Goal: Task Accomplishment & Management: Complete application form

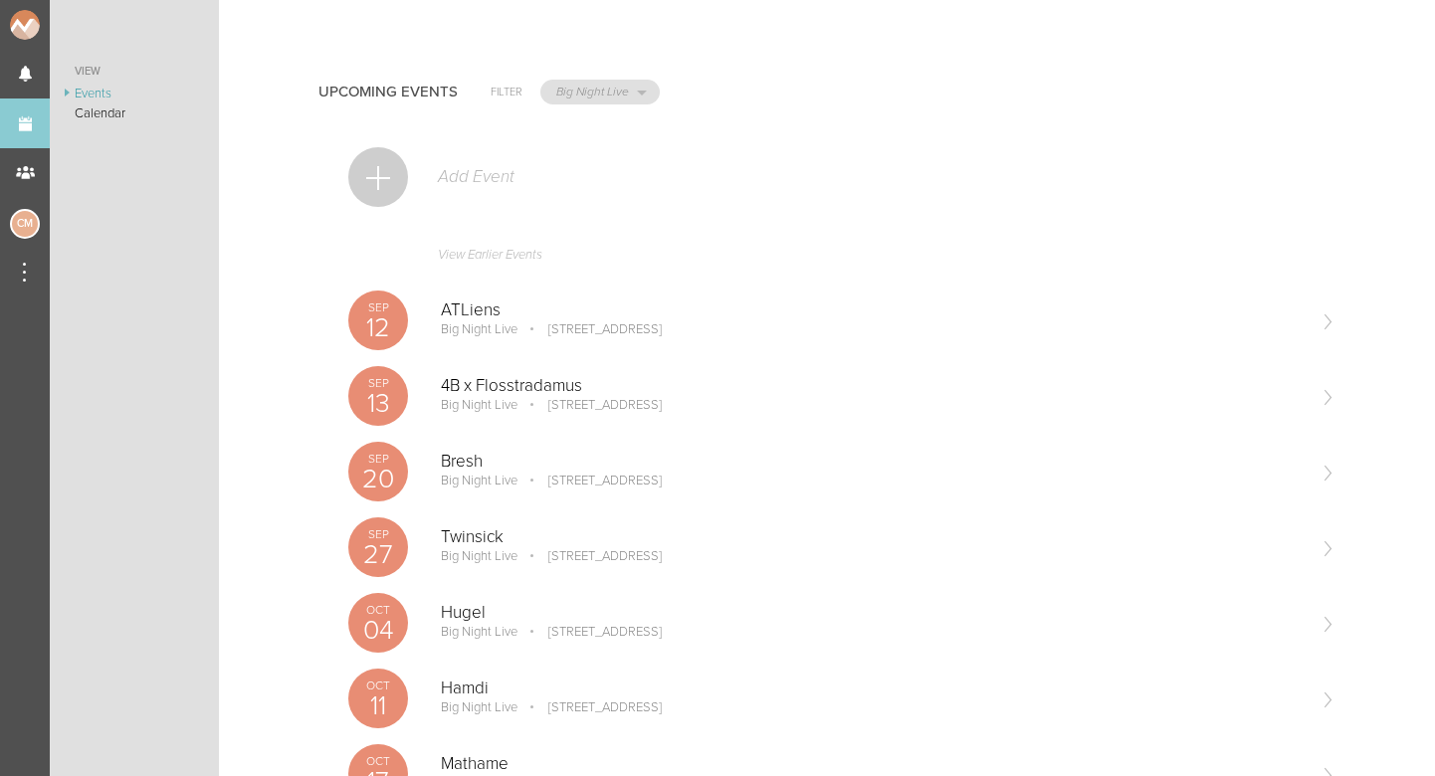
select select "1884"
click at [371, 165] on div at bounding box center [378, 177] width 60 height 60
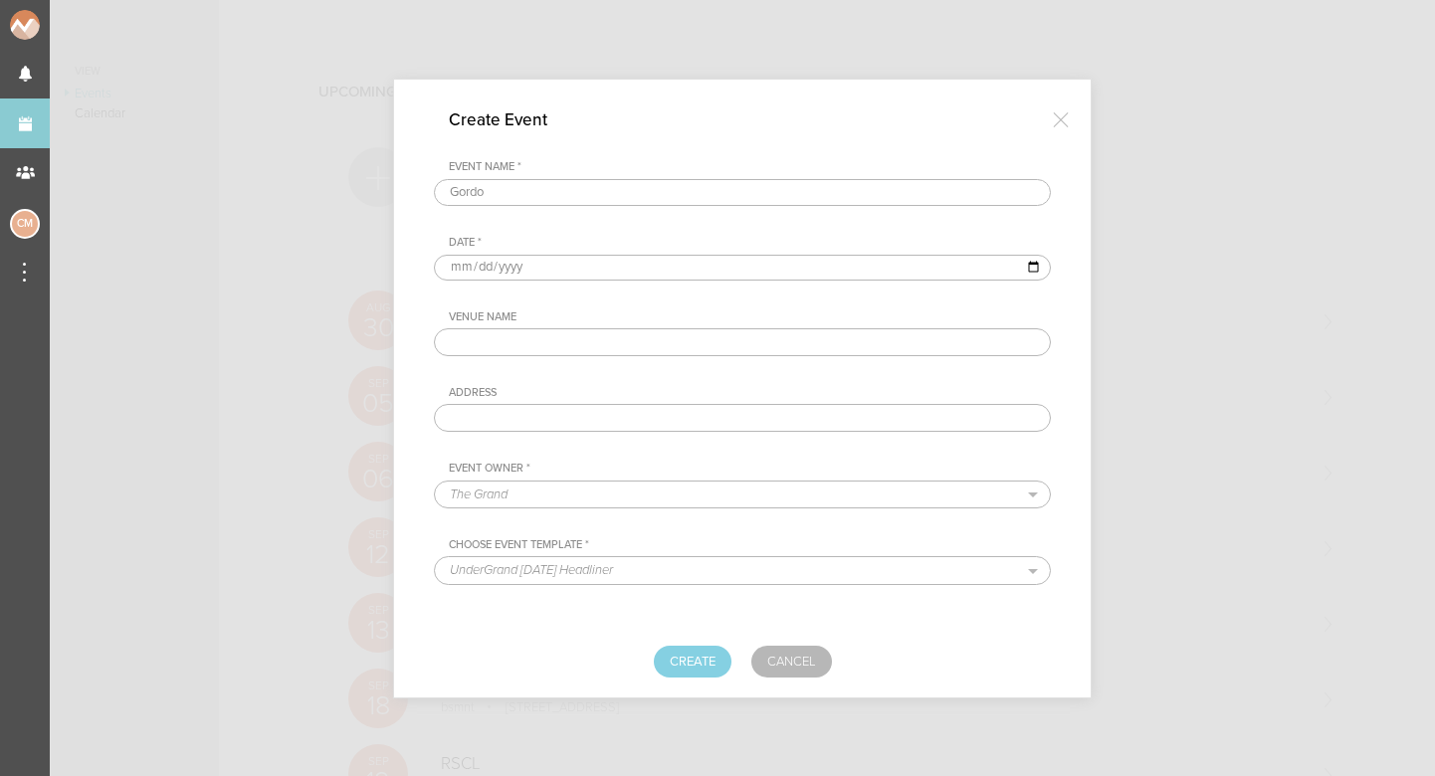
type input "Gordo"
click at [466, 272] on input "date" at bounding box center [742, 268] width 617 height 26
type input "2025-09-04"
click at [650, 314] on div "Venue Name" at bounding box center [750, 317] width 602 height 14
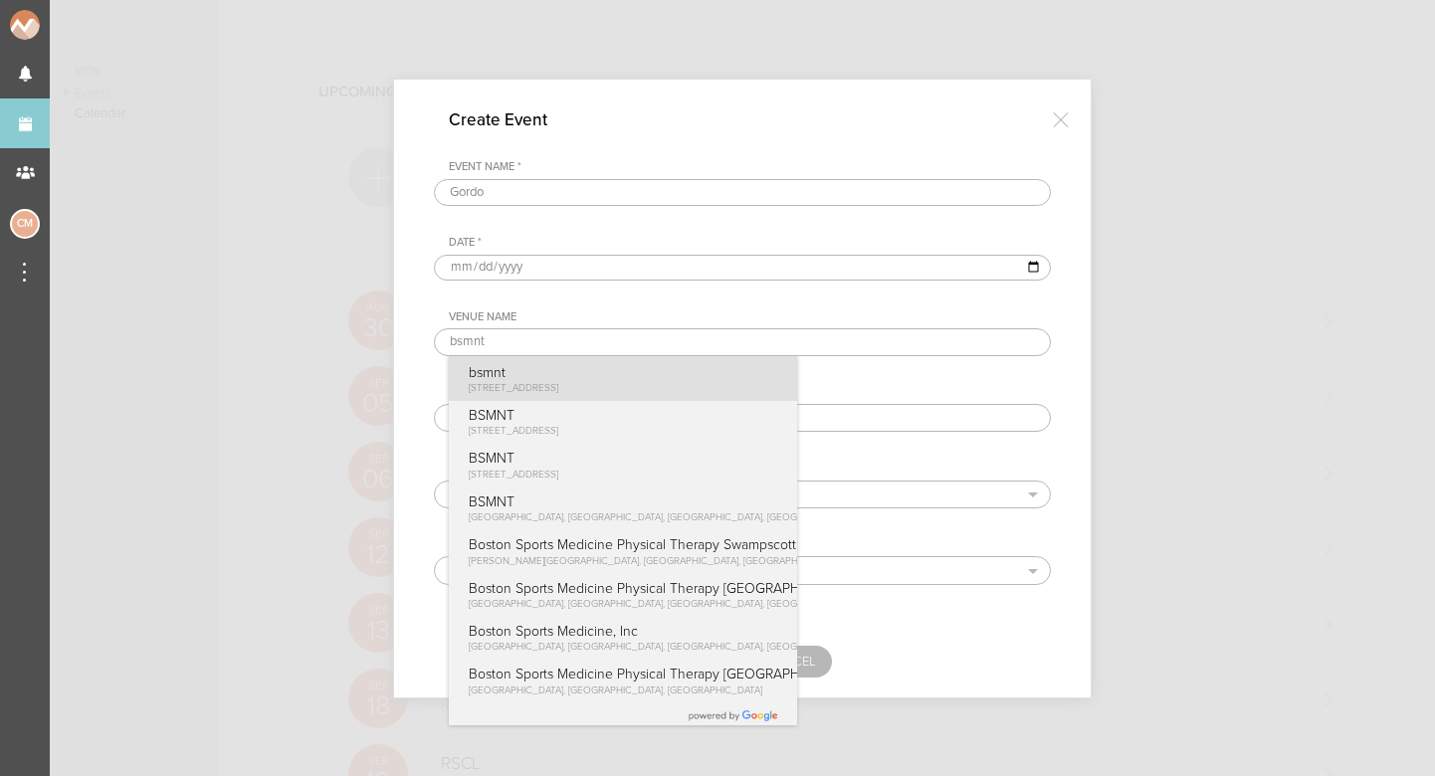
click at [583, 371] on div "bsmnt 100 Stuart St Boston, MA" at bounding box center [623, 378] width 348 height 45
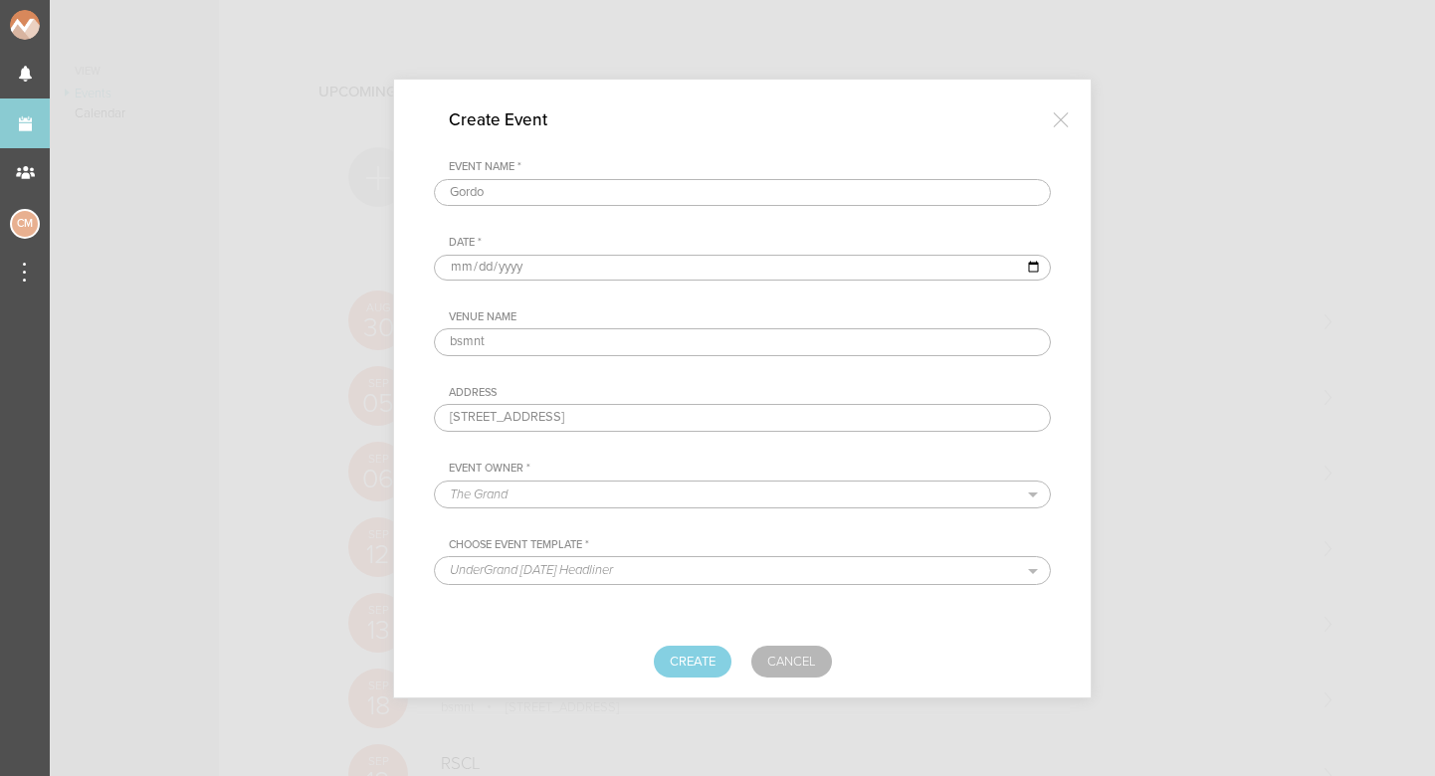
type input "bsmnt"
type input "[STREET_ADDRESS]"
select select "1884"
select select "1615"
click at [675, 640] on form "Event Name * Gordo Date * 2025-09-04 Venue Name bsmnt Address 100 Stuart St Bos…" at bounding box center [742, 418] width 617 height 517
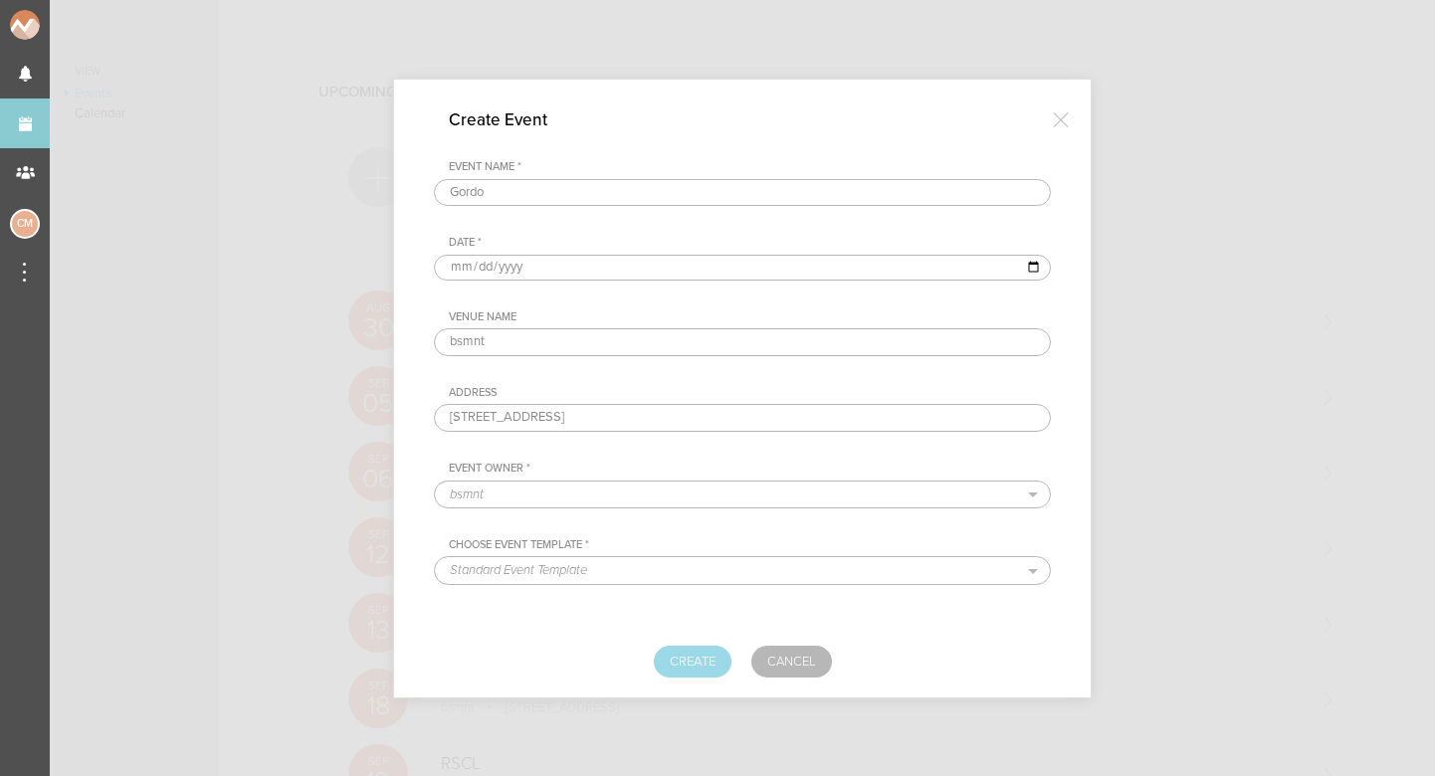
click at [680, 662] on button "Create" at bounding box center [693, 662] width 78 height 32
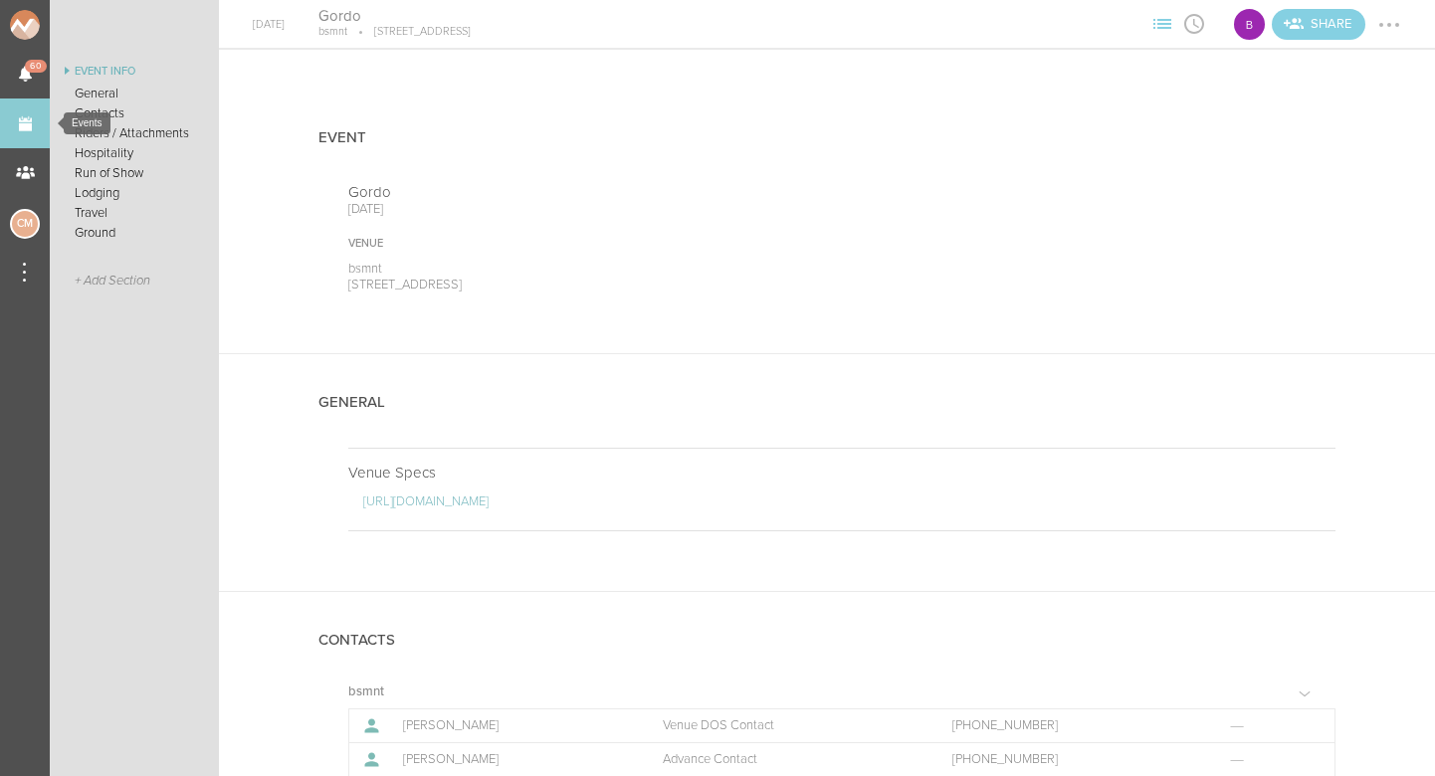
click at [26, 121] on link "Events" at bounding box center [25, 123] width 50 height 50
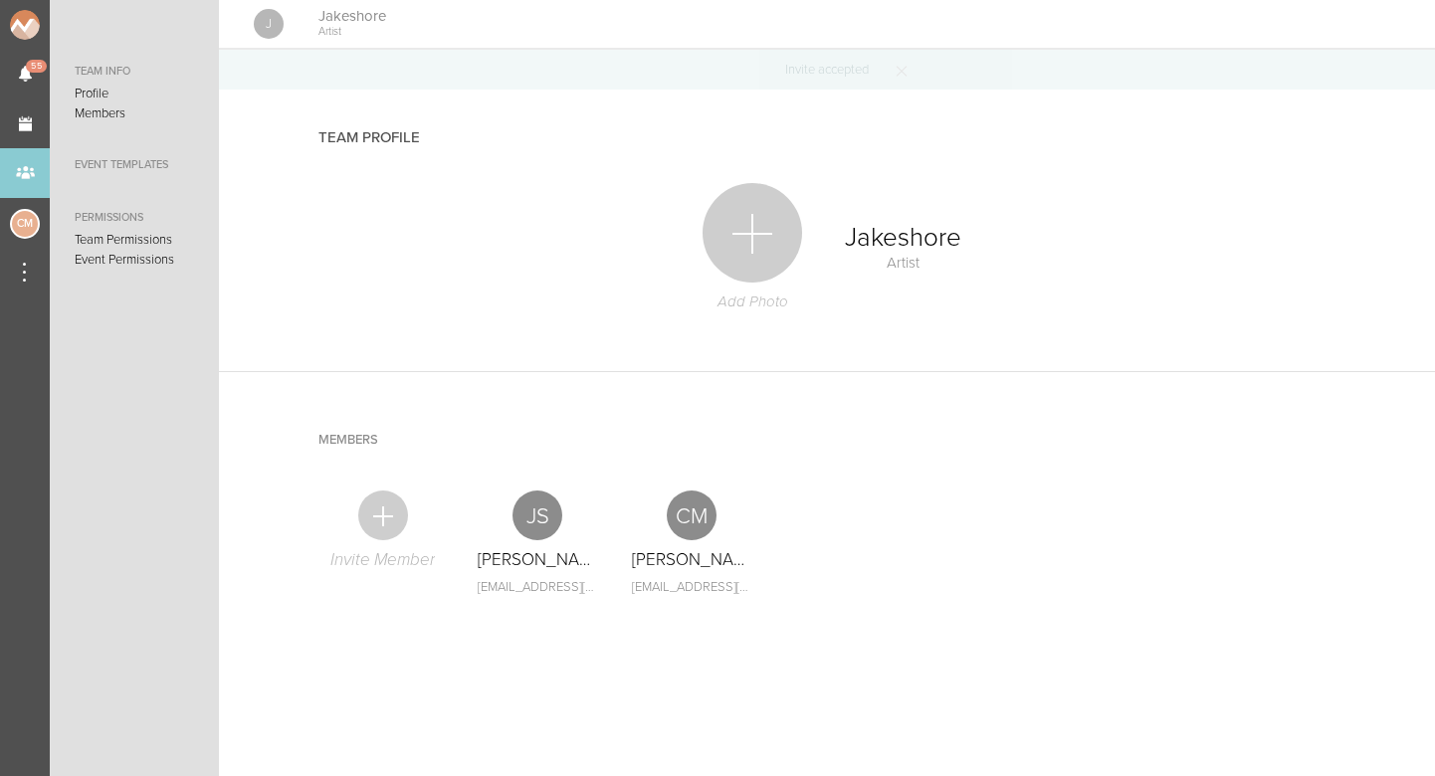
click at [1178, 211] on div "Add Photo Jakeshore Artist" at bounding box center [831, 247] width 1047 height 128
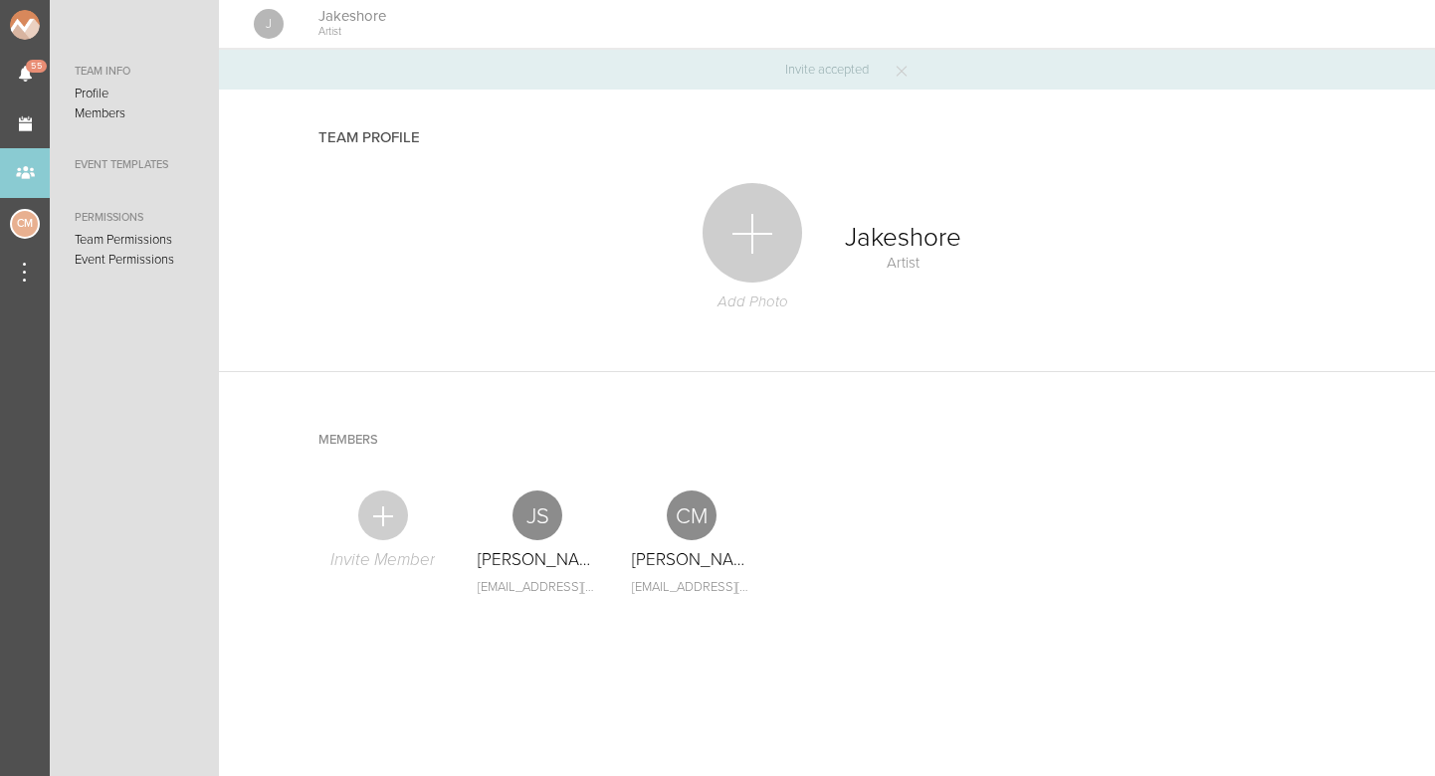
click at [1195, 214] on div "Add Photo Jakeshore Artist" at bounding box center [831, 247] width 1047 height 128
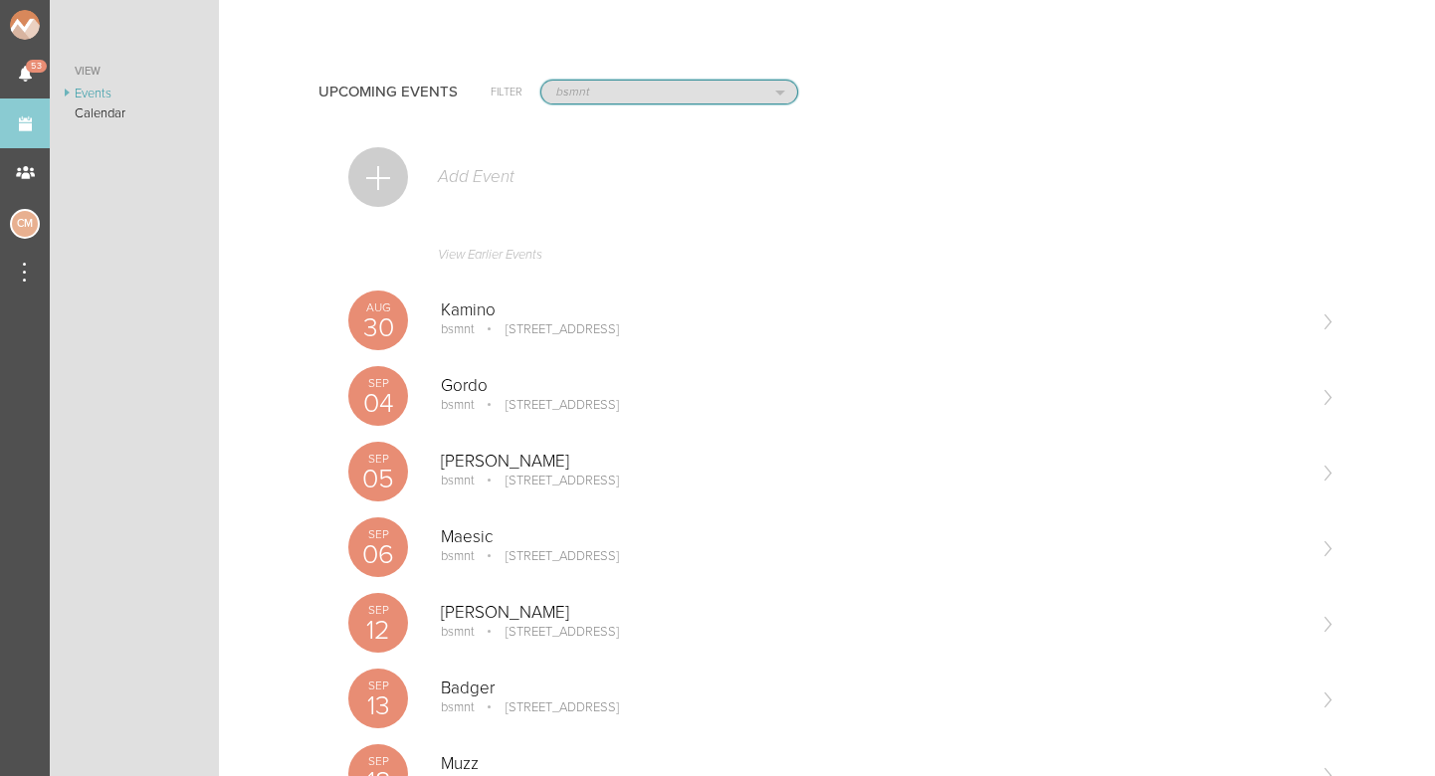
select select "1919"
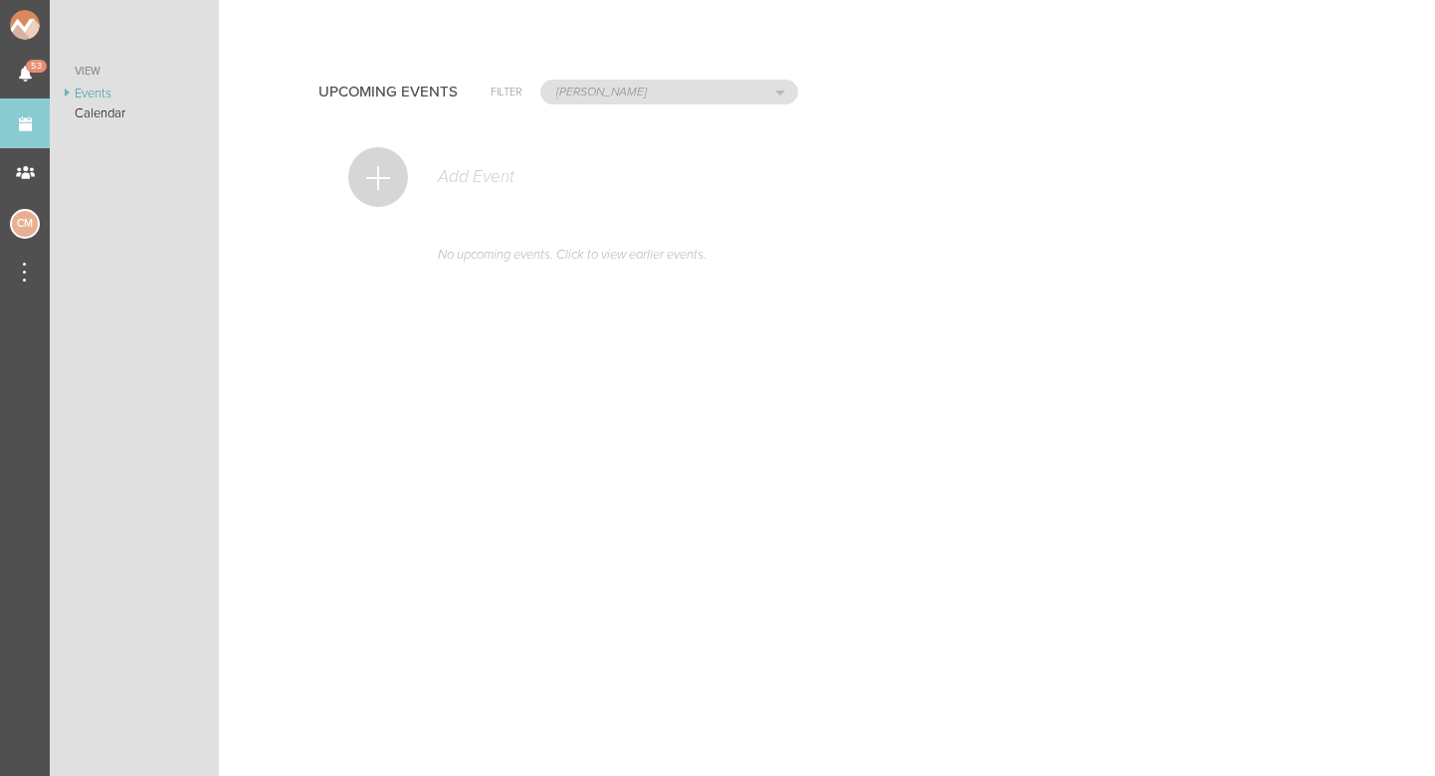
click at [367, 179] on div at bounding box center [378, 177] width 60 height 60
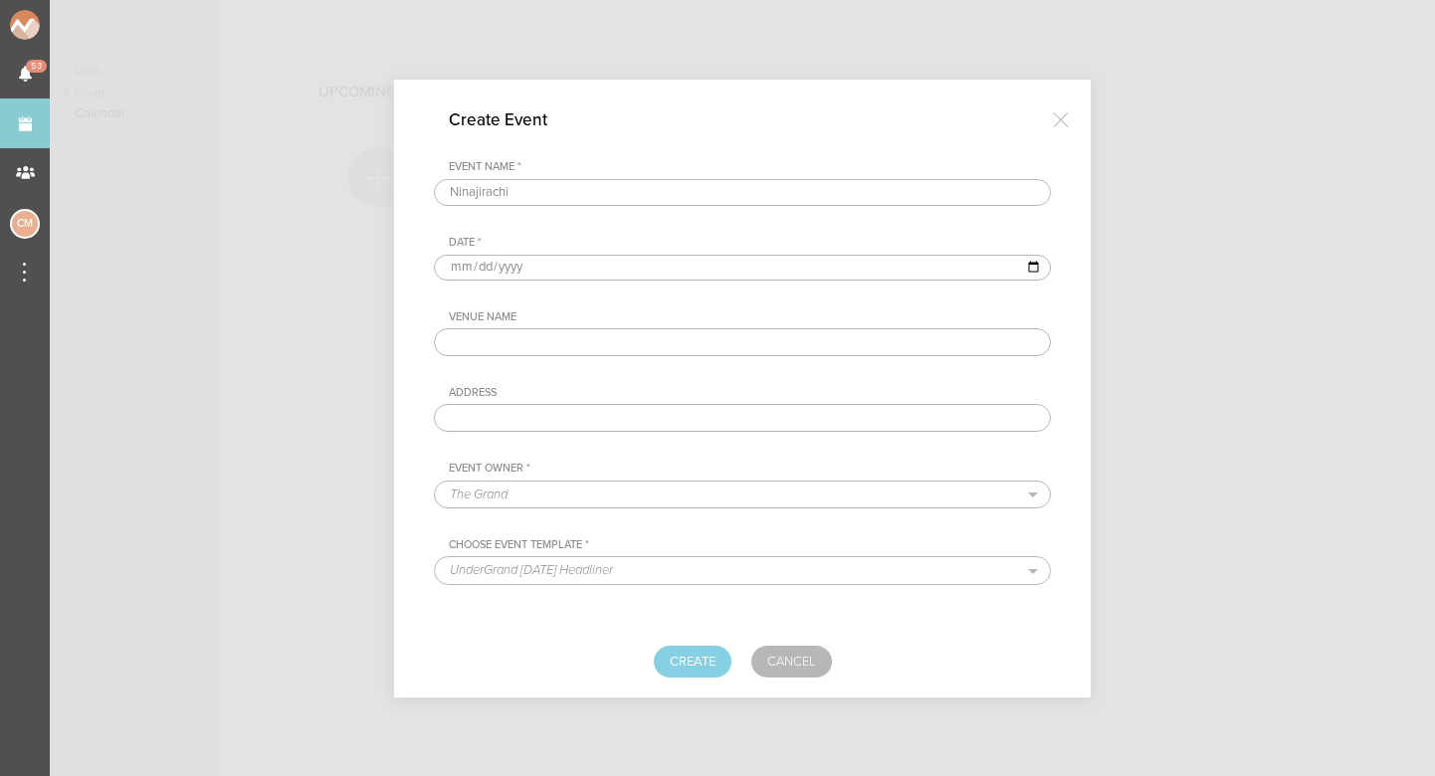
type input "Ninajirachi"
click at [480, 265] on input "date" at bounding box center [742, 268] width 617 height 26
type input "[DATE]"
click at [685, 388] on div "Address" at bounding box center [750, 393] width 602 height 14
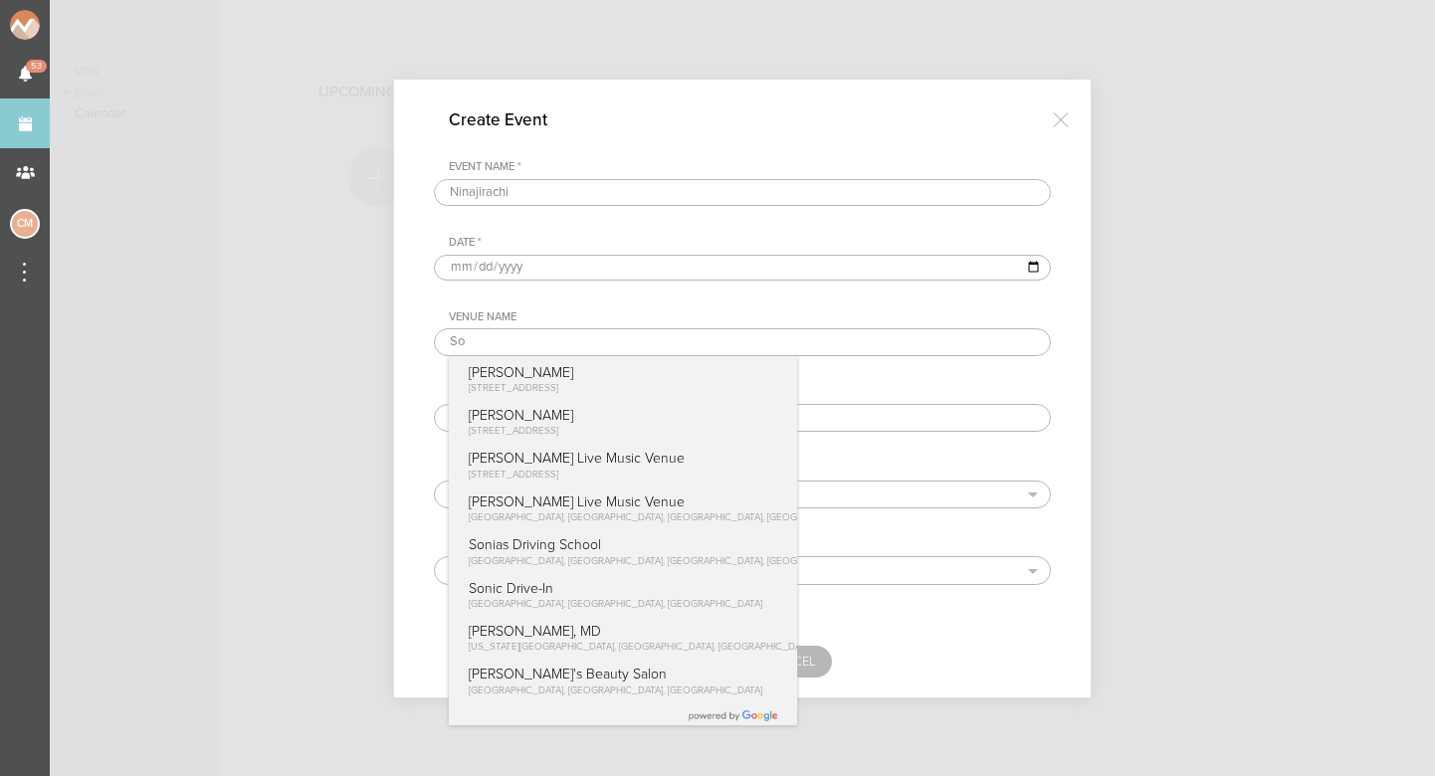
type input "S"
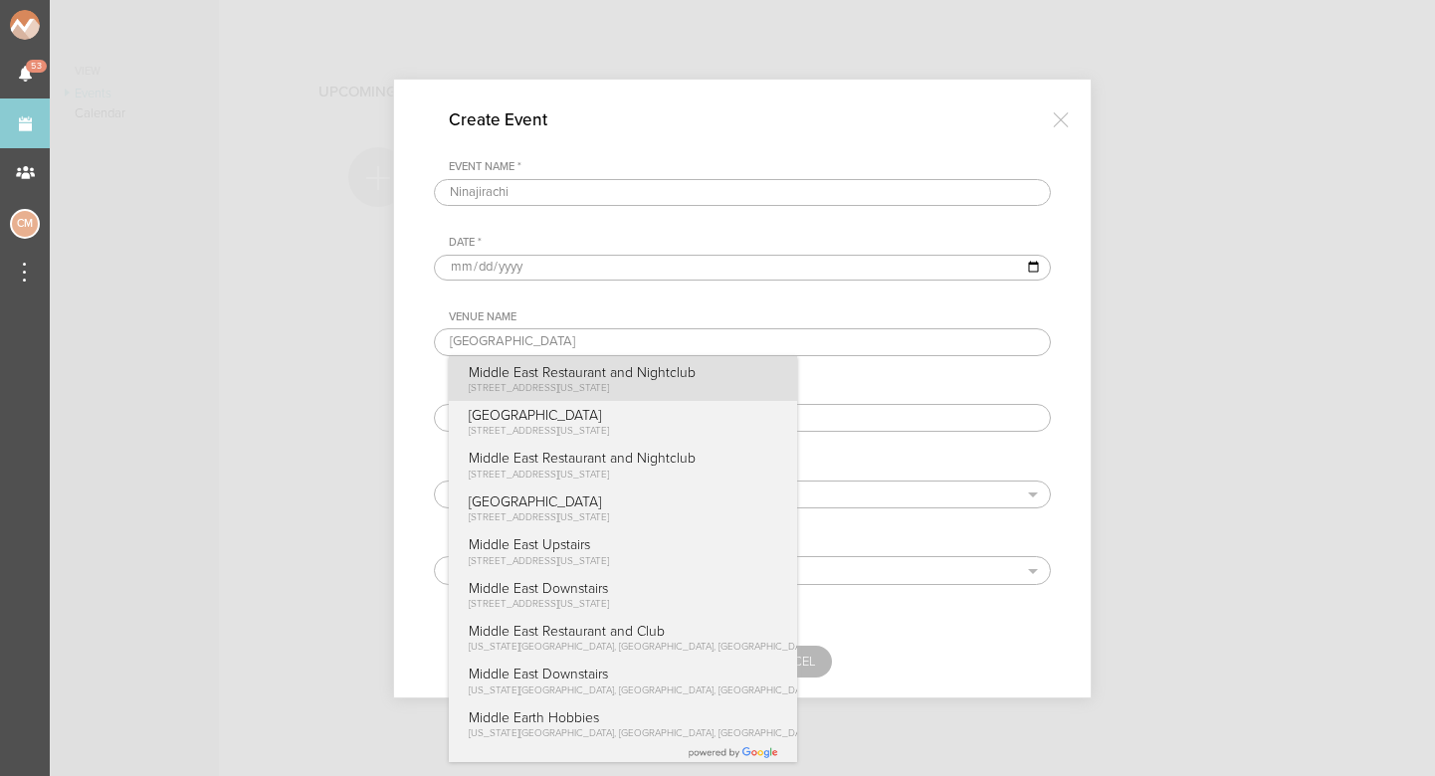
click at [609, 392] on span "[STREET_ADDRESS][US_STATE]" at bounding box center [539, 388] width 140 height 12
type input "Middle East Restaurant and Nightclub"
type input "[STREET_ADDRESS][US_STATE]"
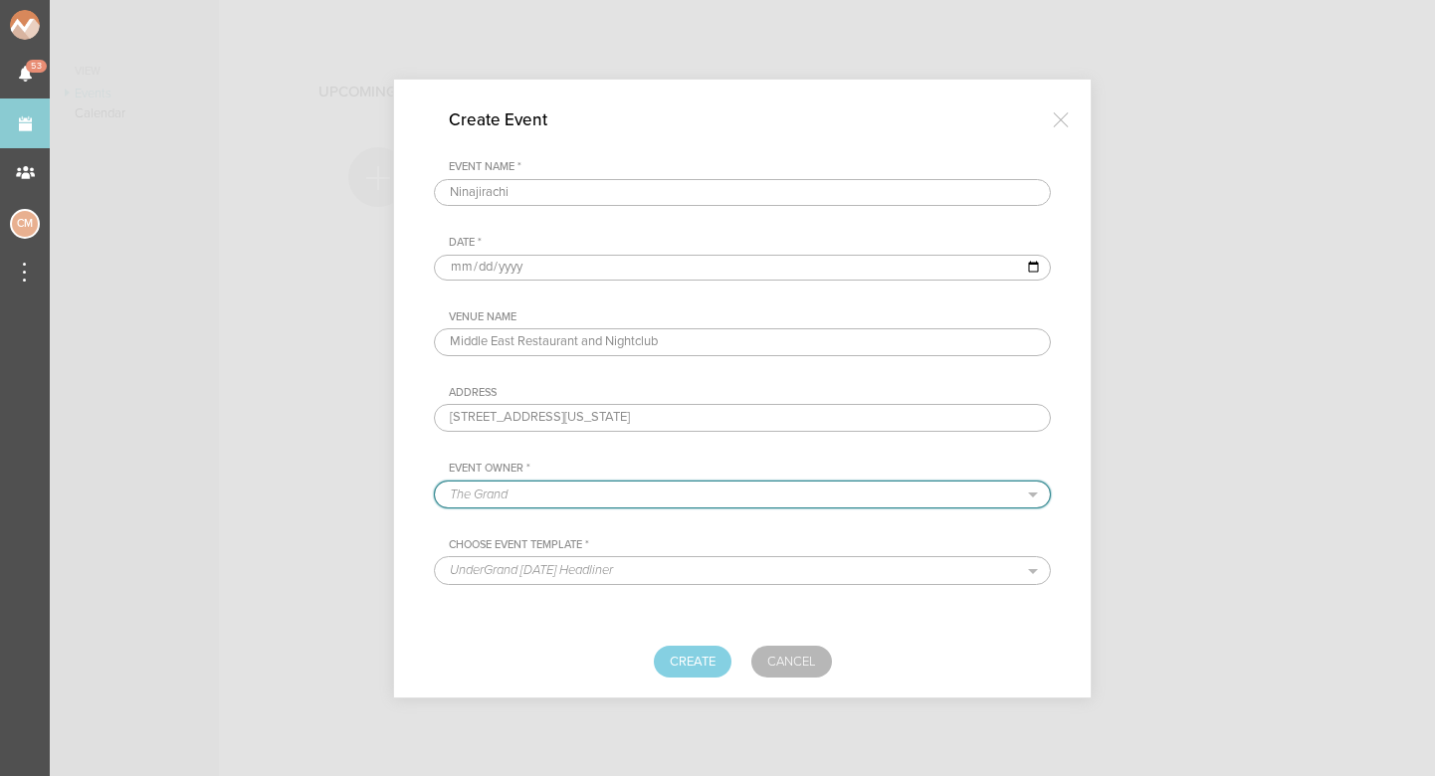
select select "1919"
select select "1651"
click at [688, 675] on button "Create" at bounding box center [693, 662] width 78 height 32
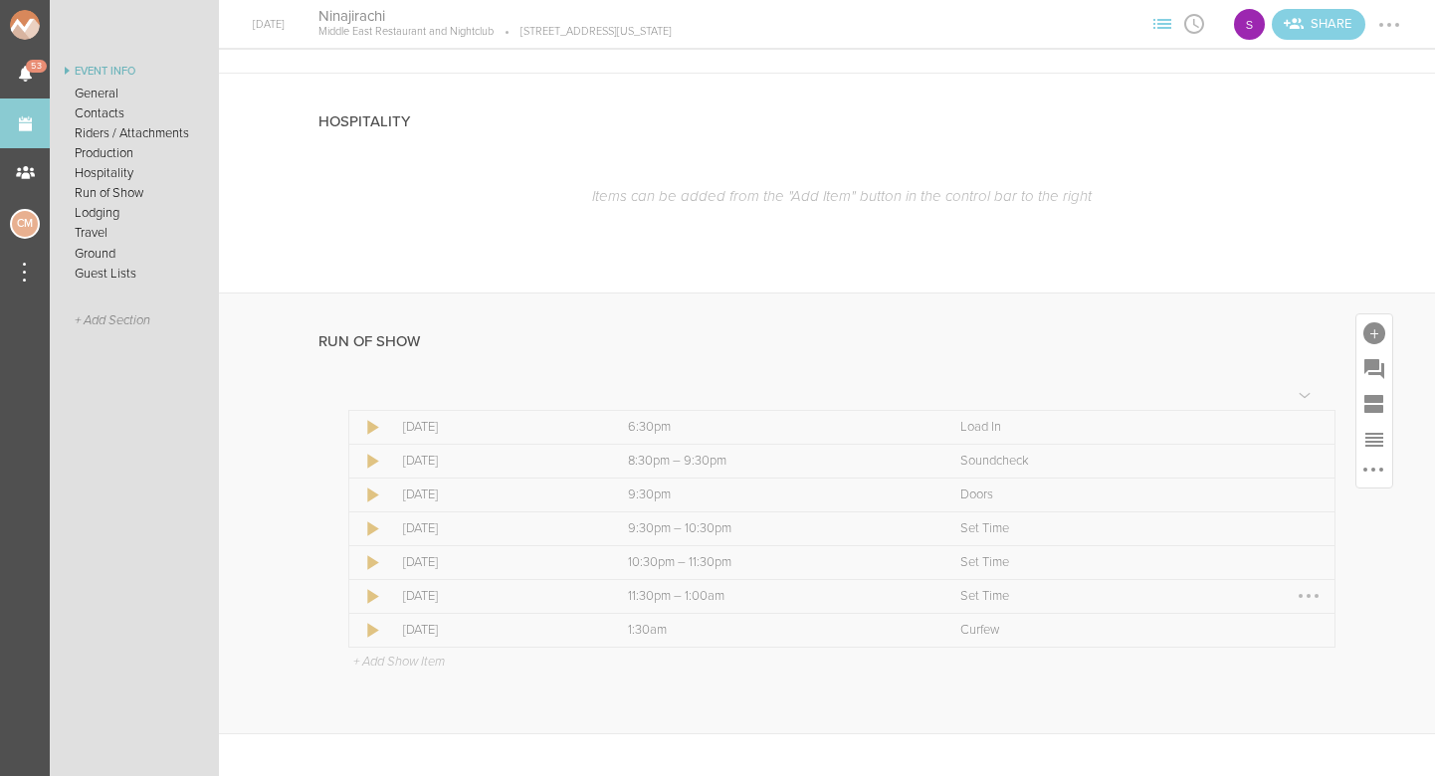
scroll to position [1238, 0]
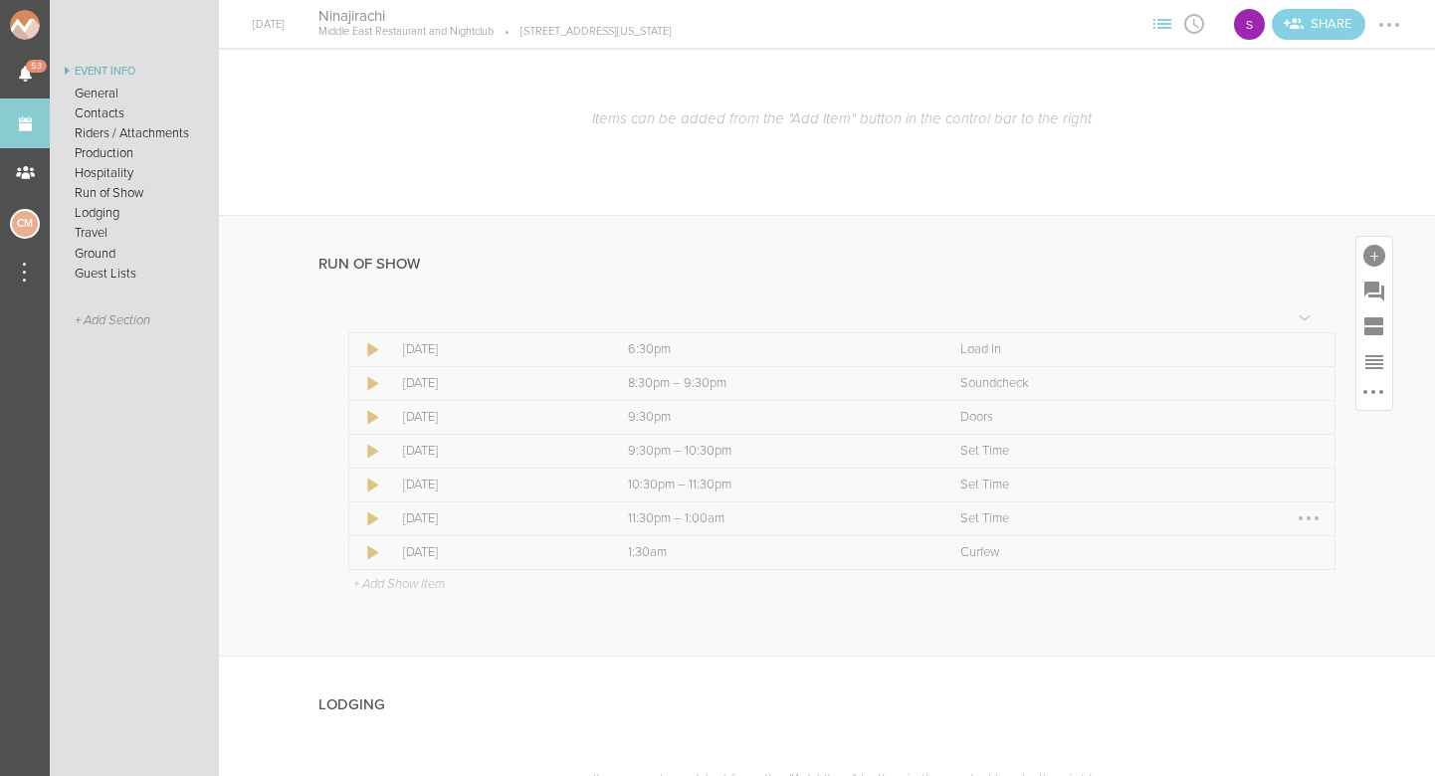
click at [1312, 517] on div at bounding box center [1308, 518] width 32 height 32
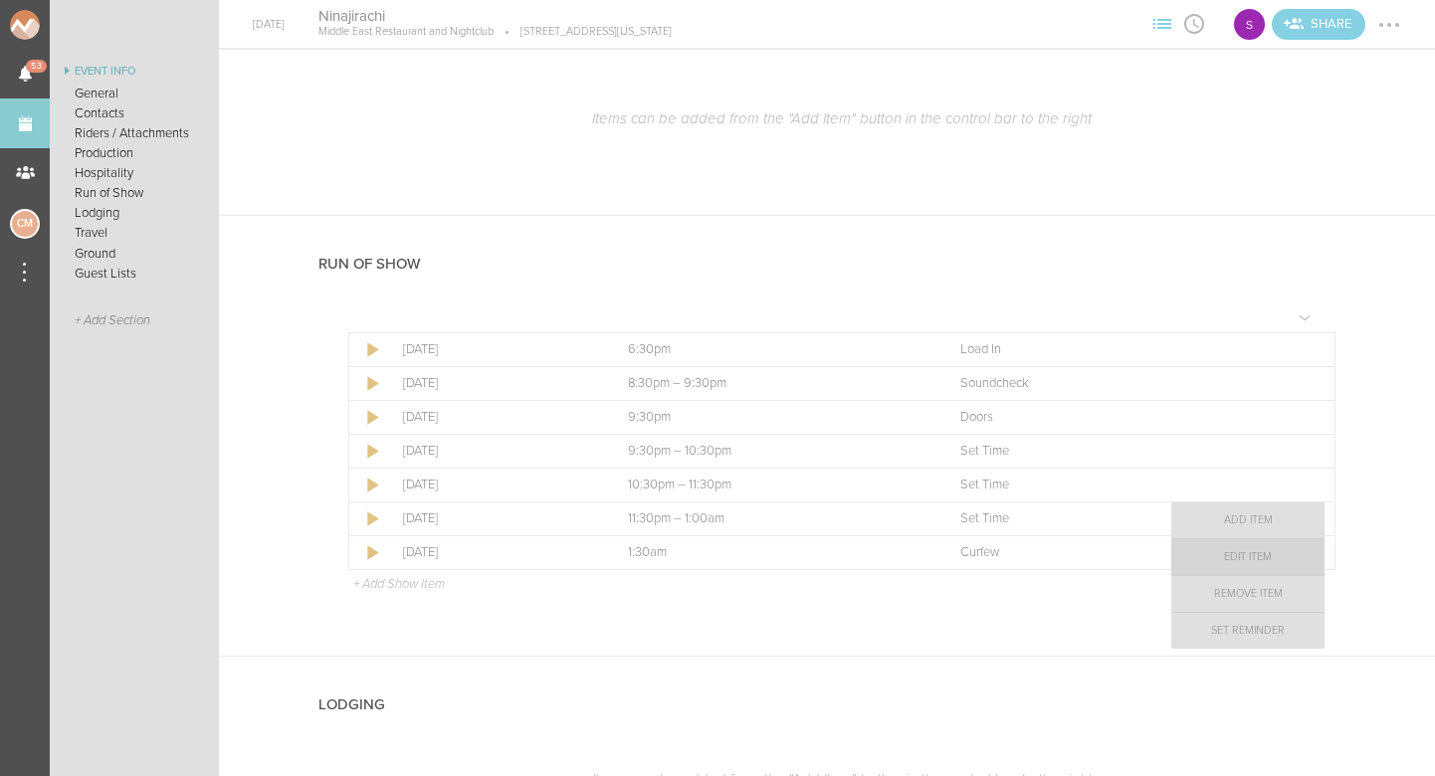
click at [1263, 553] on link "Edit Item" at bounding box center [1247, 557] width 153 height 36
select select "Set Time"
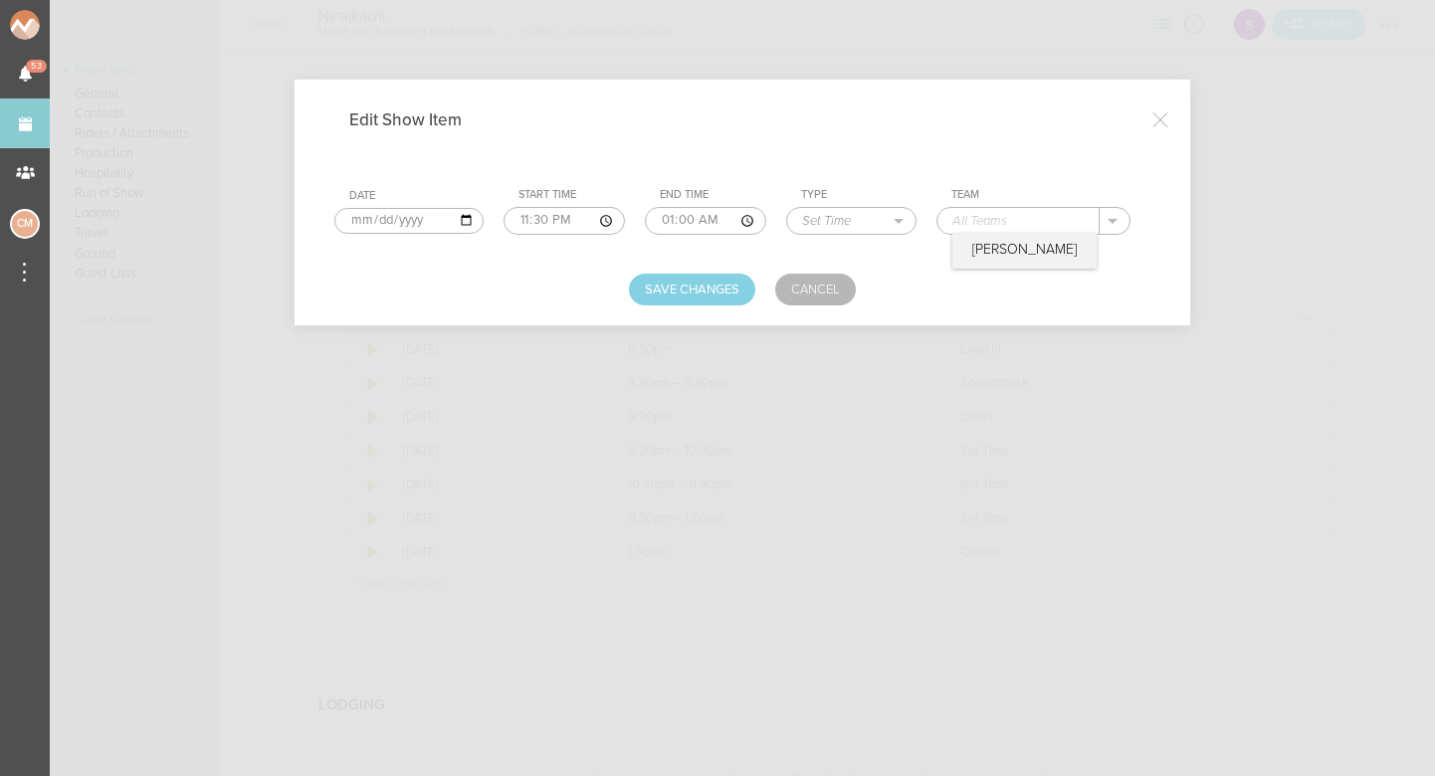
click at [1027, 223] on input "text" at bounding box center [1018, 221] width 162 height 26
type input "Ninajirachi"
click at [705, 281] on button "Save Changes" at bounding box center [692, 290] width 126 height 32
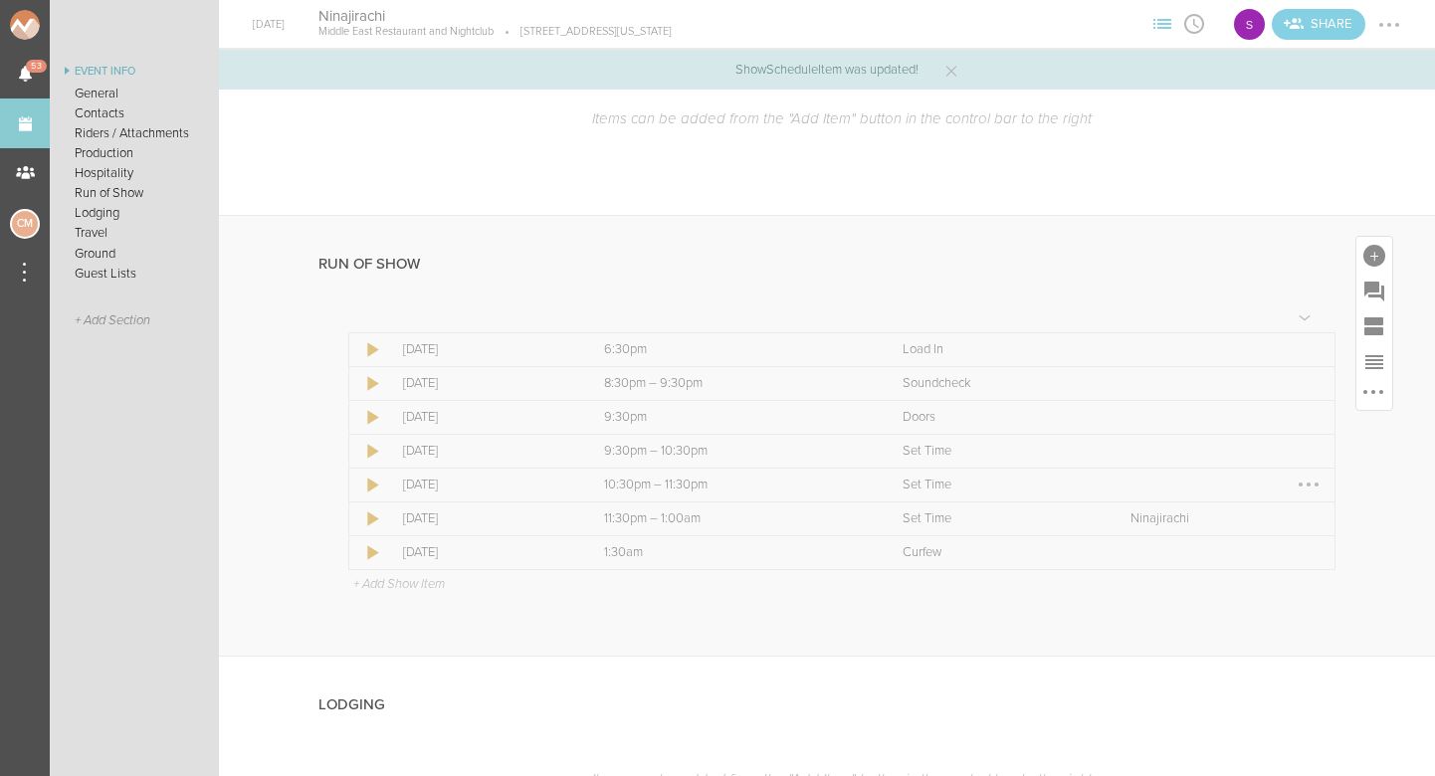
click at [1307, 485] on div at bounding box center [1308, 484] width 4 height 4
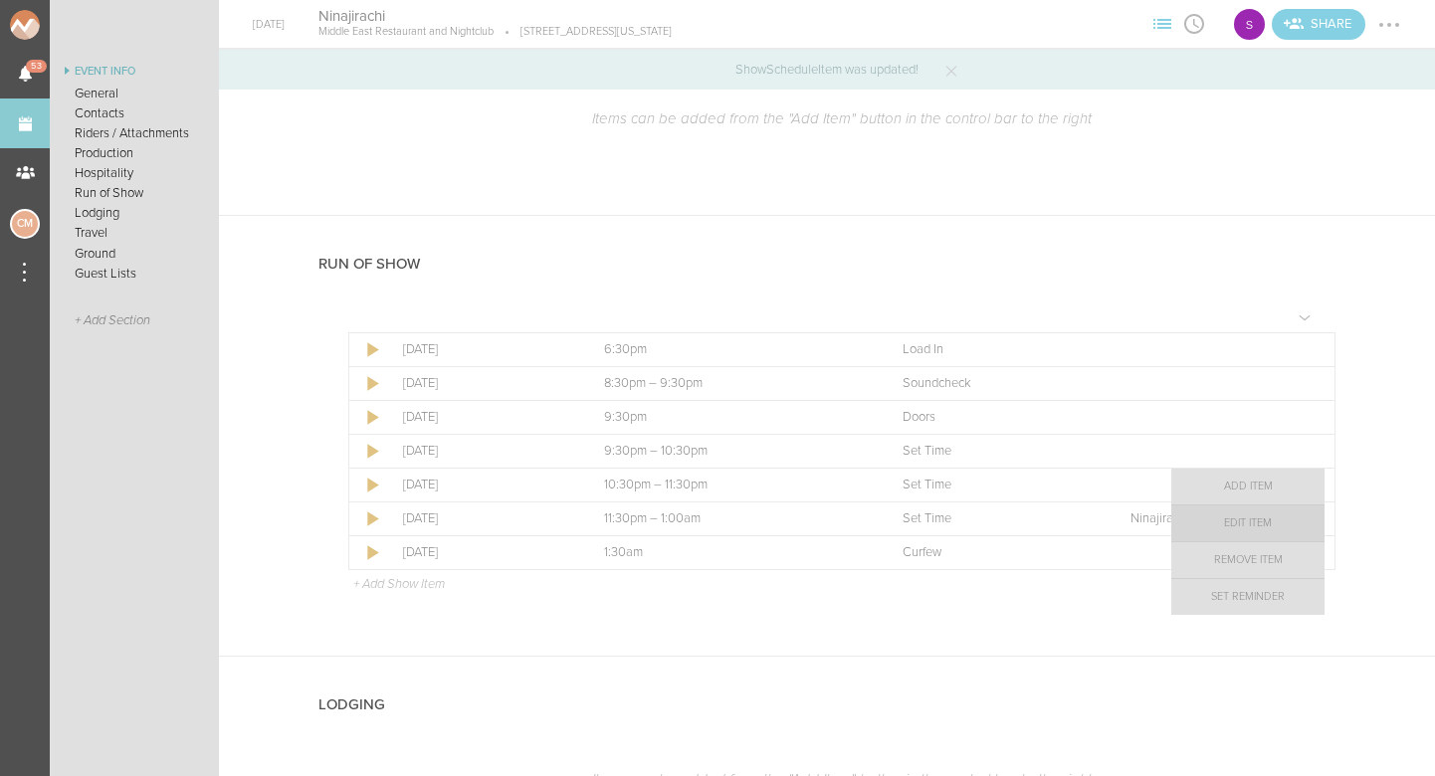
click at [1264, 528] on link "Edit Item" at bounding box center [1247, 523] width 153 height 36
select select "Set Time"
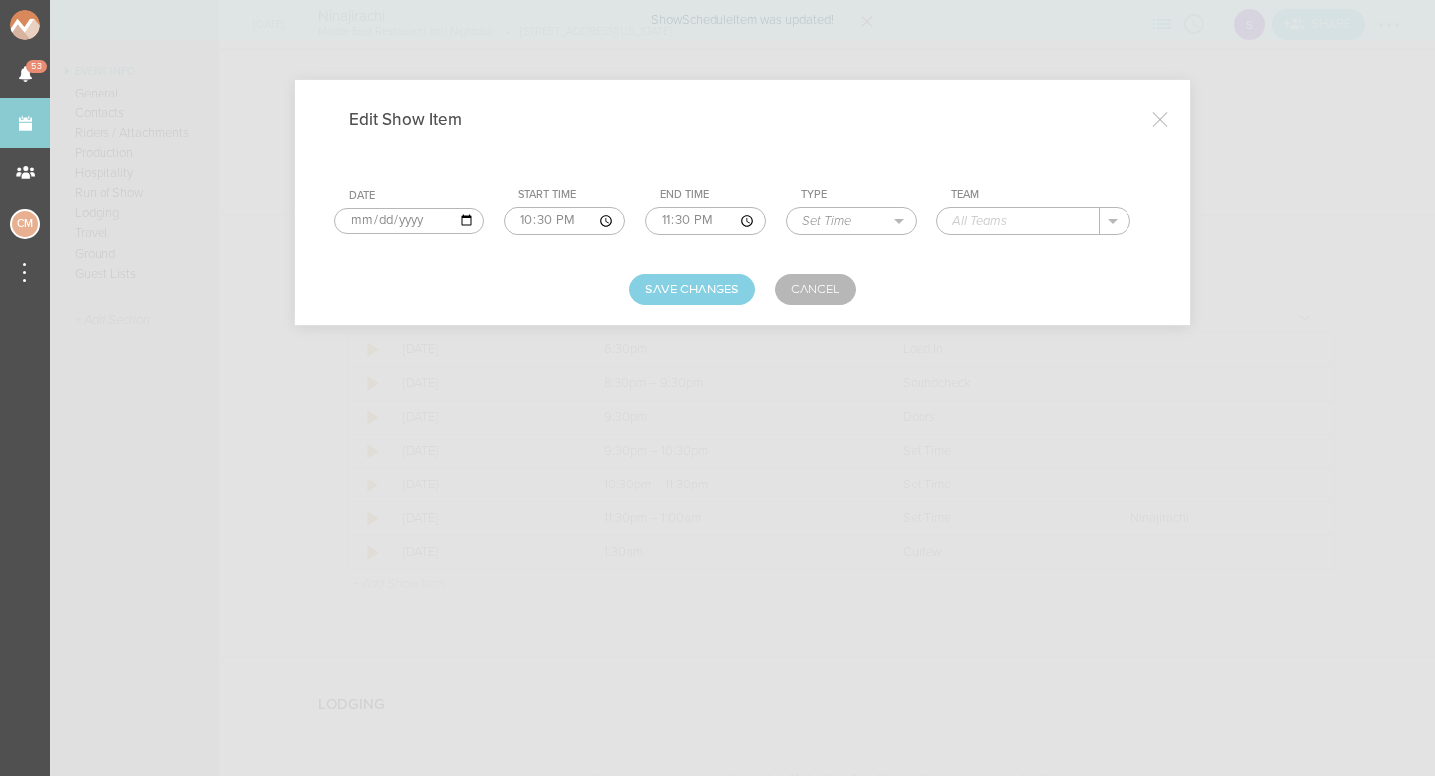
click at [957, 232] on input "text" at bounding box center [1018, 221] width 162 height 26
type input "Syzy"
click at [713, 284] on button "Save Changes" at bounding box center [692, 290] width 126 height 32
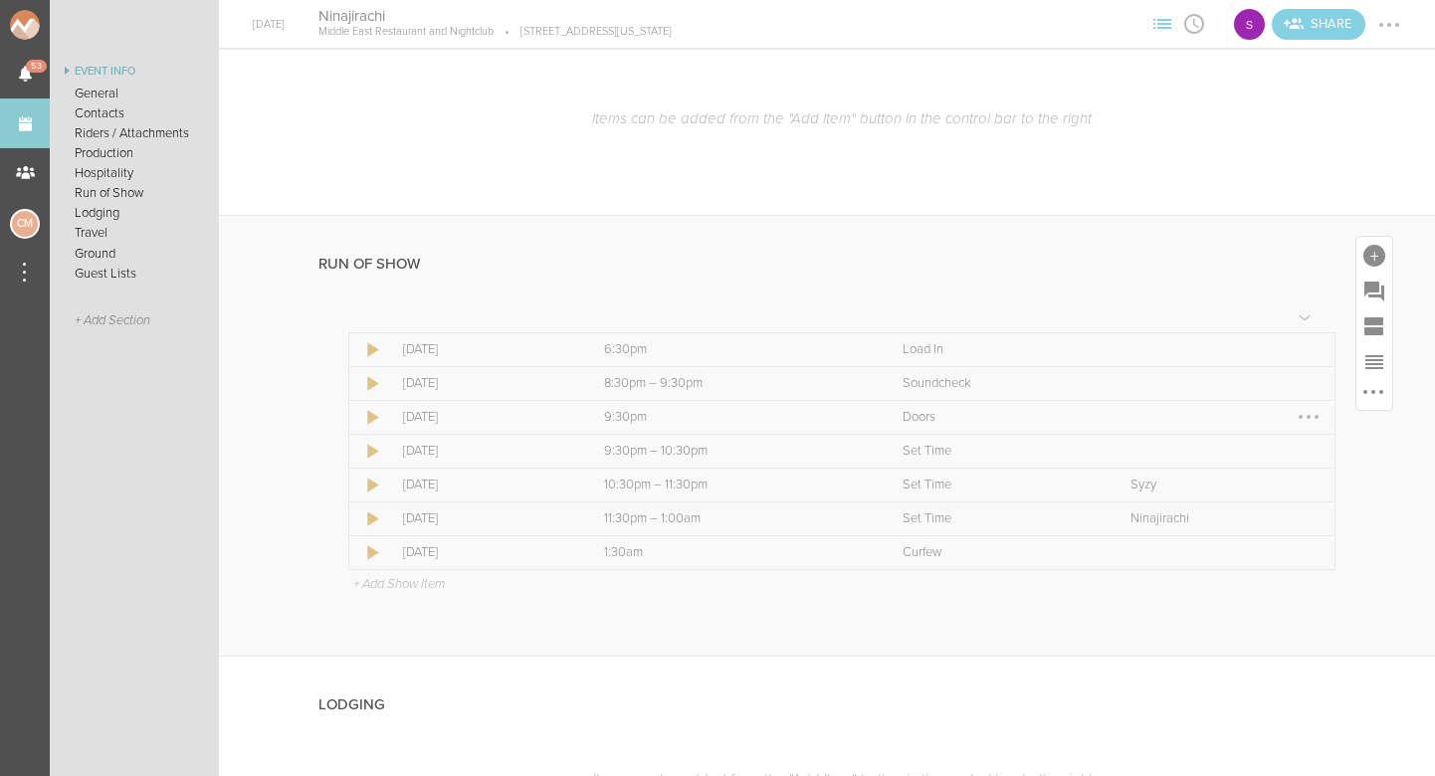
click at [1308, 420] on div at bounding box center [1308, 417] width 32 height 32
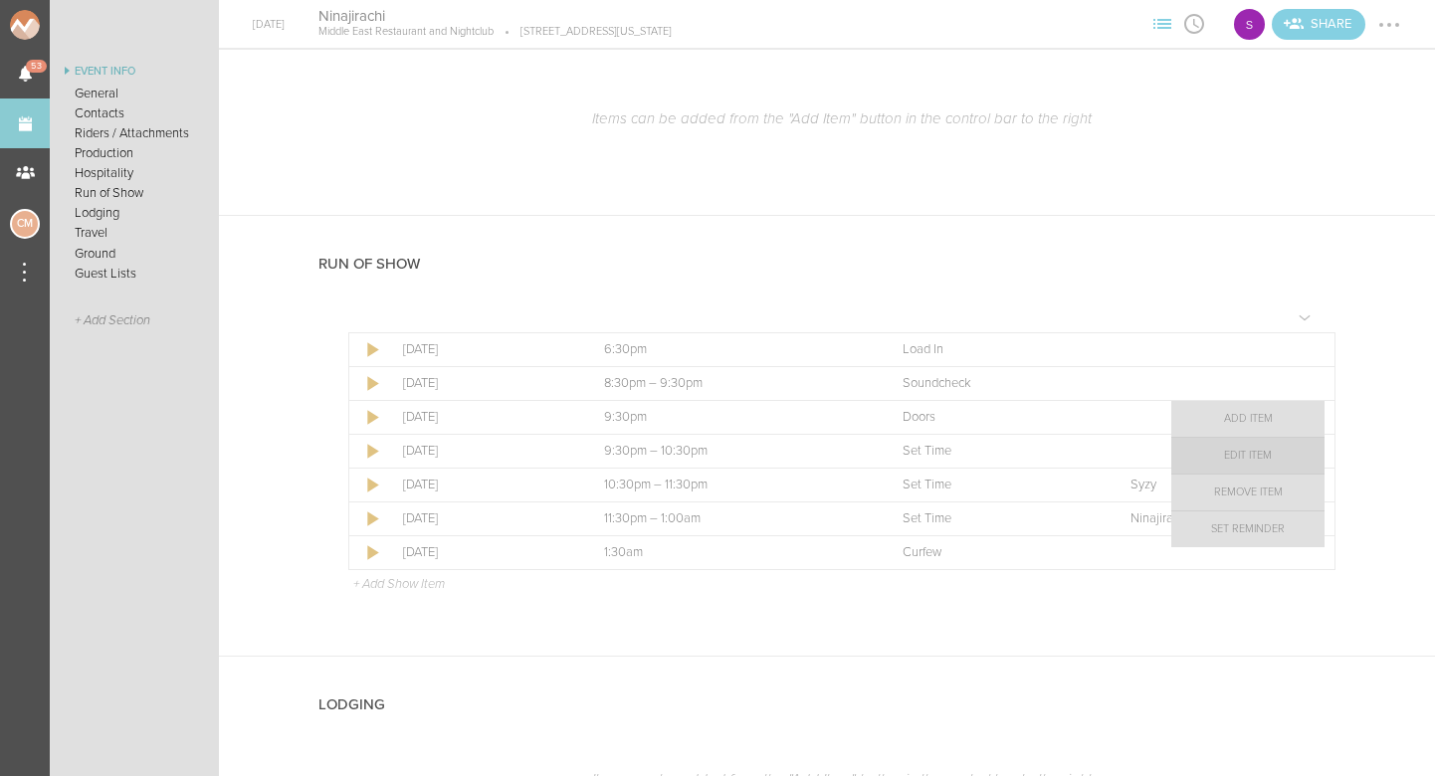
click at [1273, 462] on link "Edit Item" at bounding box center [1247, 456] width 153 height 36
select select "Doors"
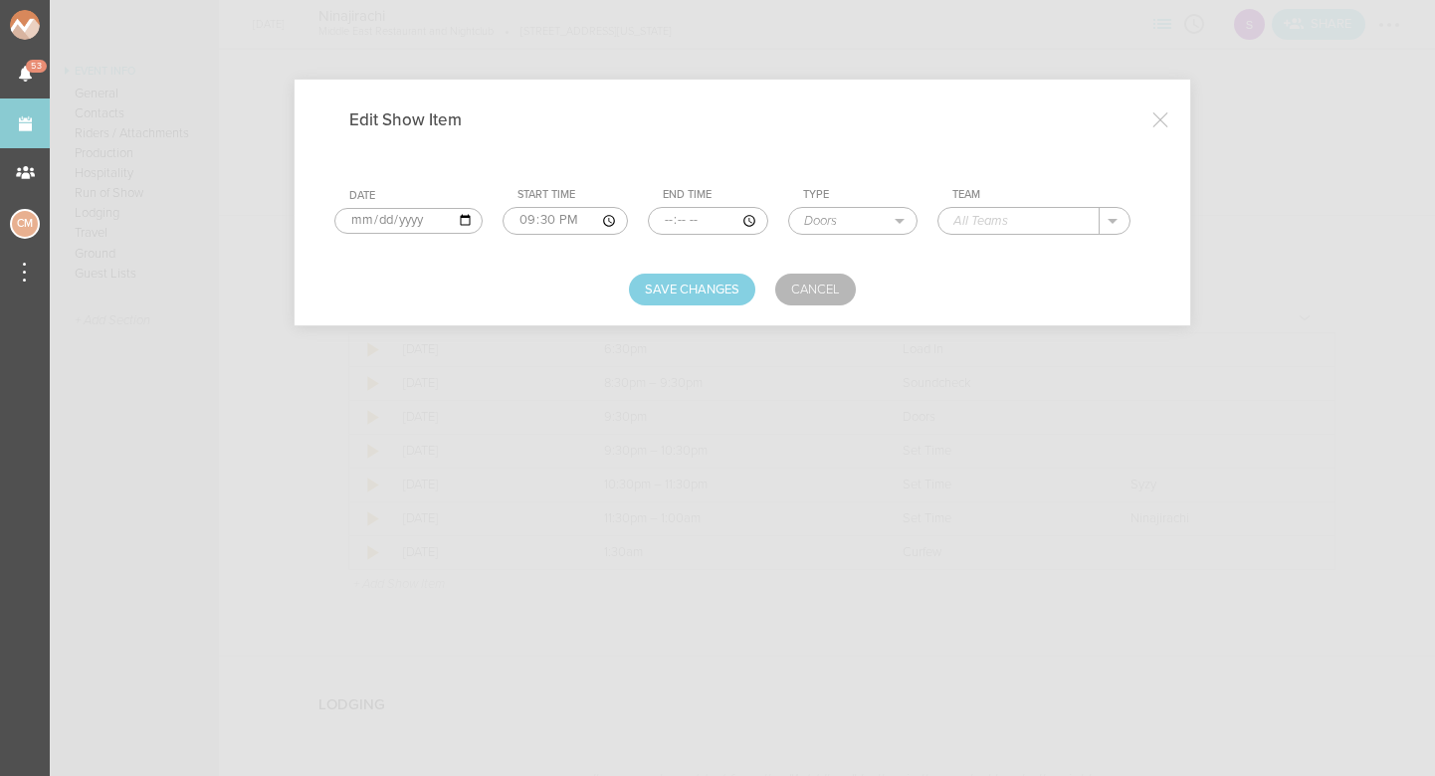
click at [953, 225] on input "text" at bounding box center [1018, 221] width 161 height 26
type input "[GEOGRAPHIC_DATA]"
click at [681, 279] on button "Save Changes" at bounding box center [692, 290] width 126 height 32
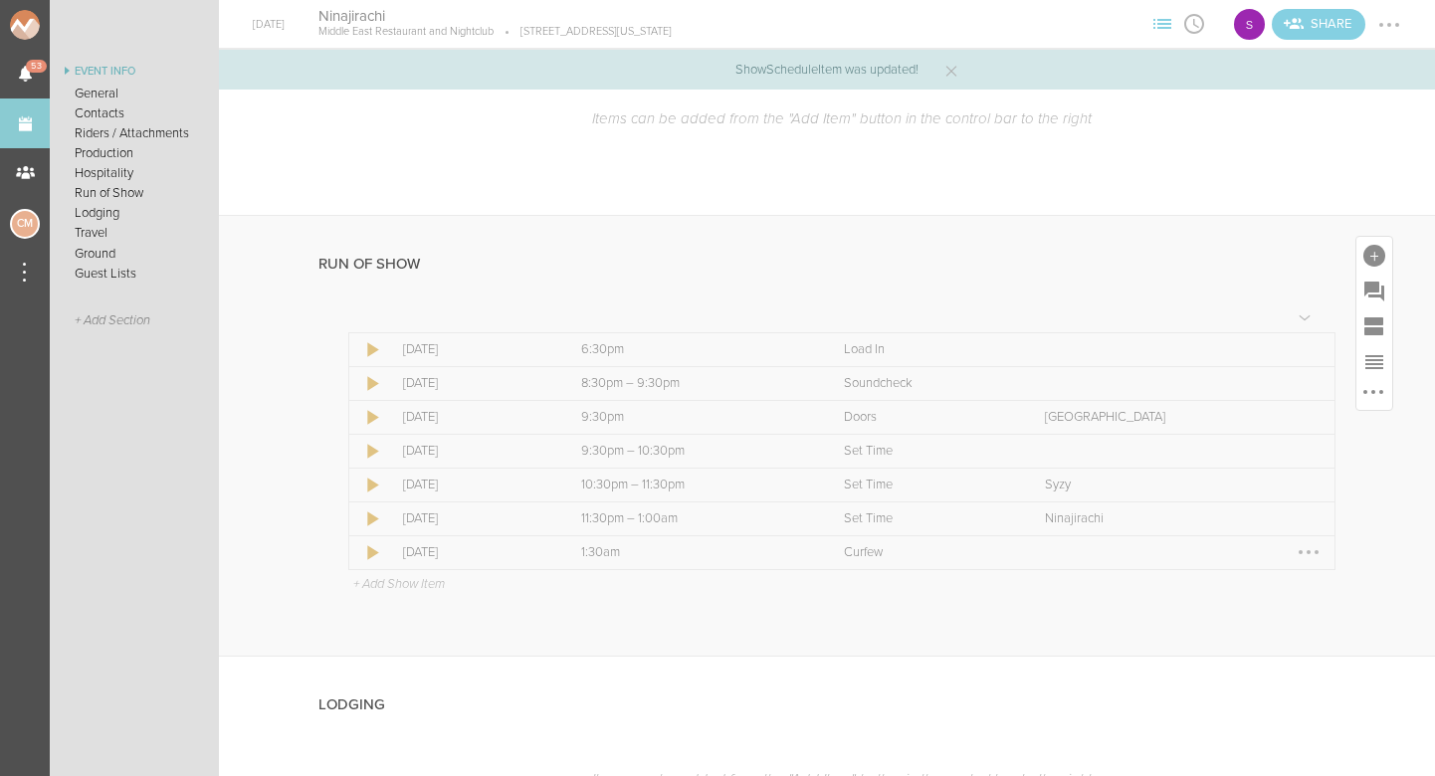
click at [1310, 549] on div at bounding box center [1308, 552] width 32 height 32
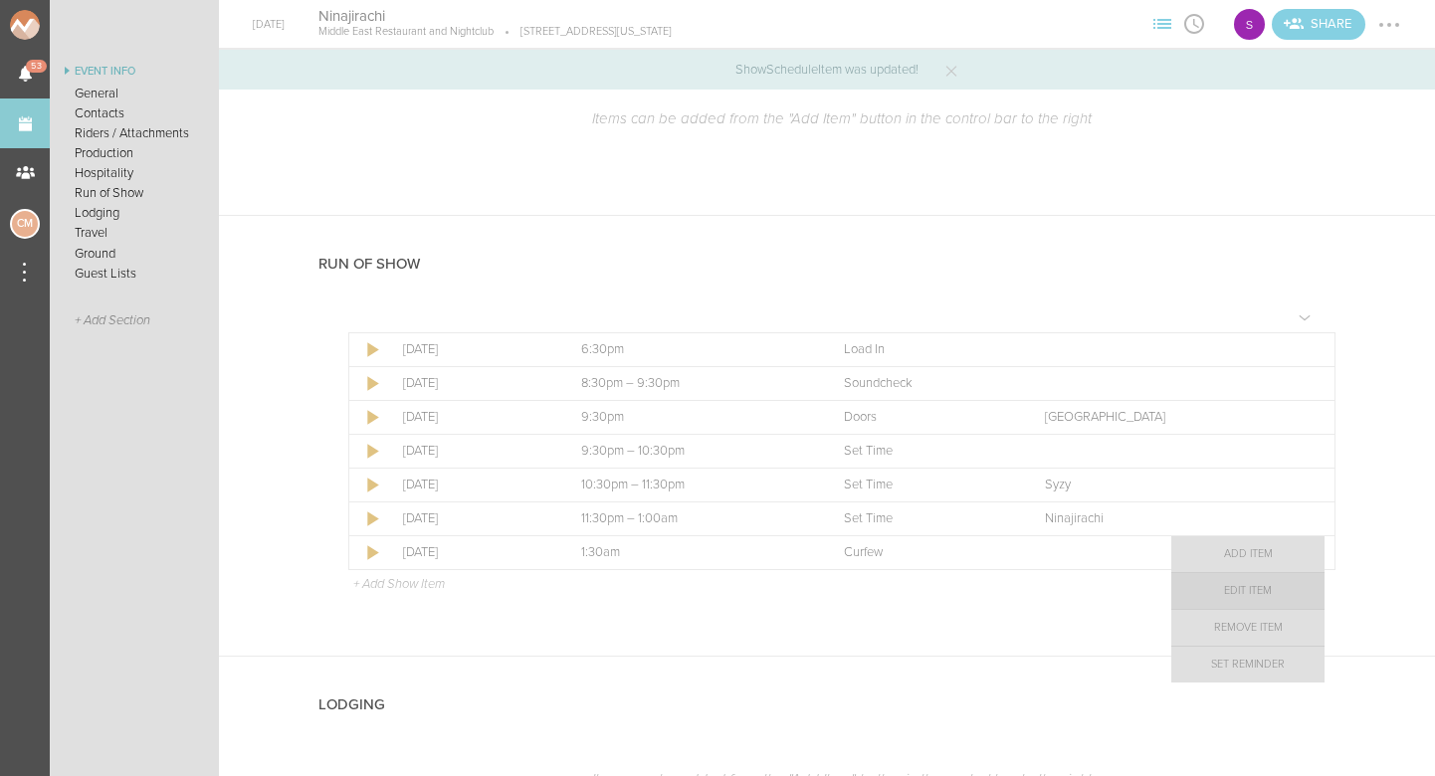
click at [1255, 597] on link "Edit Item" at bounding box center [1247, 591] width 153 height 36
select select "Curfew"
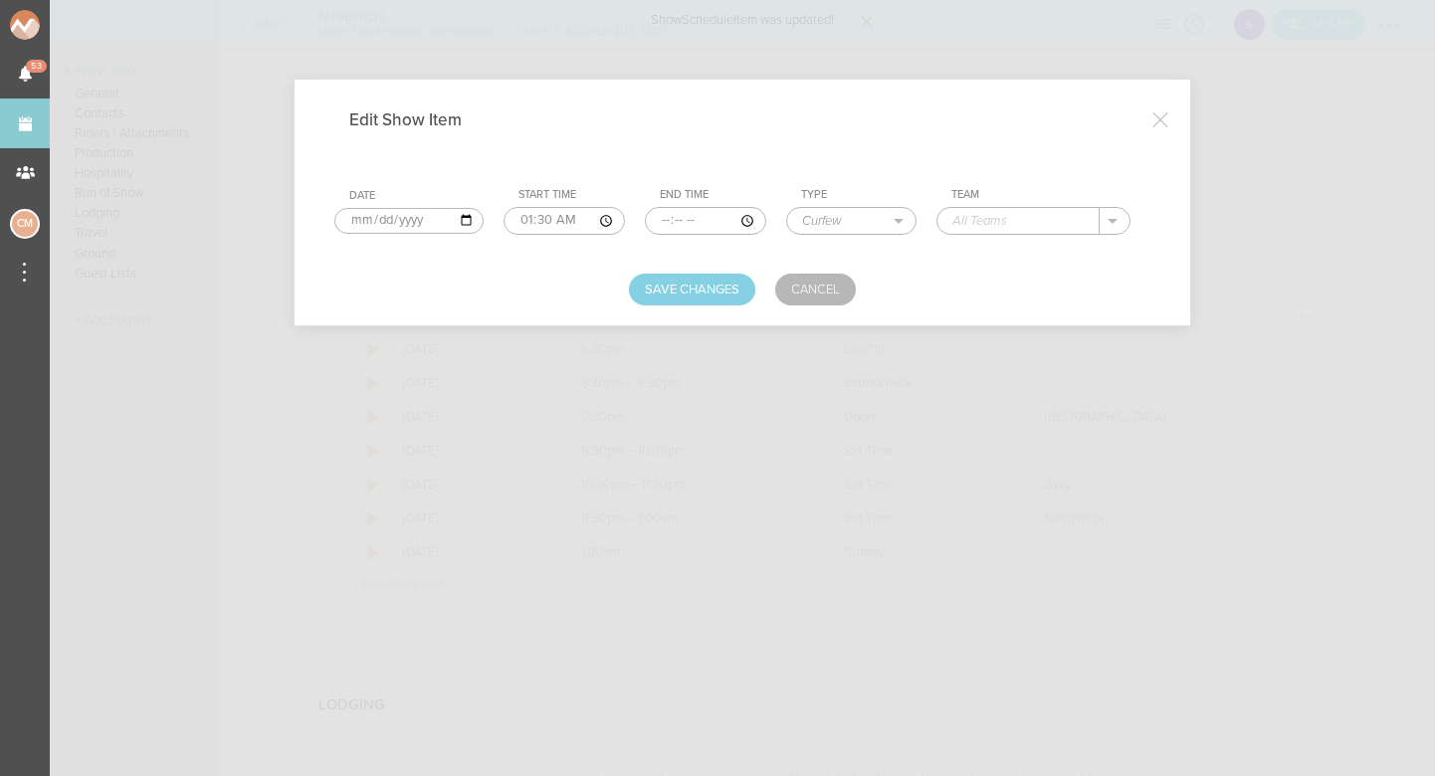
click at [993, 212] on input "text" at bounding box center [1018, 221] width 162 height 26
type input "[GEOGRAPHIC_DATA]"
click at [717, 278] on button "Save Changes" at bounding box center [692, 290] width 126 height 32
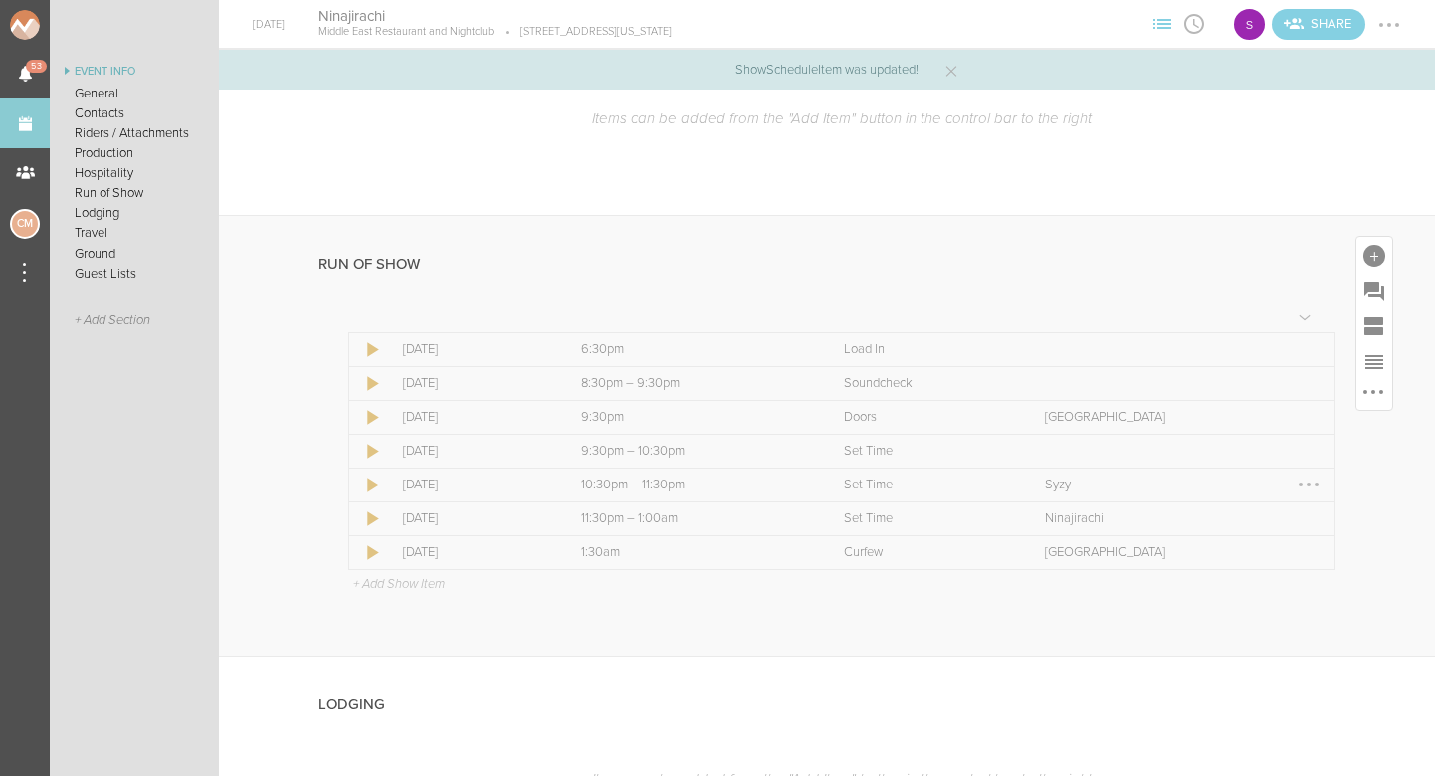
scroll to position [1464, 0]
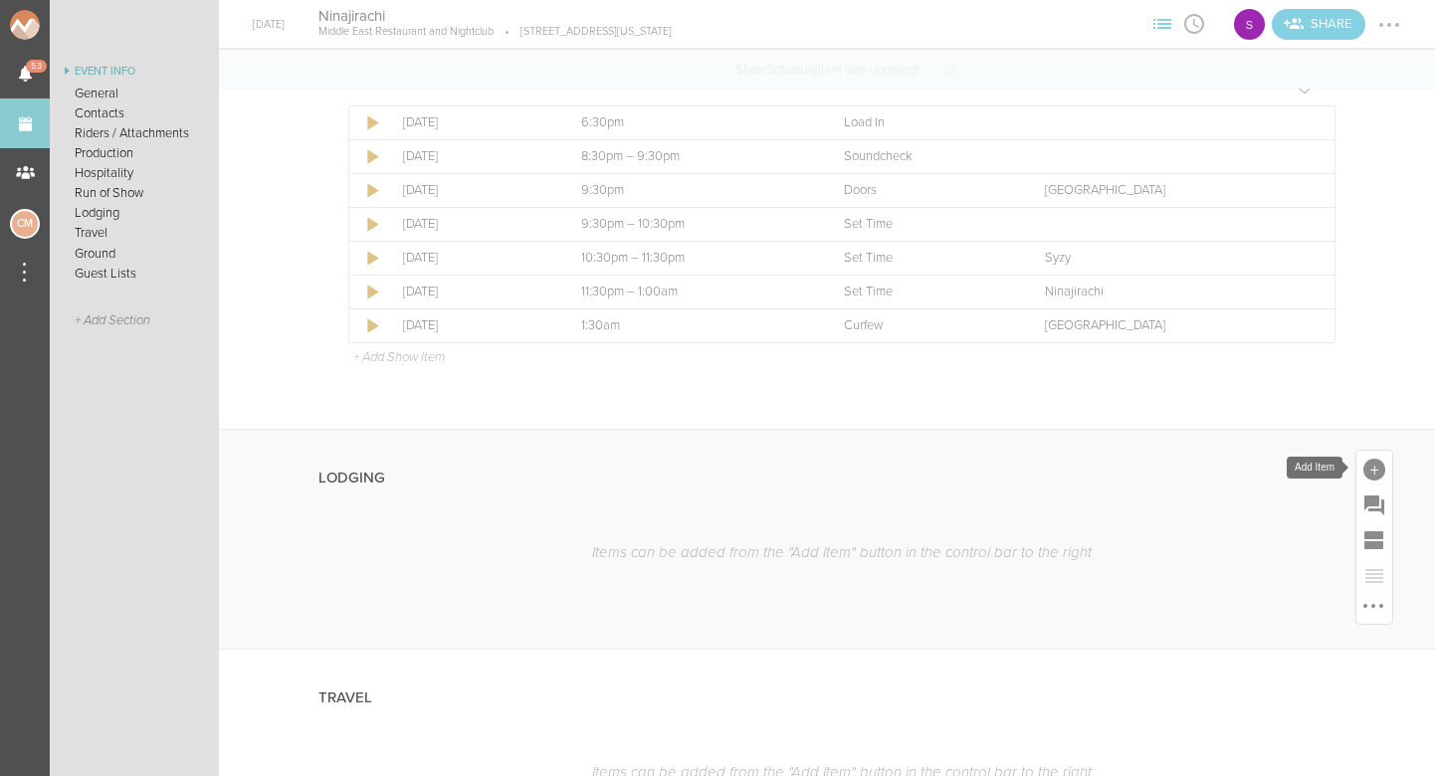
click at [1367, 471] on div at bounding box center [1374, 470] width 22 height 22
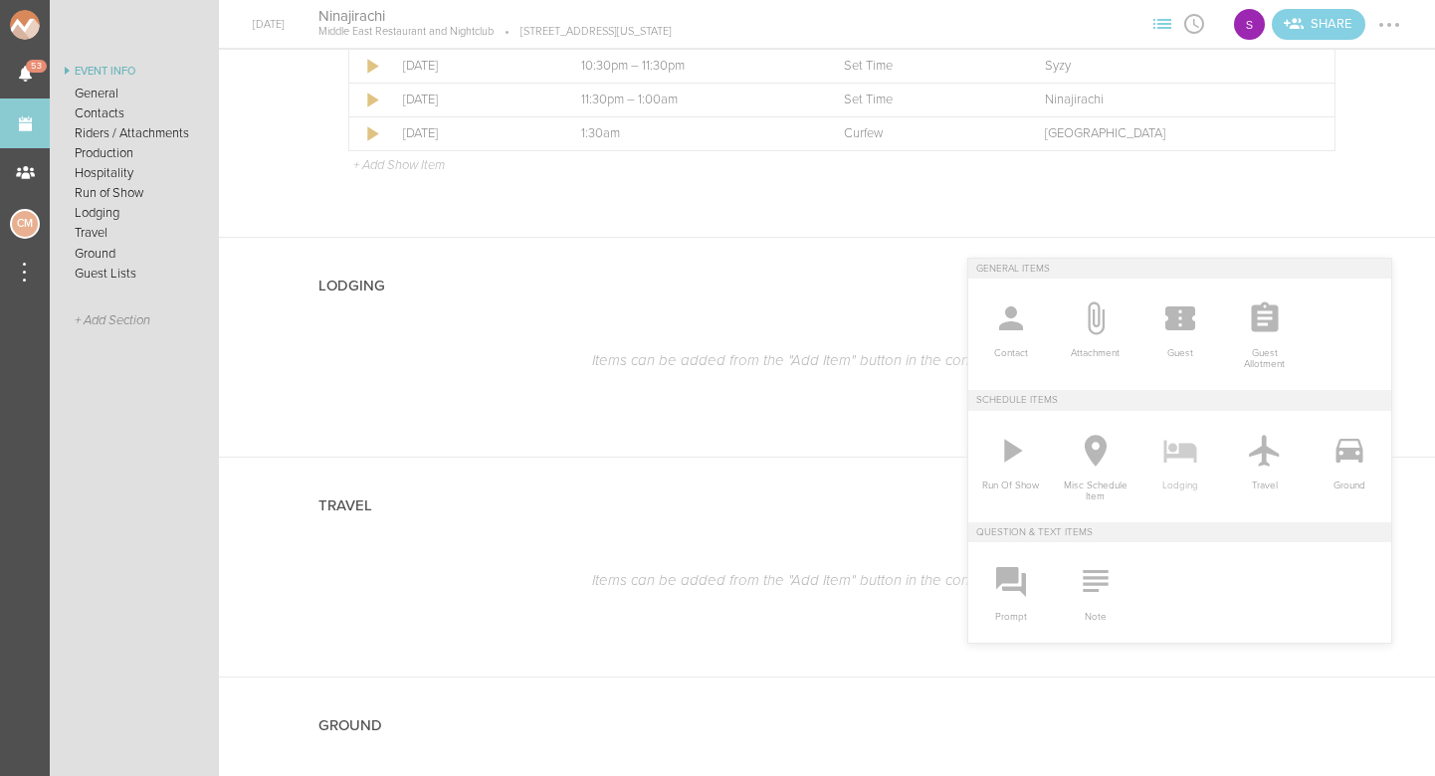
scroll to position [1662, 0]
click at [1103, 576] on icon at bounding box center [1094, 575] width 25 height 22
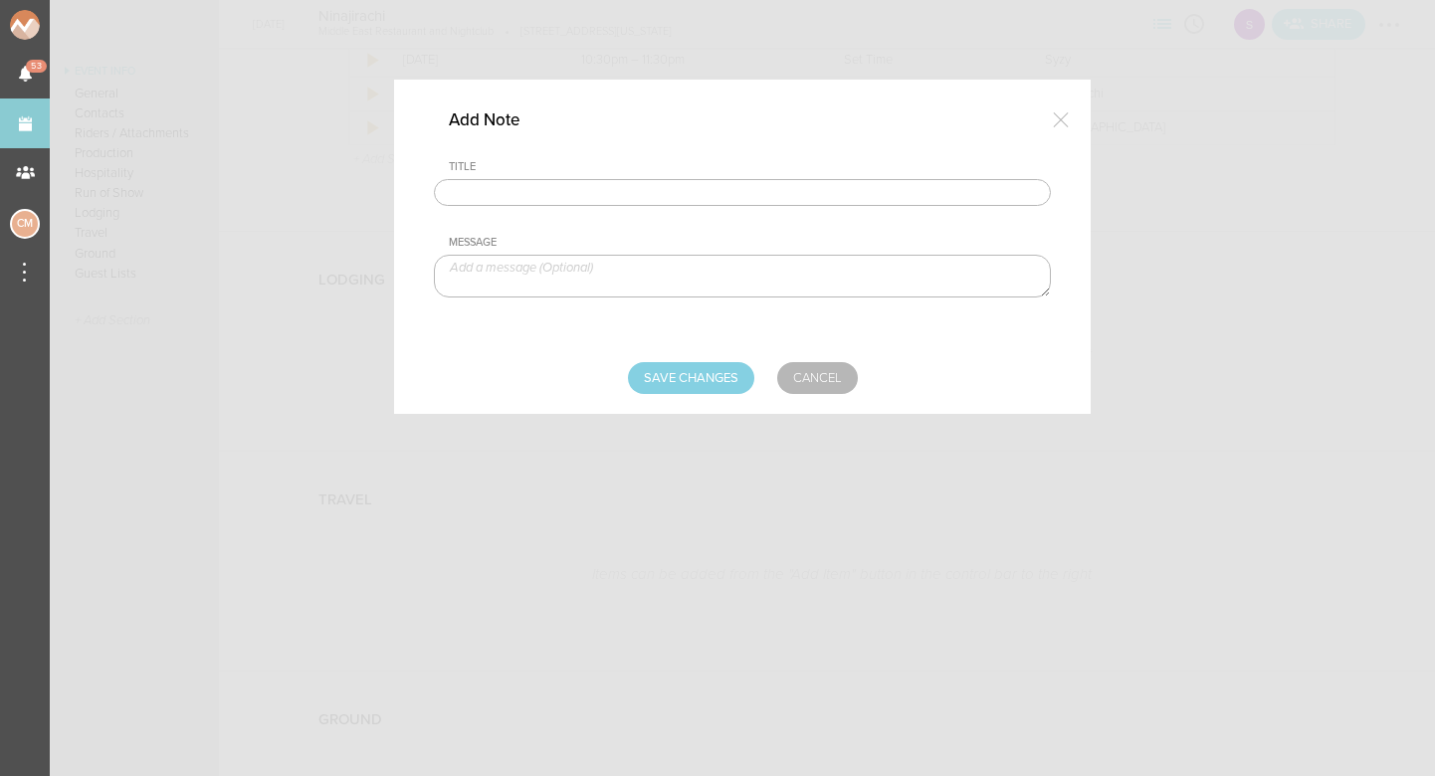
click at [577, 195] on input "text" at bounding box center [742, 193] width 617 height 28
type input "Lodging / Ground"
click at [574, 268] on textarea at bounding box center [742, 276] width 617 height 43
type textarea "$200 buyout to be sent with final payment"
click at [691, 375] on input "Save Changes" at bounding box center [691, 378] width 126 height 32
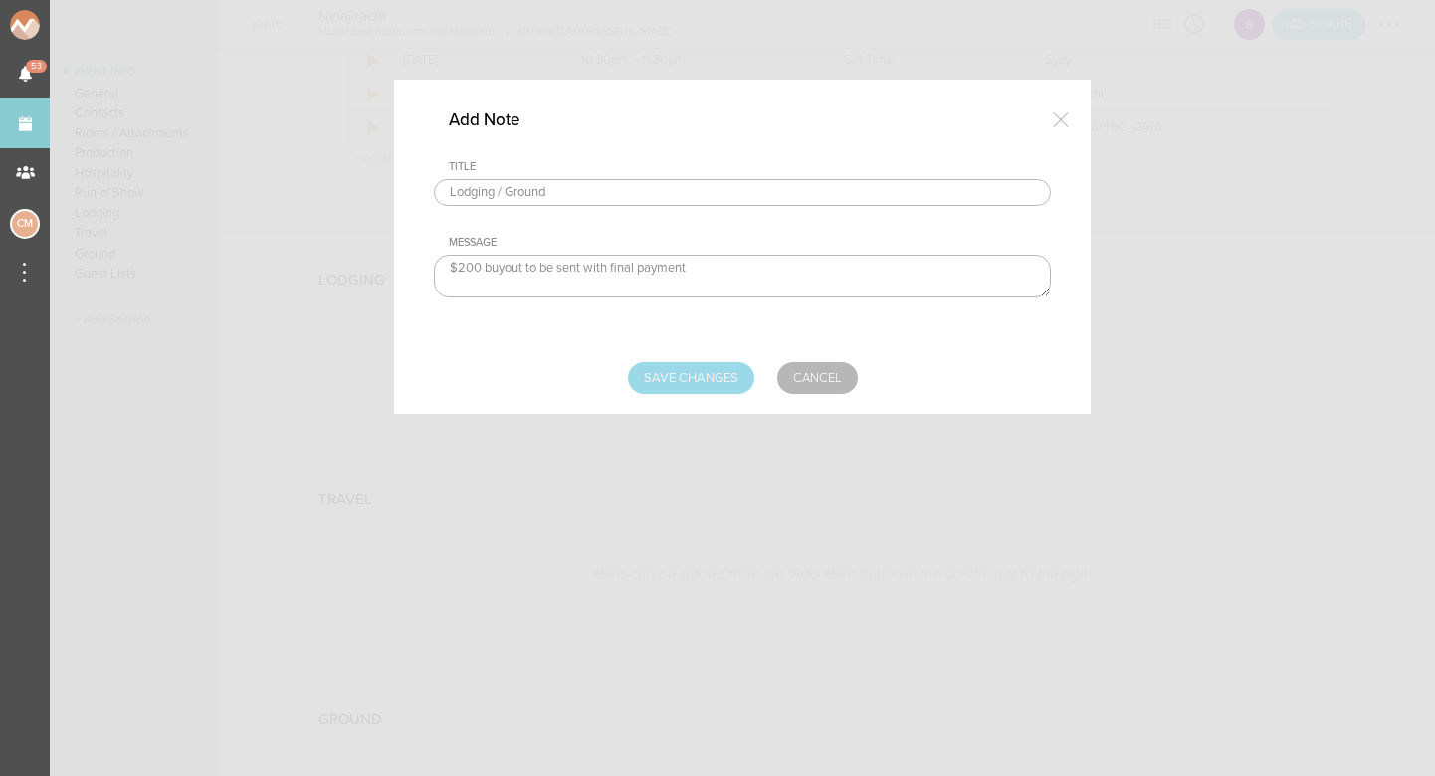
type input "Saving..."
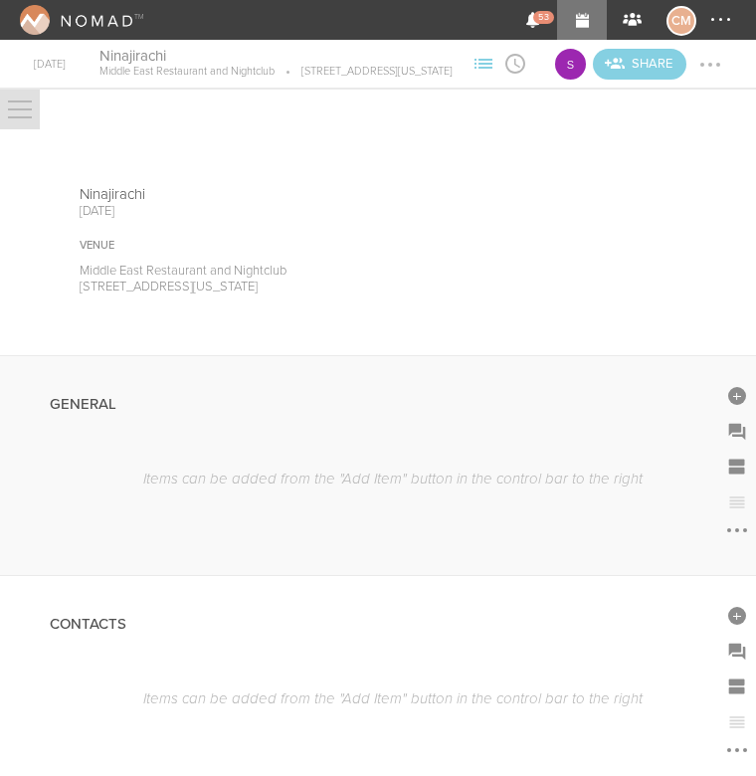
scroll to position [104, 0]
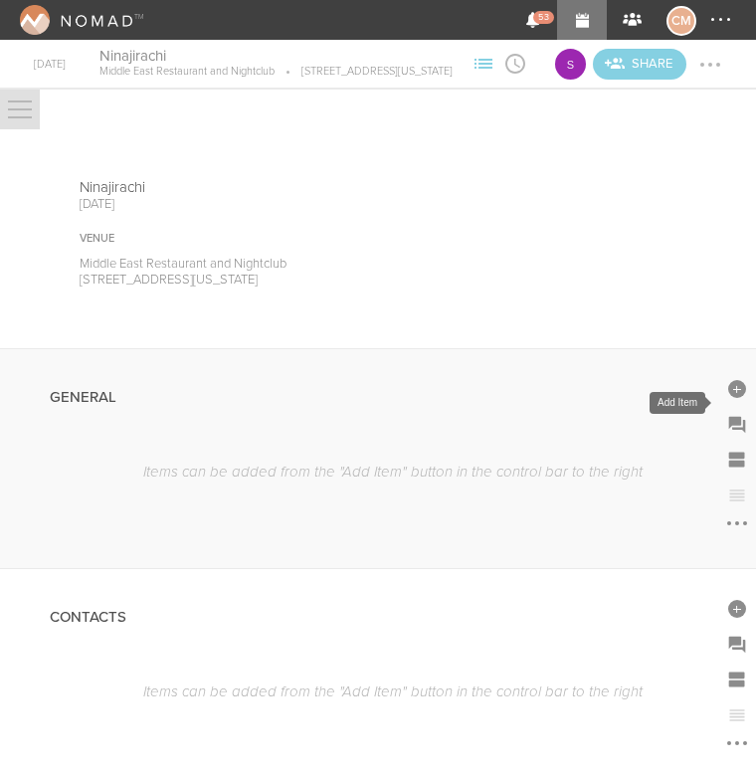
click at [730, 398] on div at bounding box center [737, 389] width 18 height 18
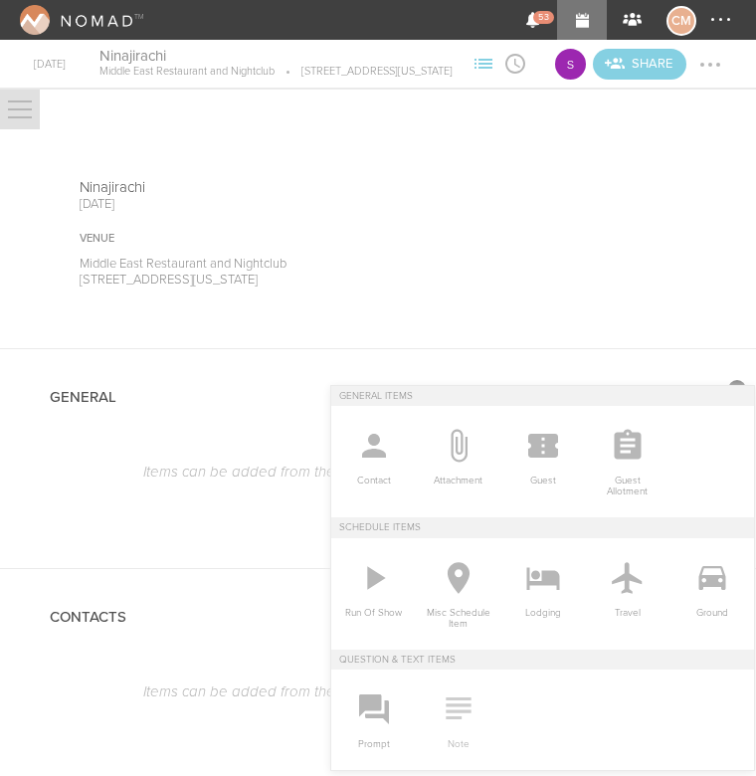
click at [454, 731] on span "Note" at bounding box center [458, 739] width 65 height 21
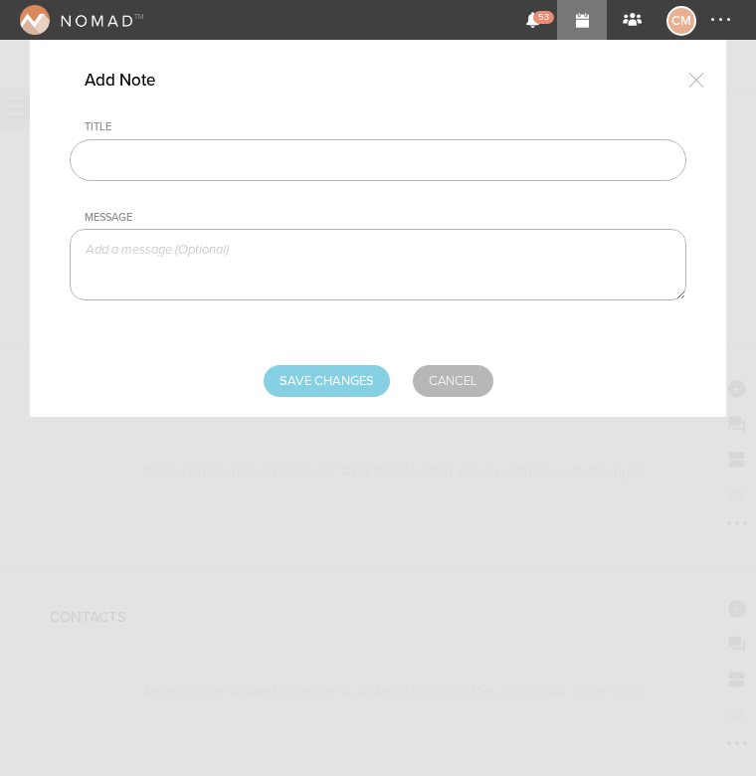
click at [217, 177] on input "text" at bounding box center [378, 160] width 617 height 42
type input "Travel Party"
click at [210, 249] on textarea at bounding box center [378, 265] width 617 height 72
paste textarea "Nina Wilson, Aria Zarzyicki (videographer), Matt Downey"
click at [163, 251] on textarea "Nina Wilson, Aria Zarzyicki (videographer), Matt Downey" at bounding box center [378, 265] width 617 height 72
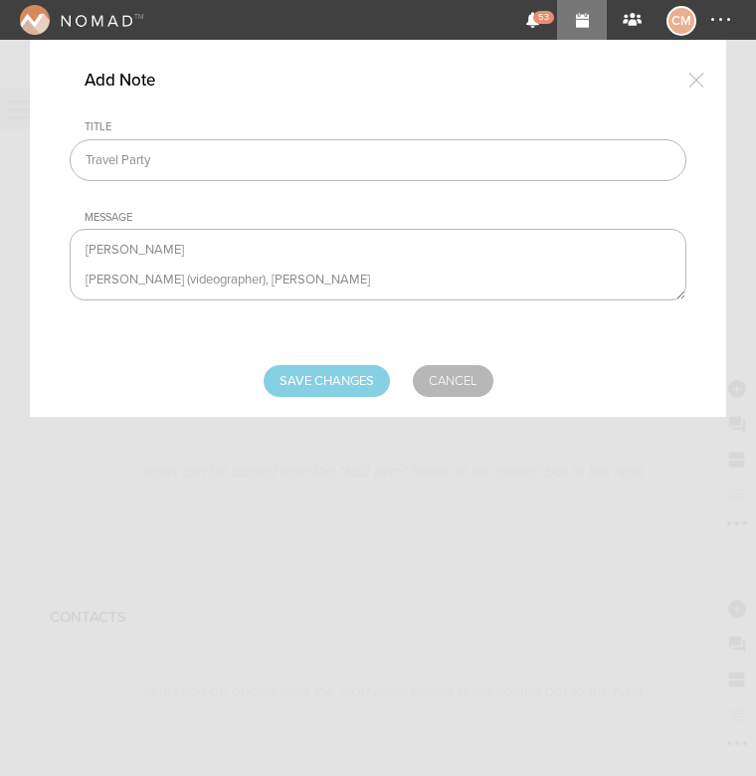
click at [254, 278] on textarea "Nina Wilson Aria Zarzyicki (videographer), Matt Downey" at bounding box center [378, 265] width 617 height 72
click at [169, 287] on textarea "Nina Wilson Aria Zarzyicki (videographer) Matt Downey" at bounding box center [378, 265] width 617 height 72
click at [85, 298] on textarea "Nina Wilson Aria Zarzyicki (videographer) Matt Downey" at bounding box center [378, 265] width 617 height 72
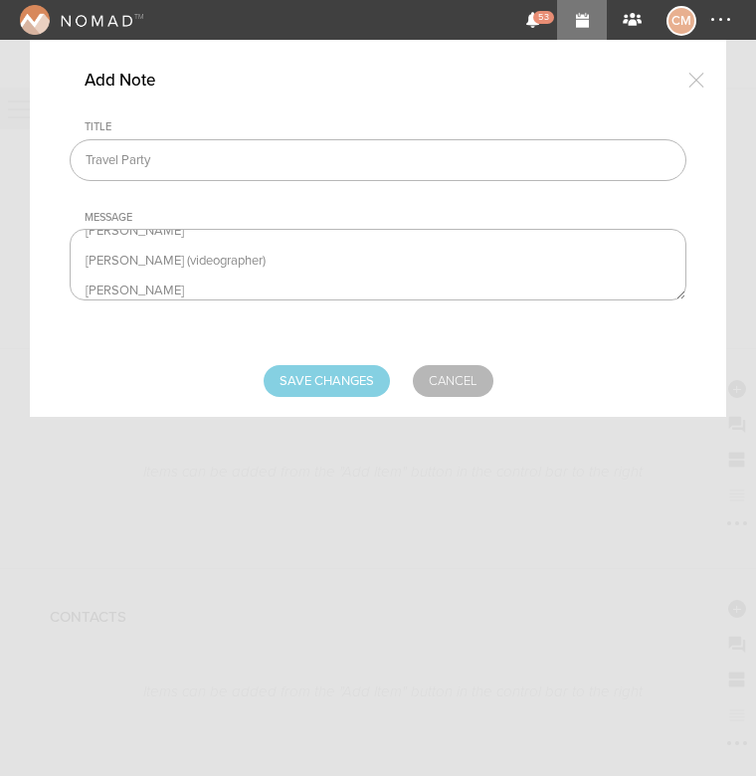
click at [88, 296] on textarea "Nina Wilson Aria Zarzyicki (videographer) Matt Downey" at bounding box center [378, 265] width 617 height 72
click at [203, 293] on textarea "Nina Wilson Aria Zarzyicki (videographer) Matt Downey" at bounding box center [378, 265] width 617 height 72
click at [206, 254] on textarea "Nina Wilson Aria Zarzyicki (videographer) Matt Downey - TM" at bounding box center [378, 265] width 617 height 72
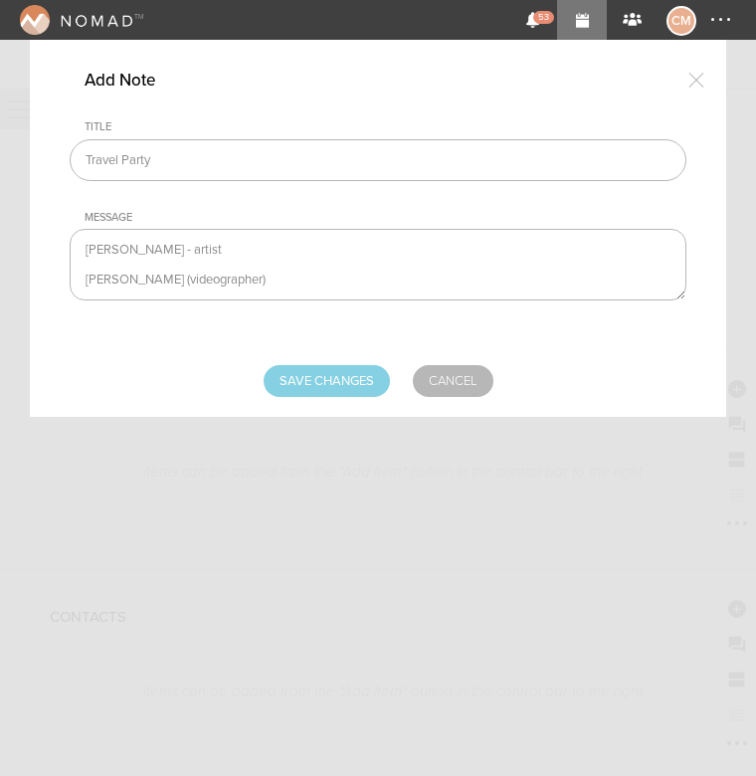
click at [167, 275] on textarea "Nina Wilson - artist Aria Zarzyicki (videographer) Matt Downey - TM" at bounding box center [378, 265] width 617 height 72
click at [259, 278] on textarea "Nina Wilson - artist Aria Zarzyicki - videographer) Matt Downey - TM" at bounding box center [378, 265] width 617 height 72
type textarea "Nina Wilson - artist Aria Zarzyicki - videographer Matt Downey - TM"
click at [330, 373] on input "Save Changes" at bounding box center [327, 381] width 126 height 32
type input "Saving..."
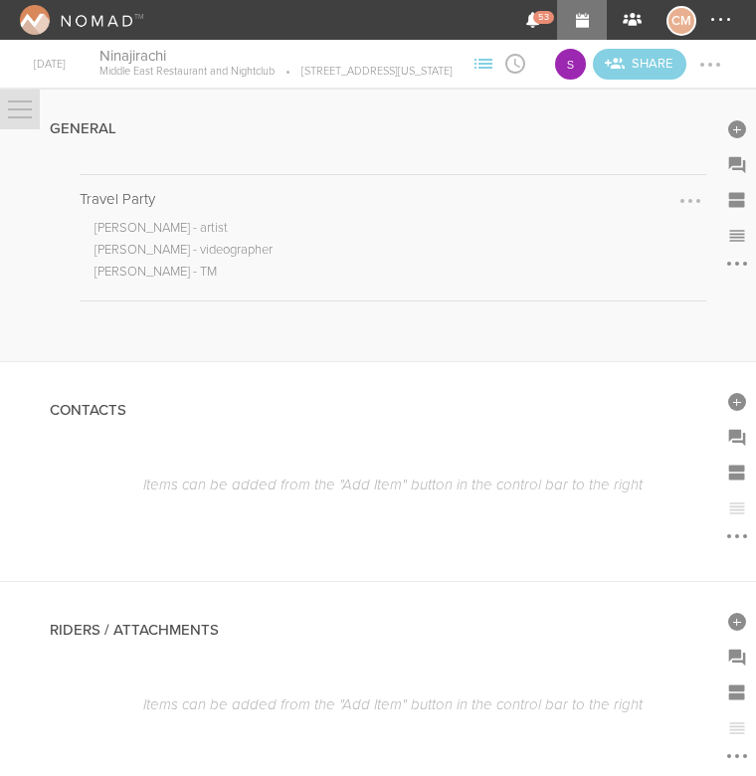
scroll to position [289, 0]
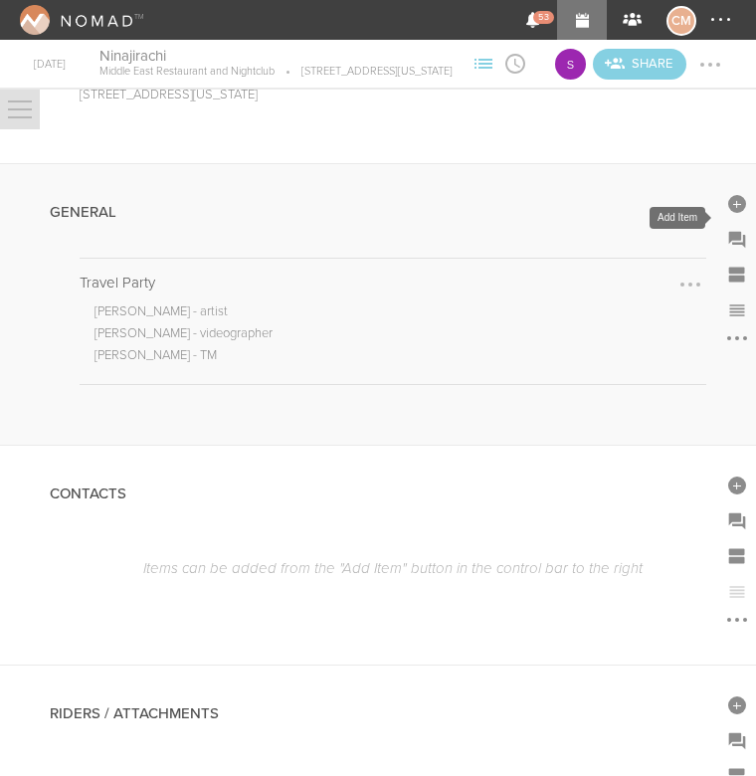
click at [736, 213] on div at bounding box center [737, 204] width 18 height 18
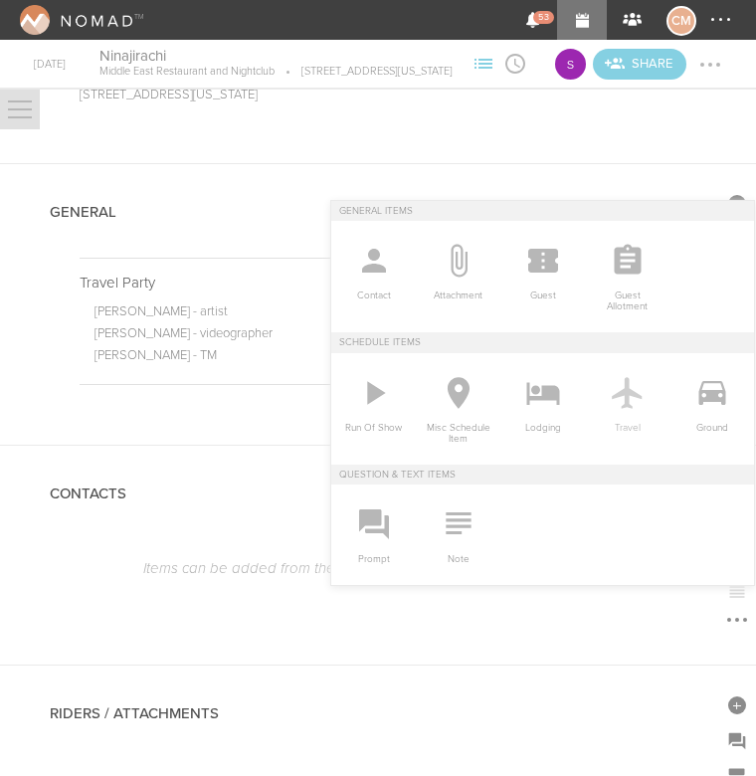
scroll to position [345, 0]
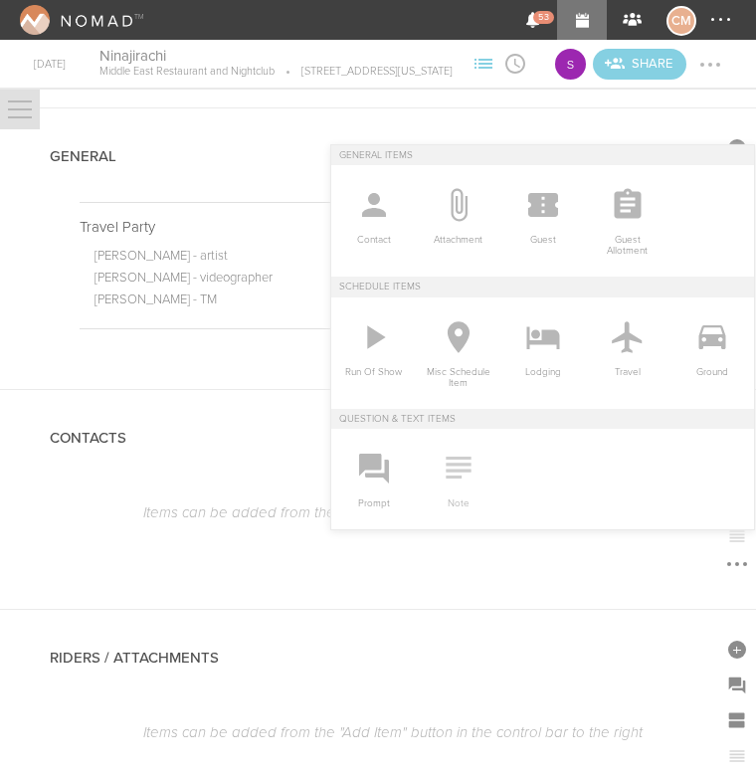
click at [464, 467] on icon at bounding box center [459, 468] width 40 height 40
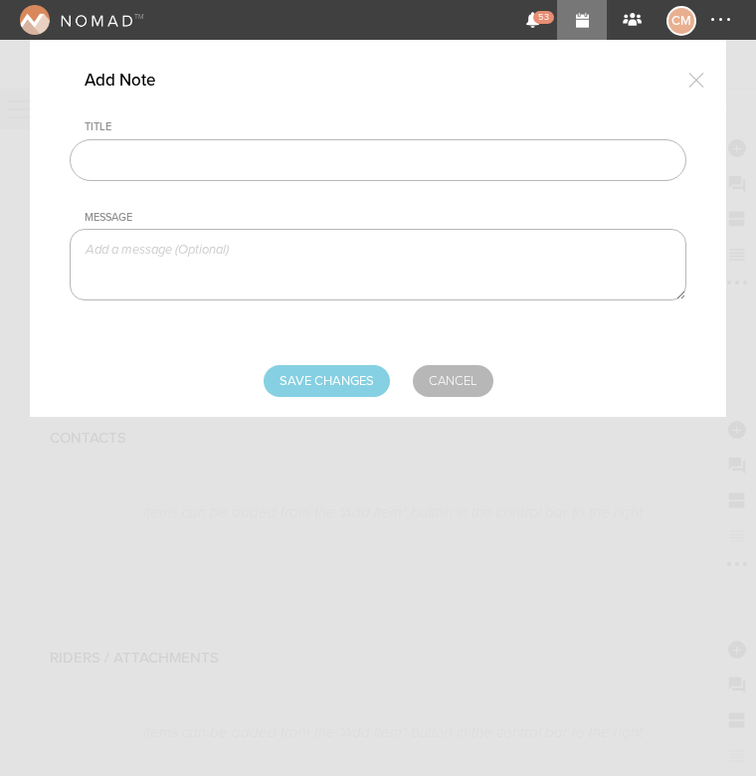
click at [303, 171] on input "text" at bounding box center [378, 160] width 617 height 42
type input "Visuals"
click at [316, 267] on textarea at bounding box center [378, 265] width 617 height 72
type textarea "Connect with VJ"
click at [290, 377] on input "Save Changes" at bounding box center [327, 381] width 126 height 32
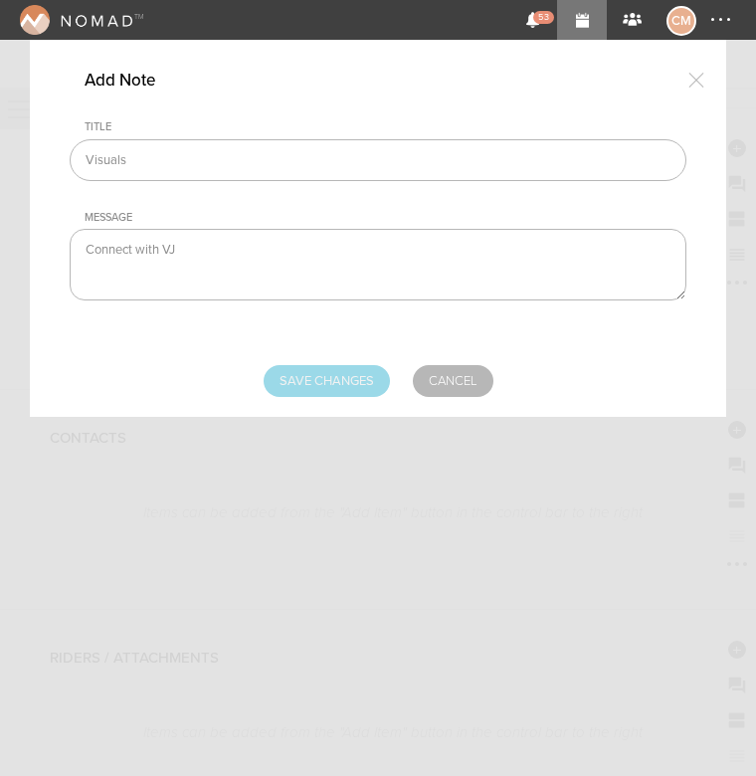
type input "Saving..."
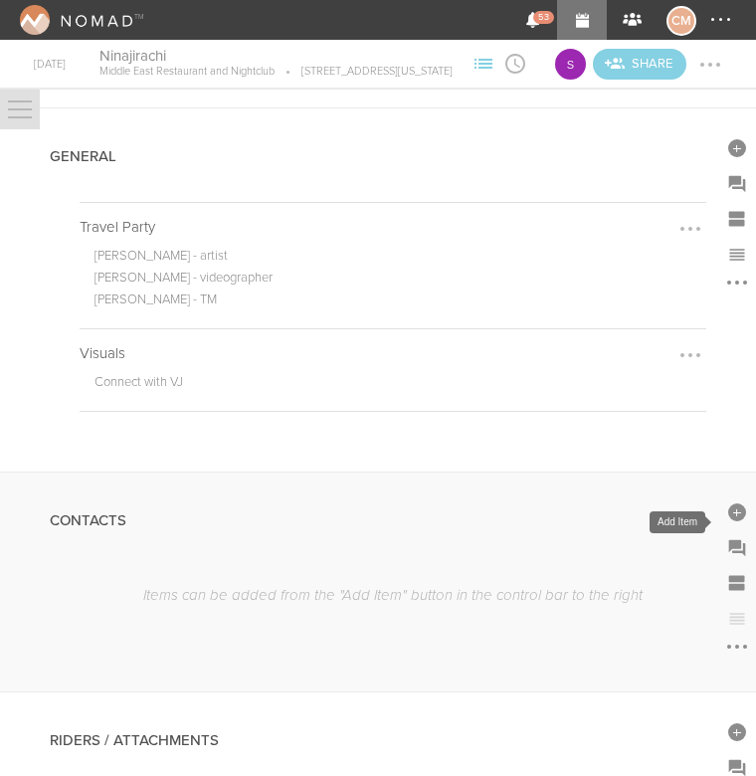
click at [738, 521] on div at bounding box center [737, 512] width 18 height 18
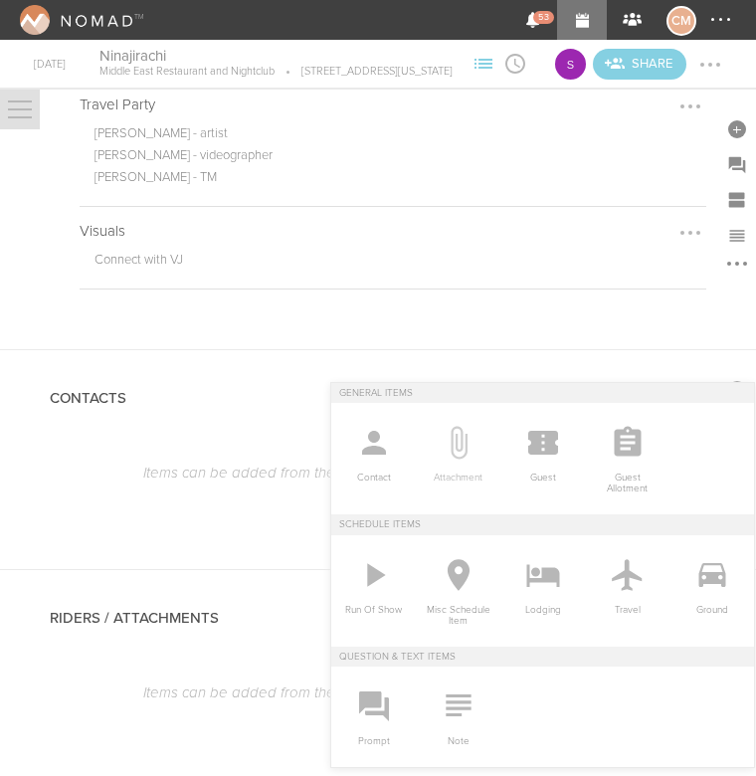
scroll to position [492, 0]
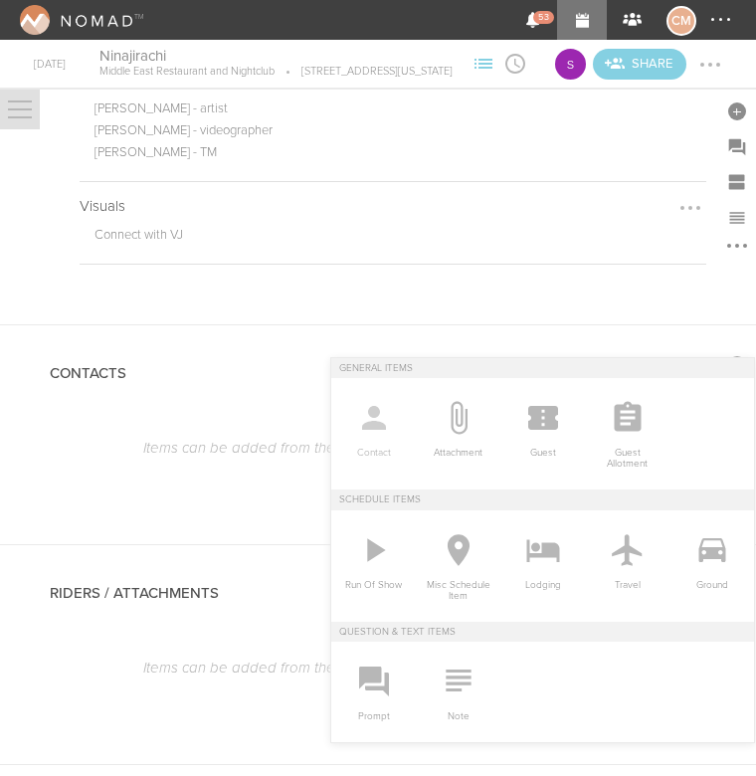
click at [367, 421] on icon at bounding box center [374, 418] width 40 height 40
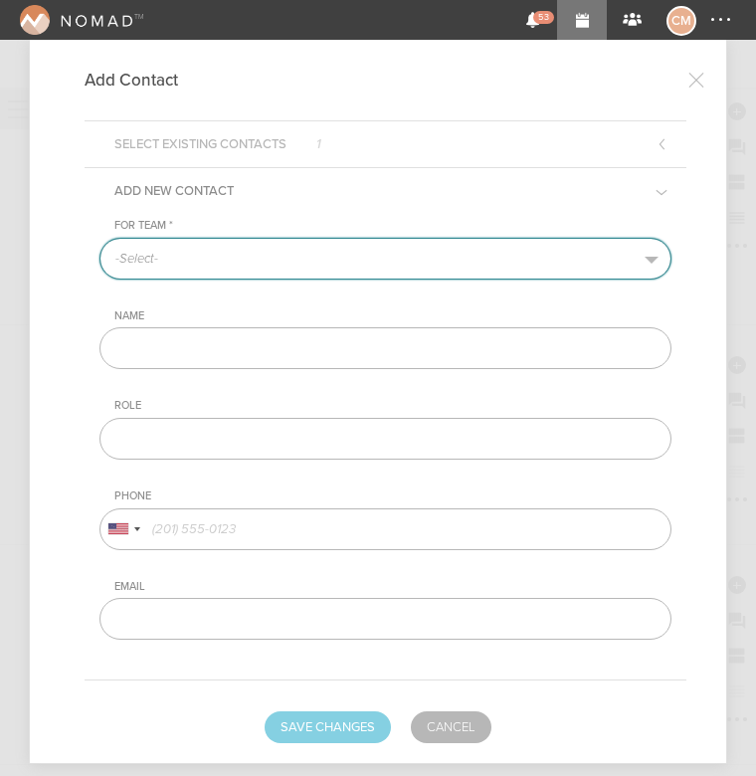
select select "1919"
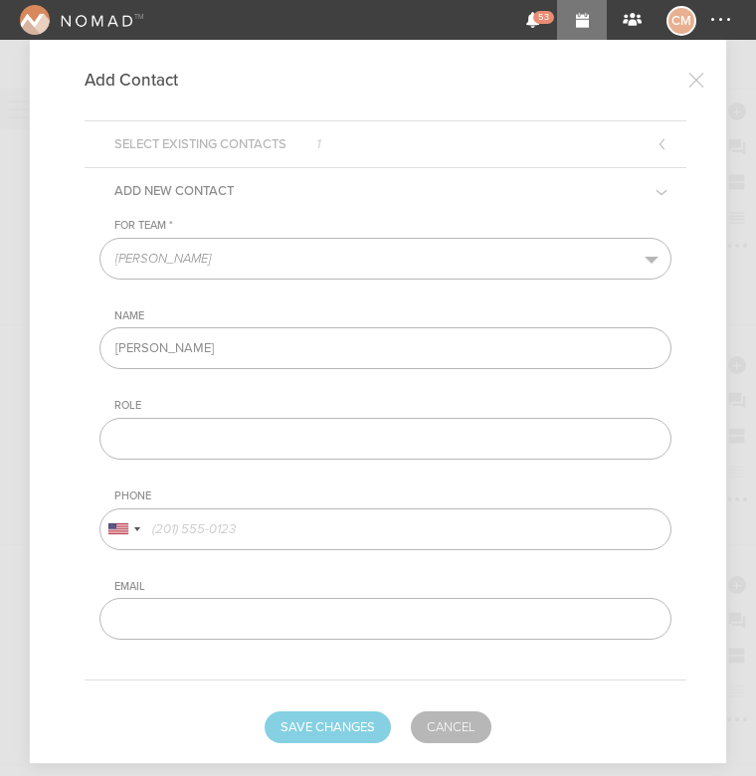
type input "Matt Downey"
click at [281, 436] on input "text" at bounding box center [385, 439] width 572 height 42
click at [280, 429] on input "TM" at bounding box center [385, 439] width 572 height 42
type input "Artist DOS Contact"
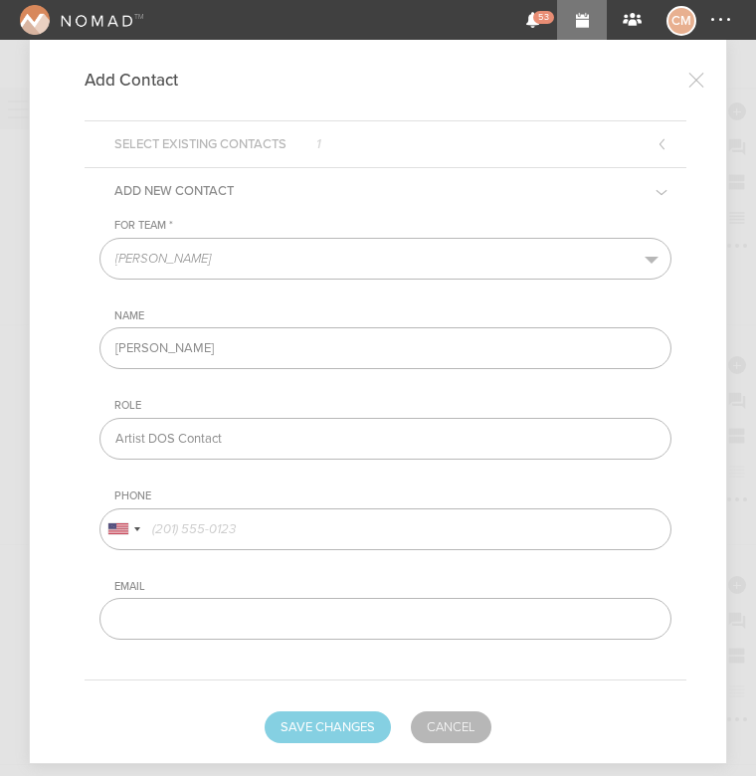
click at [270, 547] on div "For Team * -Select- Sonia Name Matt Downey Role Artist DOS Contact Phone United…" at bounding box center [385, 429] width 572 height 421
click at [268, 528] on input "tel" at bounding box center [385, 529] width 572 height 42
paste input "818 245 0351"
click at [177, 526] on input "818 245 0351" at bounding box center [385, 529] width 572 height 42
click at [206, 529] on input "818-245 0351" at bounding box center [385, 529] width 572 height 42
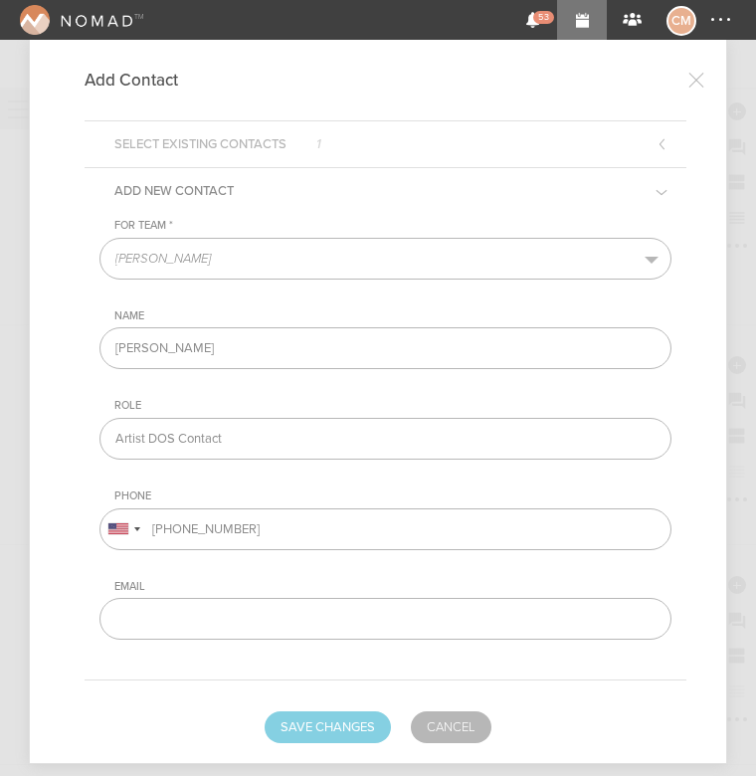
type input "818-245-0351"
paste input "matt@seven20.com"
type input "matt@seven20.com"
click at [324, 721] on button "Save Changes" at bounding box center [328, 727] width 126 height 32
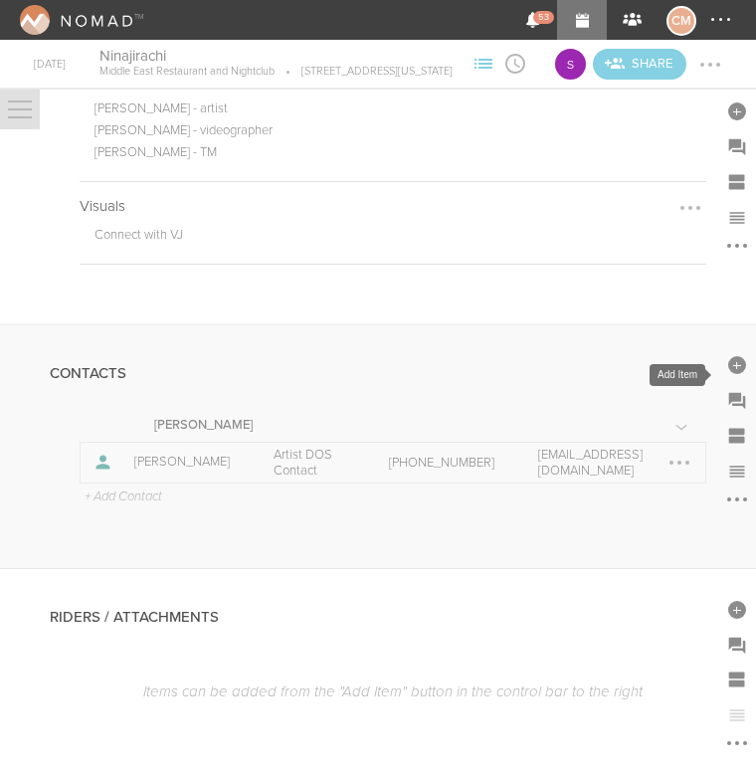
click at [737, 374] on div at bounding box center [737, 365] width 18 height 18
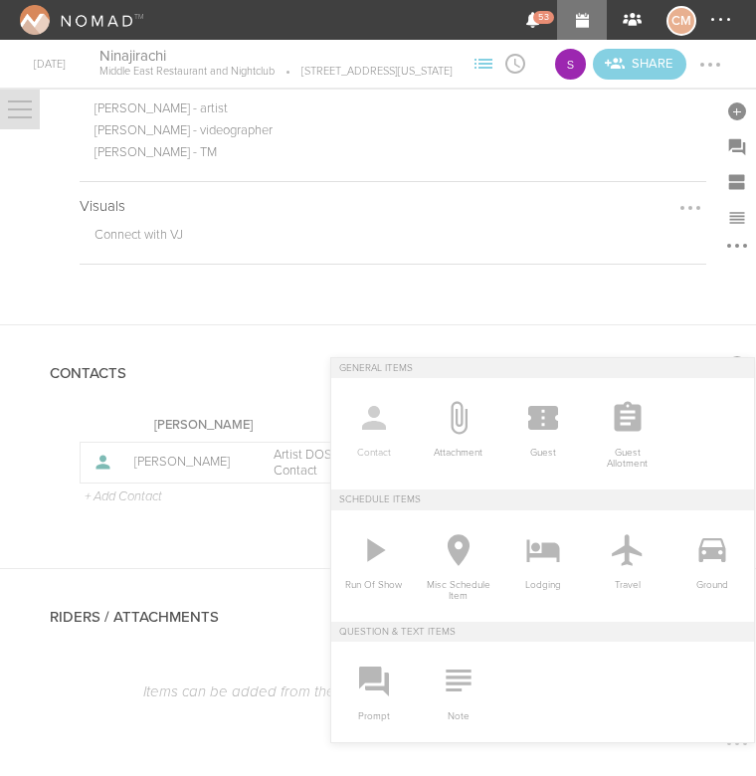
click at [379, 432] on icon at bounding box center [374, 418] width 40 height 40
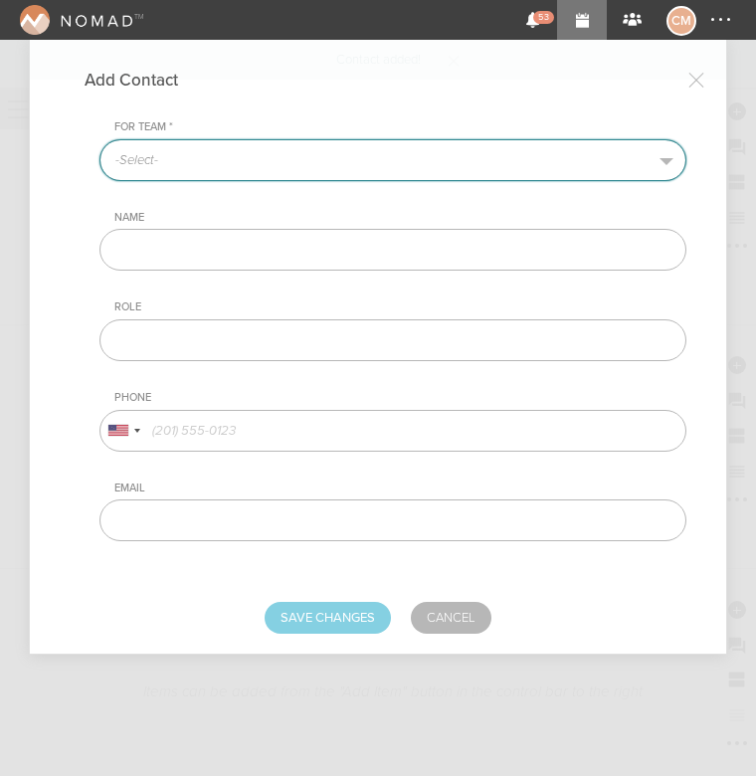
select select "1919"
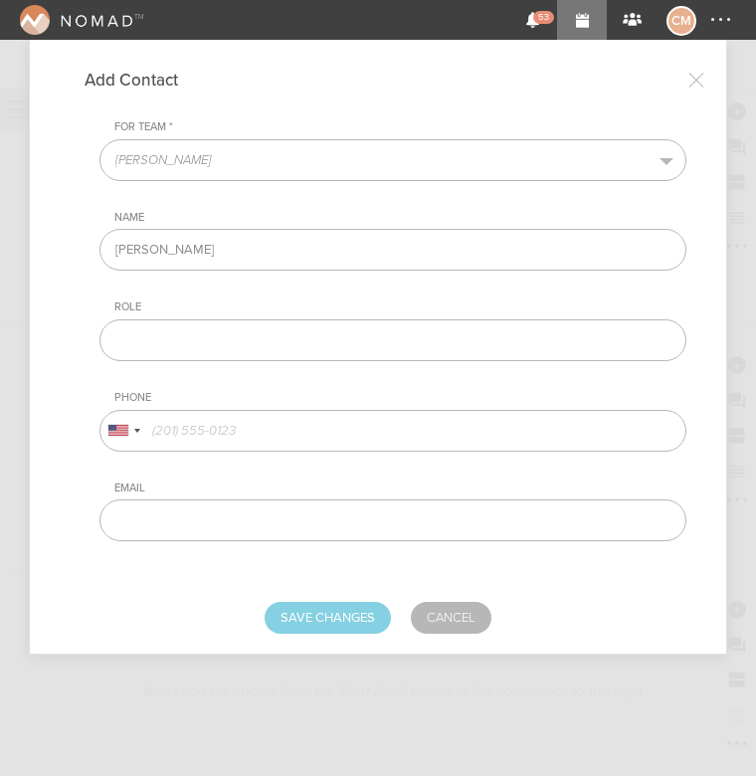
type input "Richard"
click at [228, 331] on input "text" at bounding box center [392, 340] width 587 height 42
type input "Venue DOS Contact"
paste input "RLathrop@bignight.com"
type input "RLathrop@bignight.com"
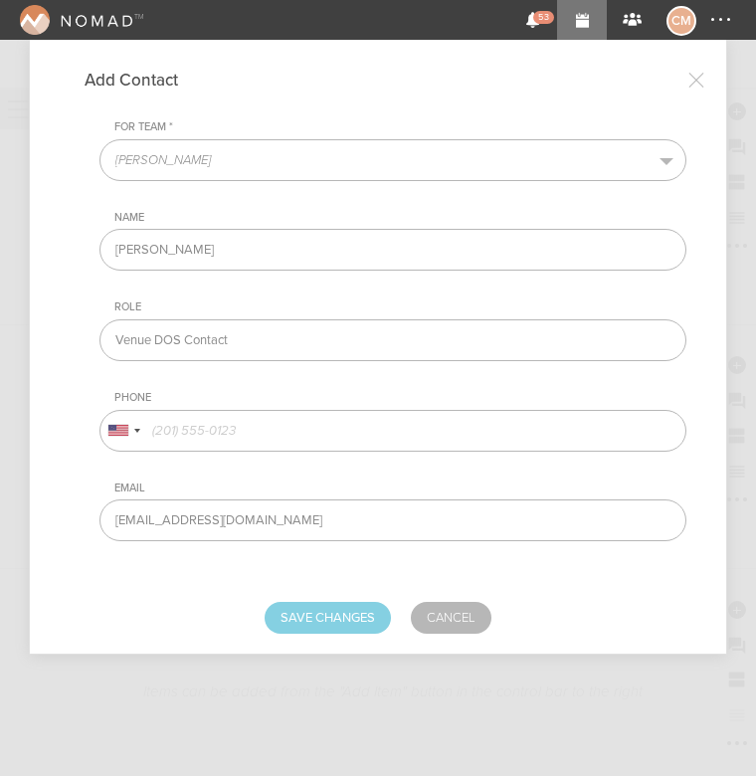
click at [233, 432] on input "tel" at bounding box center [392, 431] width 587 height 42
type input "5419134422"
click at [336, 613] on button "Save Changes" at bounding box center [328, 618] width 126 height 32
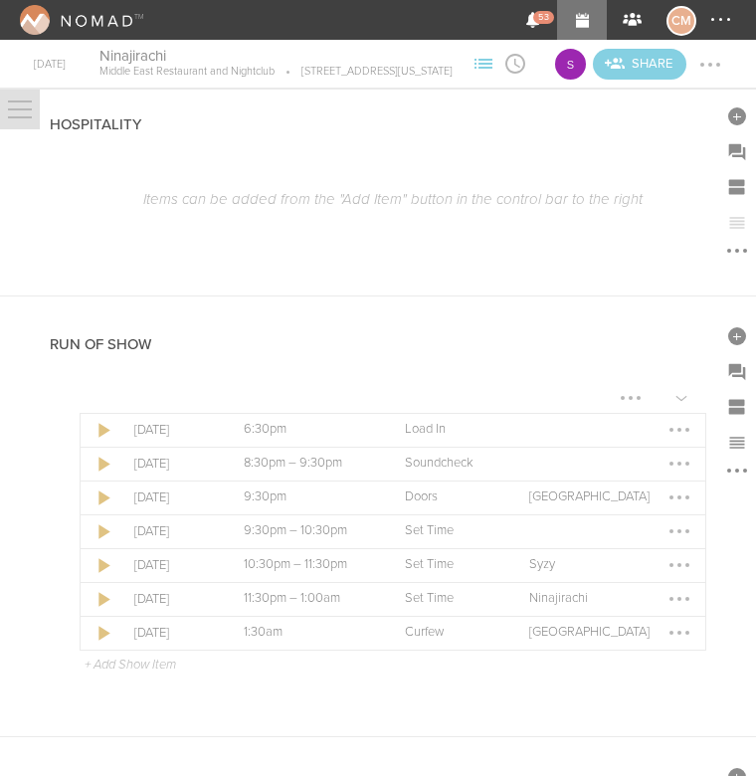
scroll to position [1520, 0]
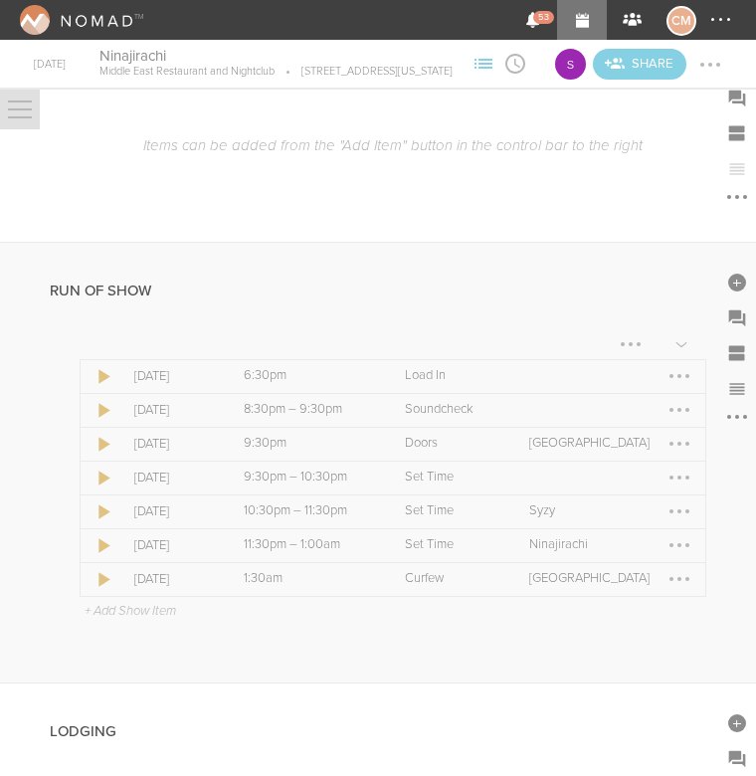
click at [675, 418] on div at bounding box center [680, 410] width 32 height 32
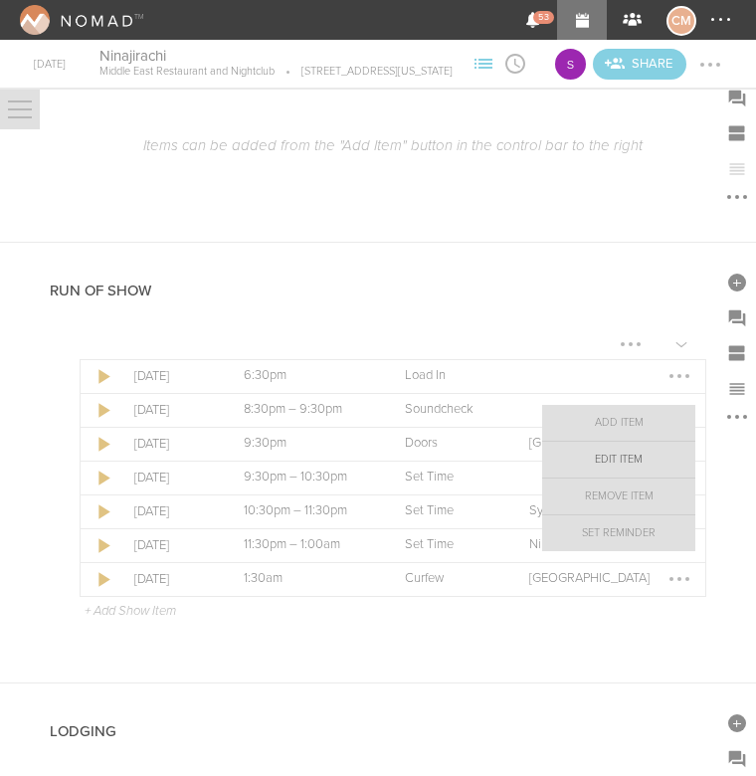
click at [646, 464] on link "Edit Item" at bounding box center [618, 460] width 153 height 36
select select "Soundcheck"
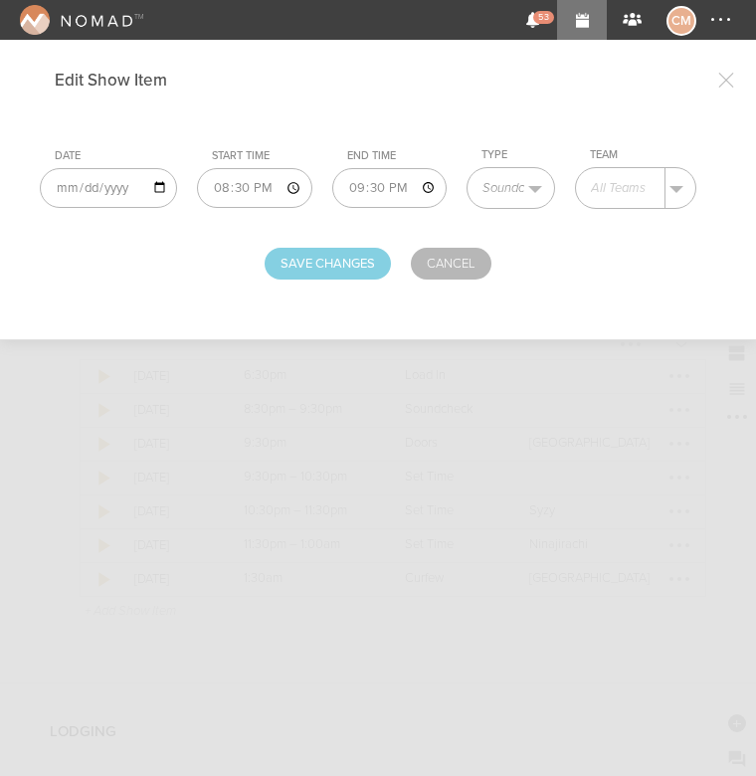
click at [332, 194] on input "21:30" at bounding box center [389, 188] width 115 height 40
type input "21:00"
click at [601, 182] on input "text" at bounding box center [621, 188] width 90 height 40
type input "Ninajirachi"
click at [356, 259] on button "Save Changes" at bounding box center [328, 264] width 126 height 32
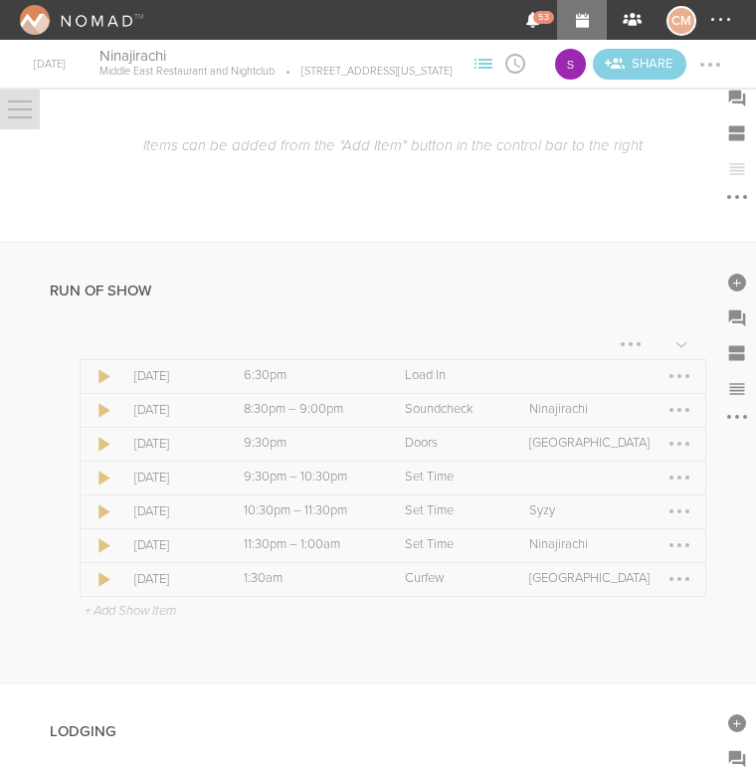
click at [678, 547] on div at bounding box center [679, 545] width 4 height 4
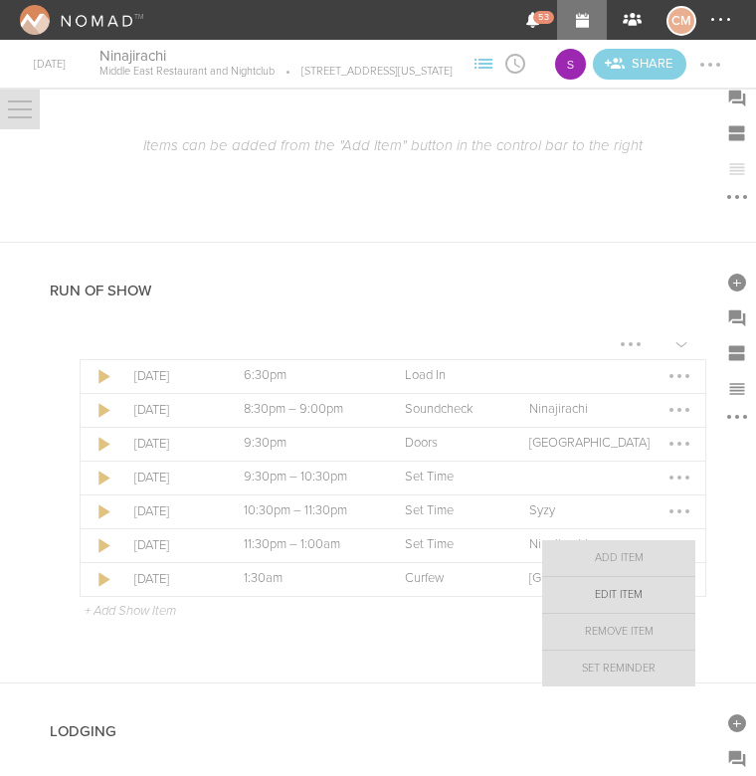
click at [648, 589] on link "Edit Item" at bounding box center [618, 595] width 153 height 36
select select "Set Time"
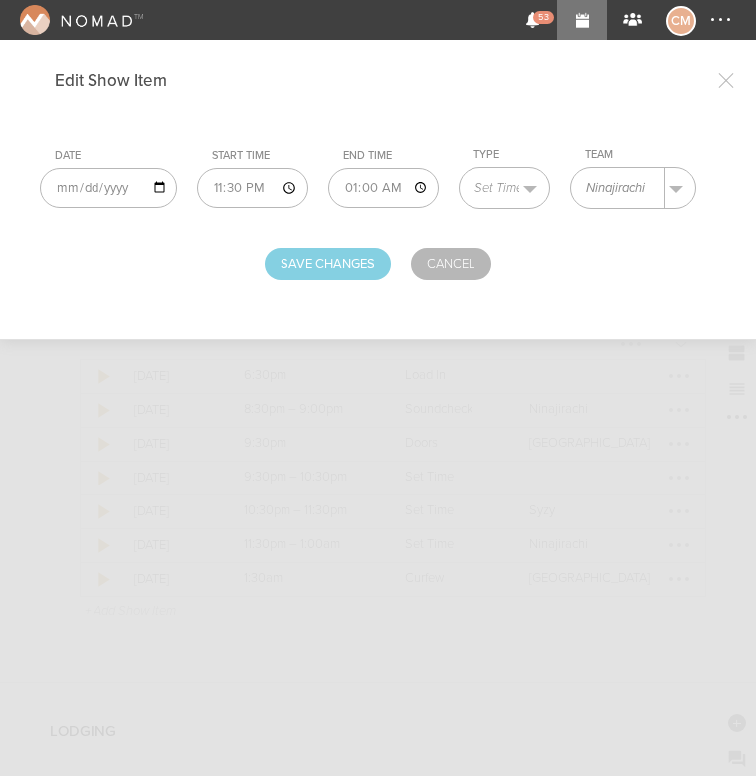
click at [207, 185] on input "23:30" at bounding box center [252, 188] width 111 height 40
type input "23:50"
click at [306, 261] on button "Save Changes" at bounding box center [328, 264] width 126 height 32
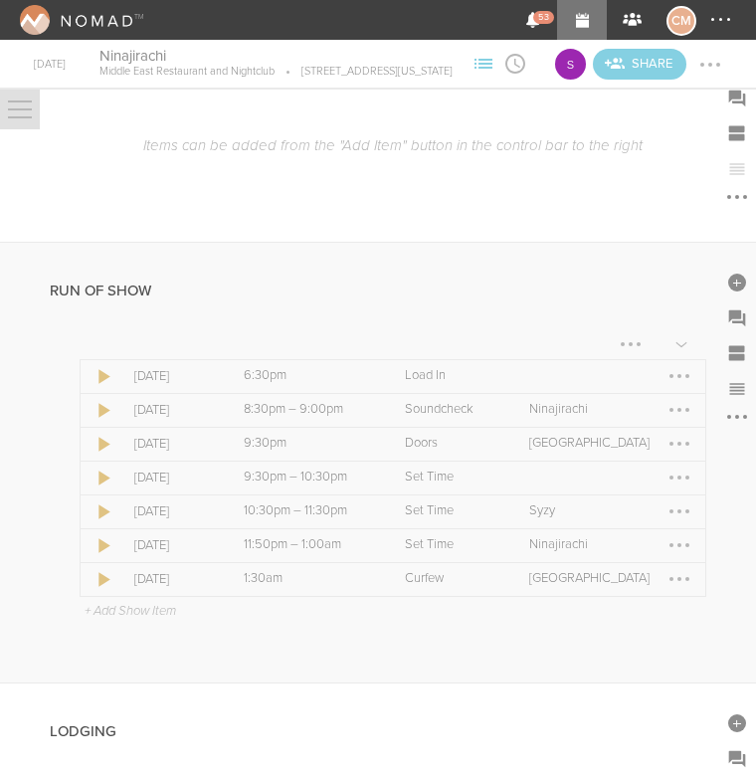
scroll to position [1557, 0]
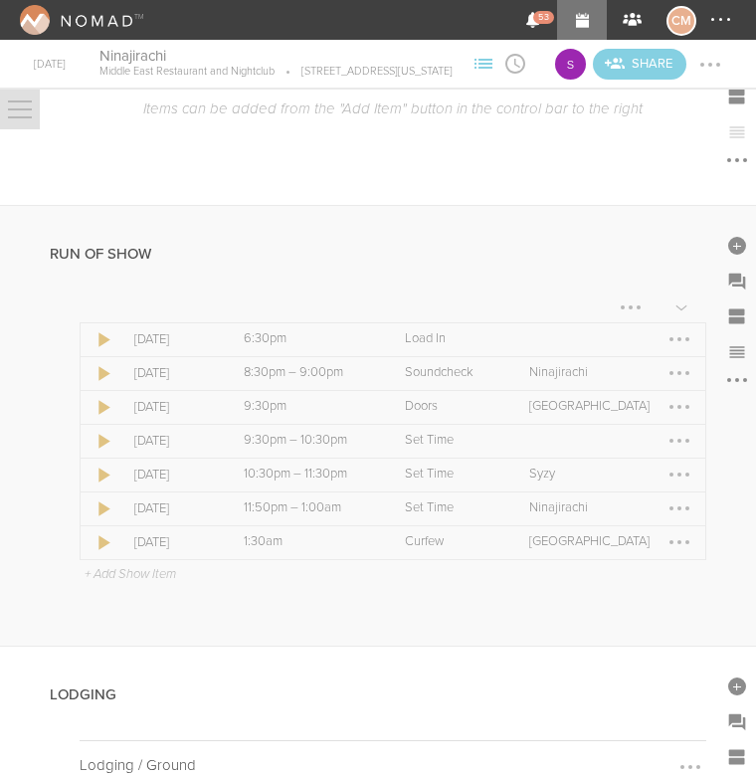
click at [675, 482] on div at bounding box center [680, 475] width 32 height 32
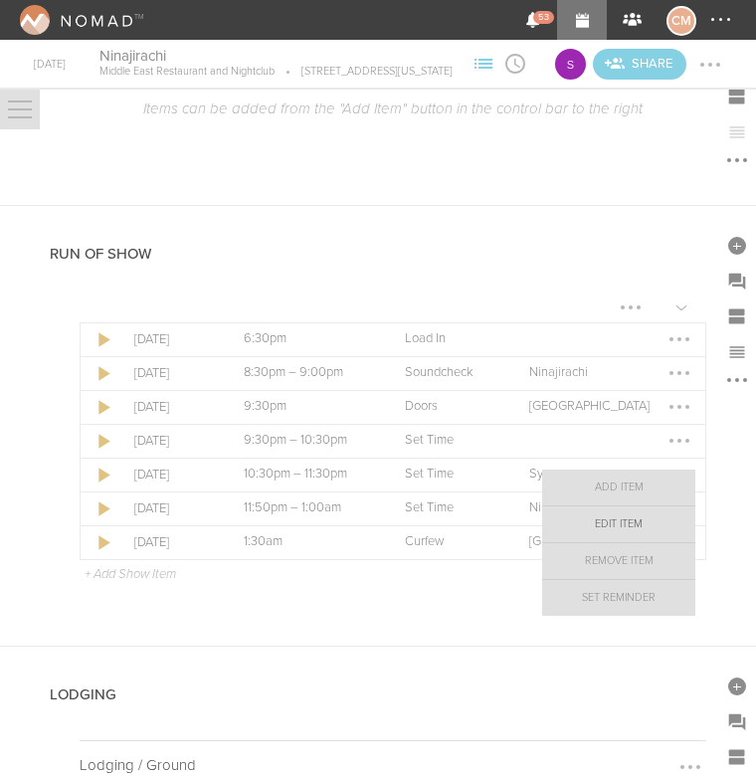
click at [629, 522] on link "Edit Item" at bounding box center [618, 524] width 153 height 36
select select "Set Time"
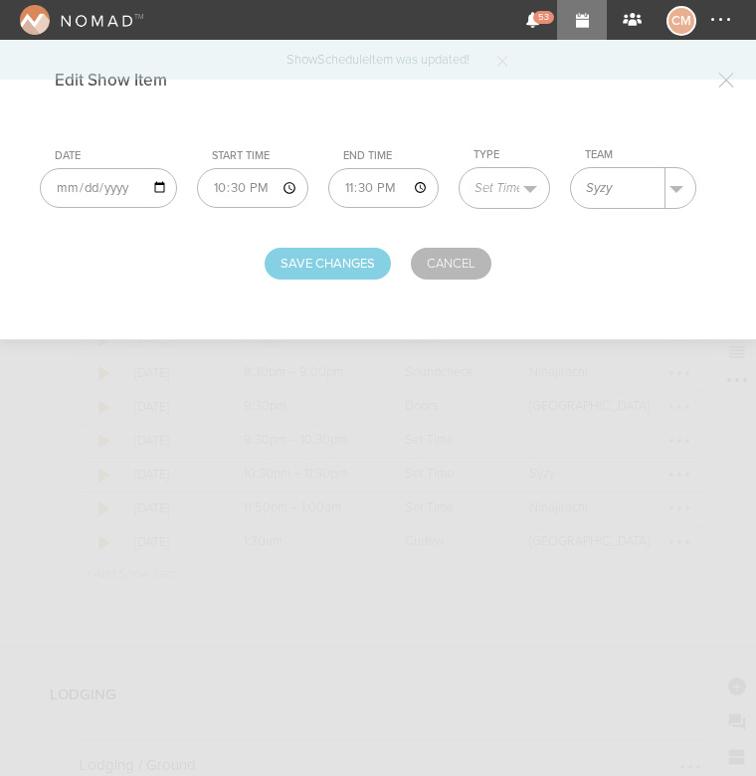
click at [328, 196] on input "23:30" at bounding box center [383, 188] width 111 height 40
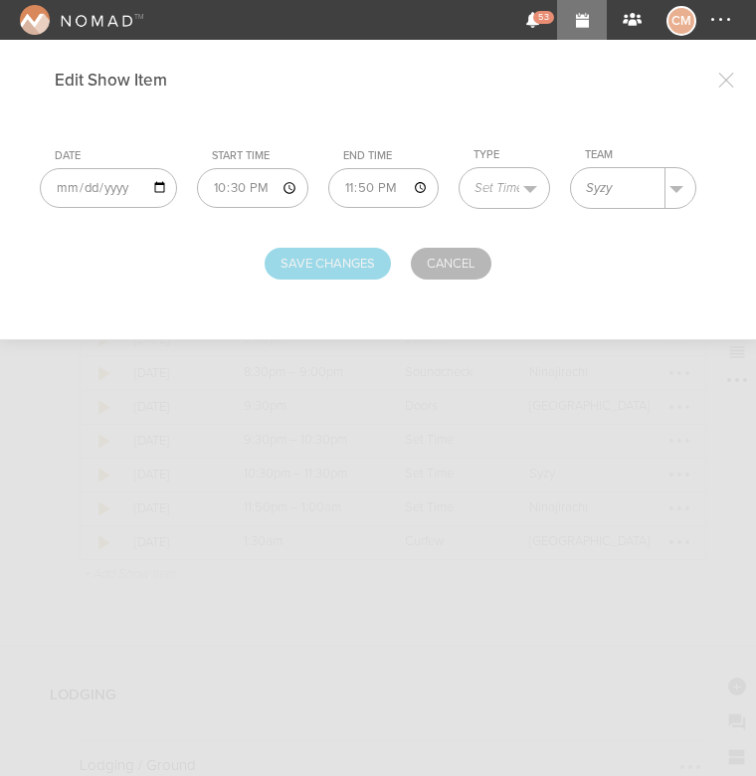
type input "23:50"
click at [310, 255] on button "Save Changes" at bounding box center [328, 264] width 126 height 32
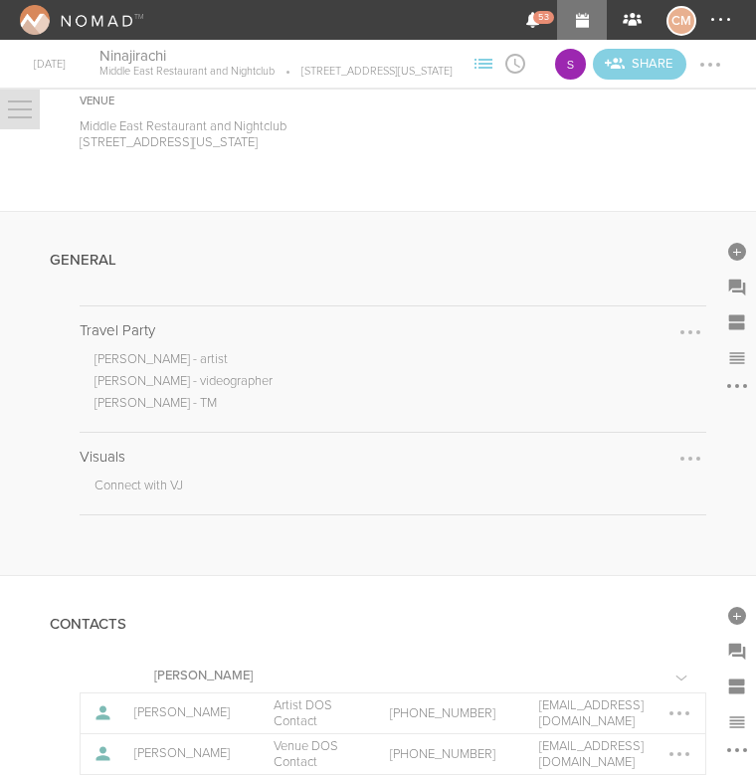
scroll to position [255, 0]
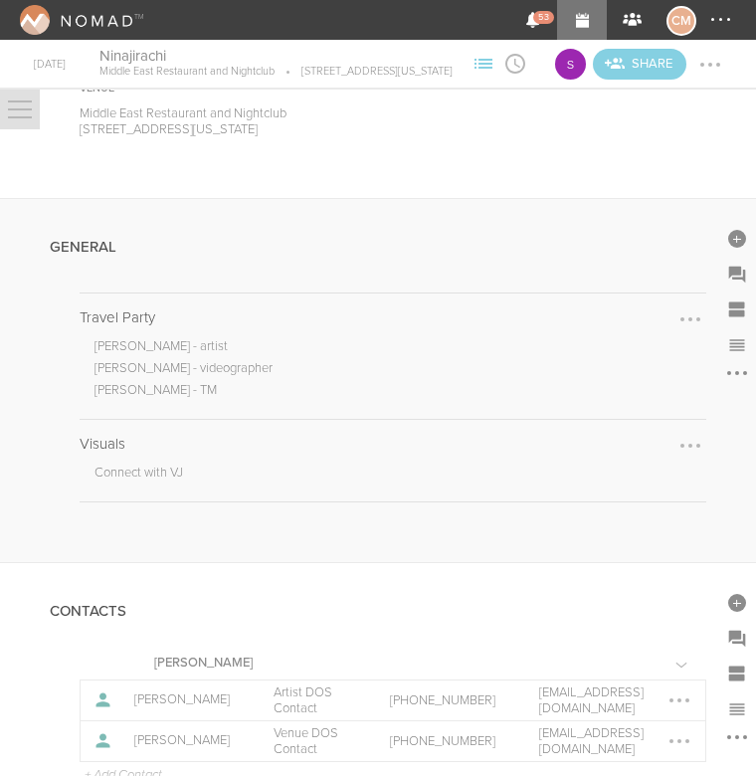
click at [693, 457] on div at bounding box center [691, 446] width 32 height 32
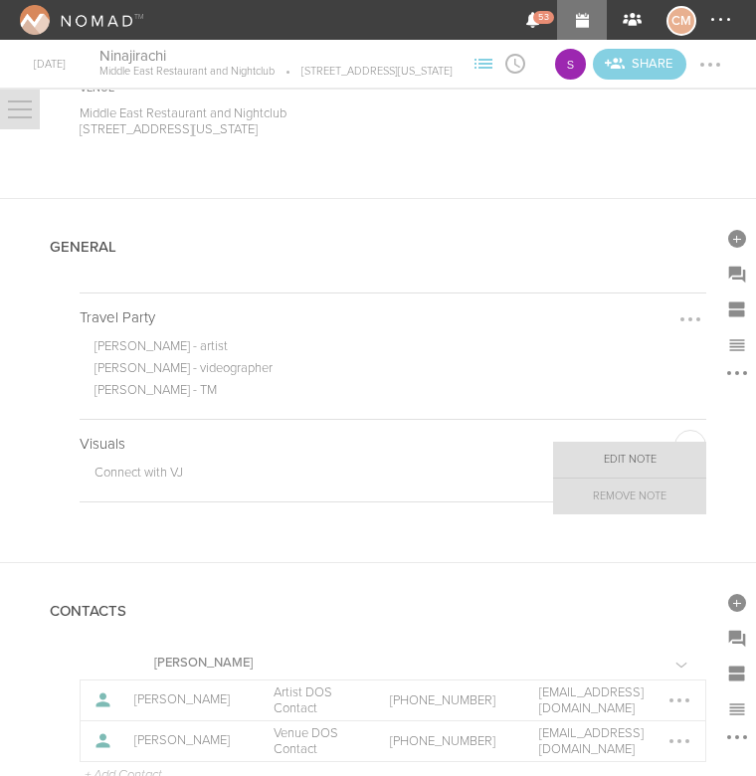
click at [654, 461] on link "Edit Note" at bounding box center [629, 460] width 153 height 36
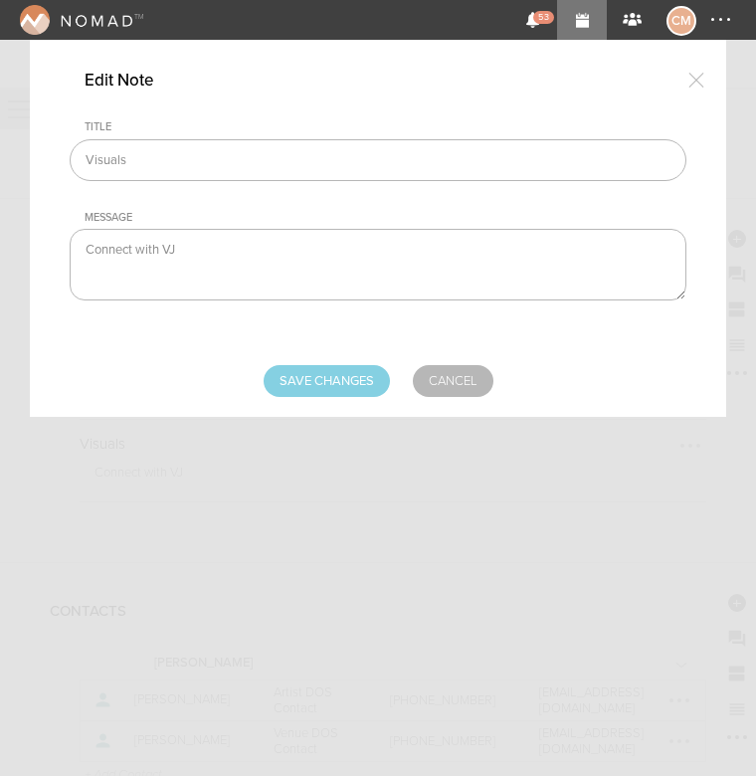
click at [195, 242] on textarea "Connect with VJ" at bounding box center [378, 265] width 617 height 72
paste textarea "https://www.dropbox.com/scl/fi/j934pgilm3rzfox3geihh/NINAJIRACHI-VISUAL- LOOP-2…"
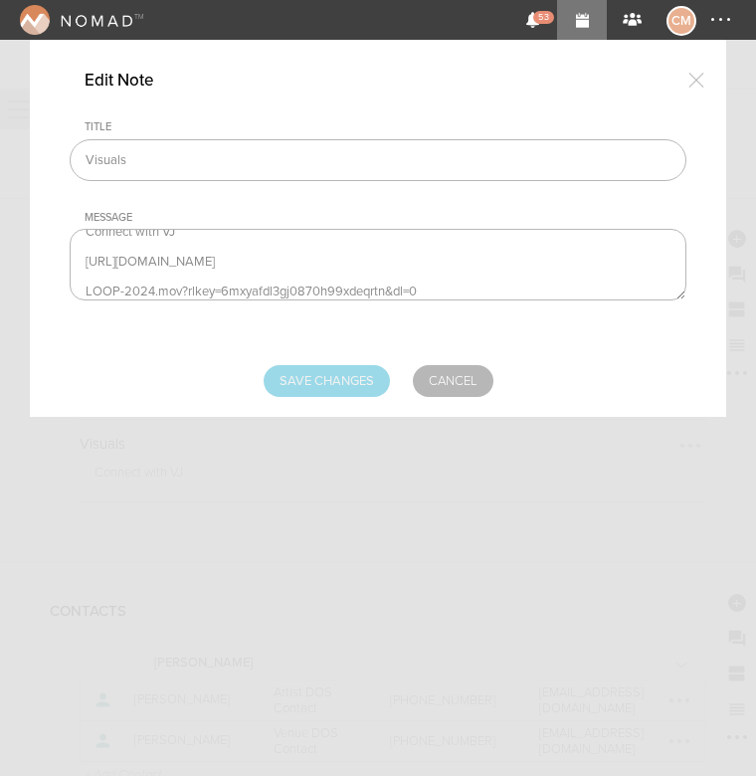
type textarea "Connect with VJ https://www.dropbox.com/scl/fi/j934pgilm3rzfox3geihh/NINAJIRACH…"
click at [326, 371] on input "Save Changes" at bounding box center [327, 381] width 126 height 32
type input "Saving..."
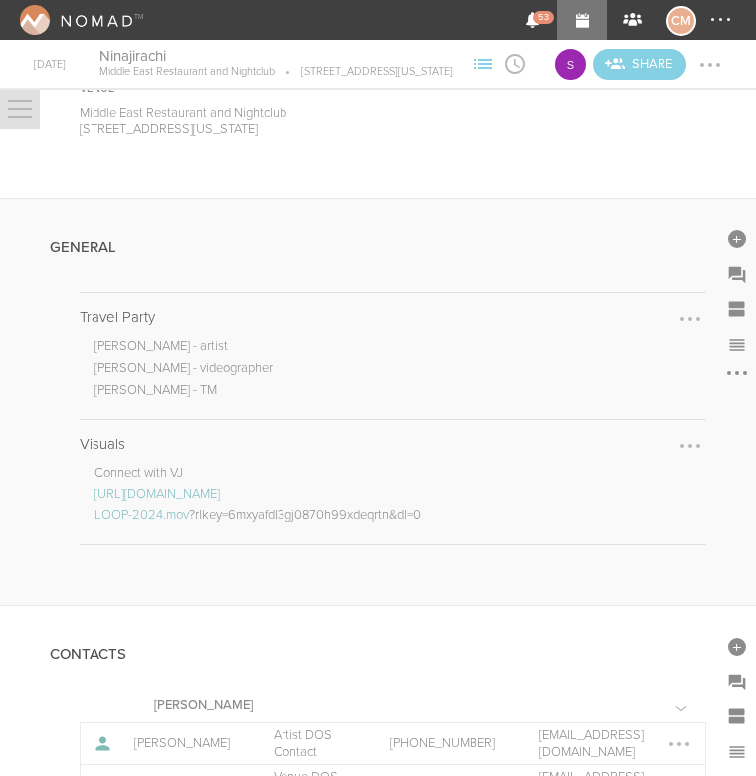
click at [220, 502] on link "https://www.dropbox.com/scl/fi/j934pgilm3rzfox3geihh/NINAJIRACHI-VISUAL-" at bounding box center [157, 494] width 125 height 16
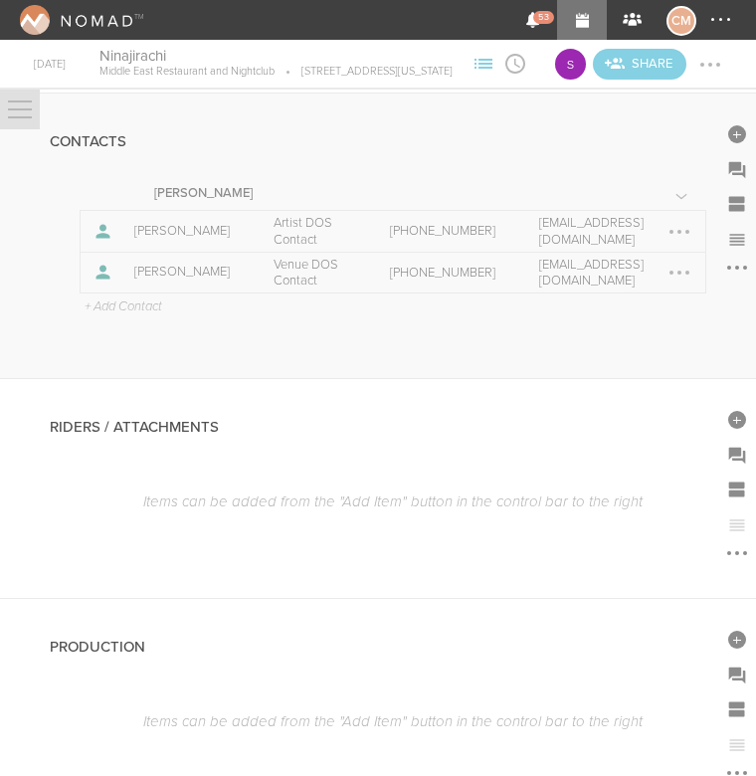
scroll to position [6, 0]
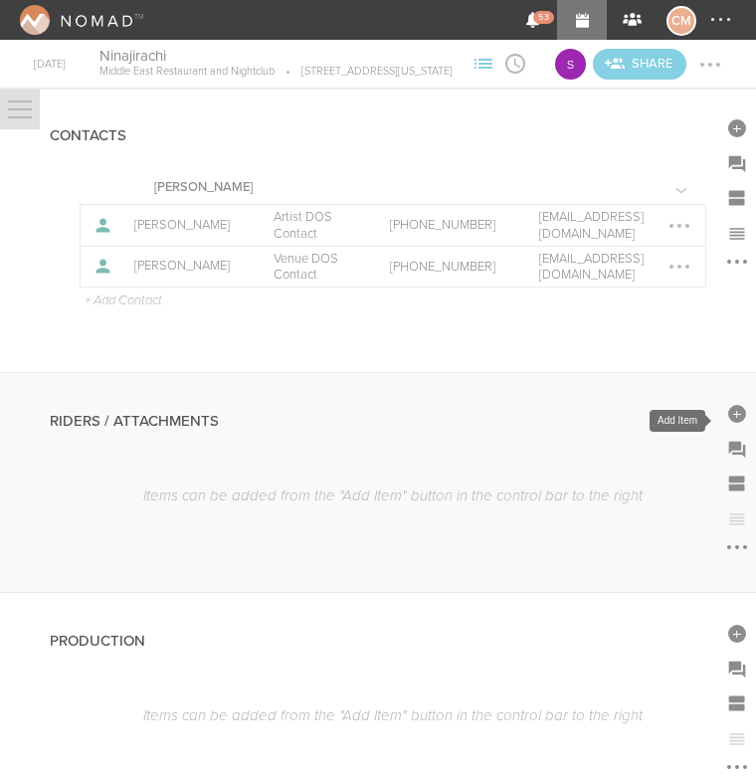
click at [735, 430] on div at bounding box center [737, 412] width 36 height 36
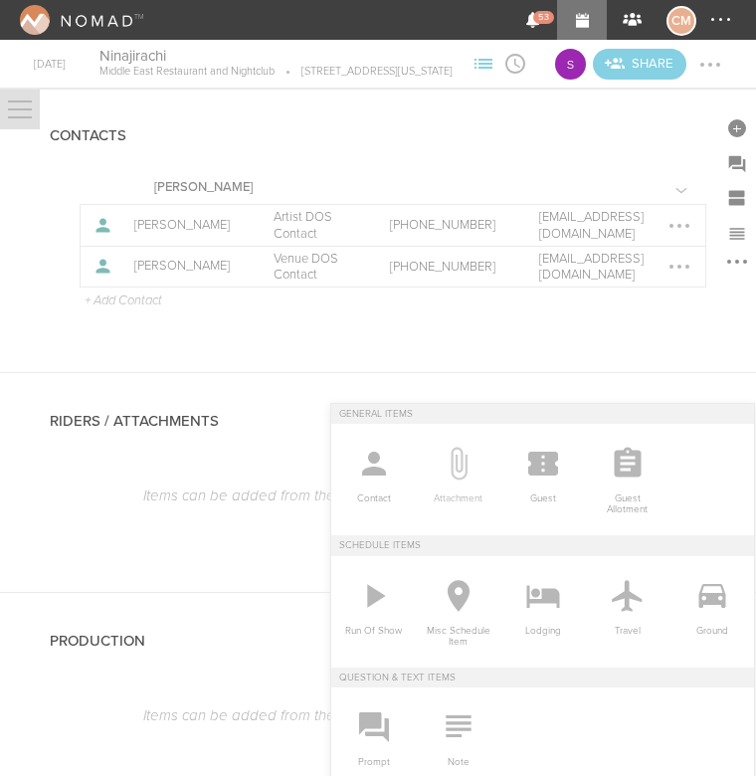
click at [447, 466] on icon at bounding box center [459, 464] width 40 height 40
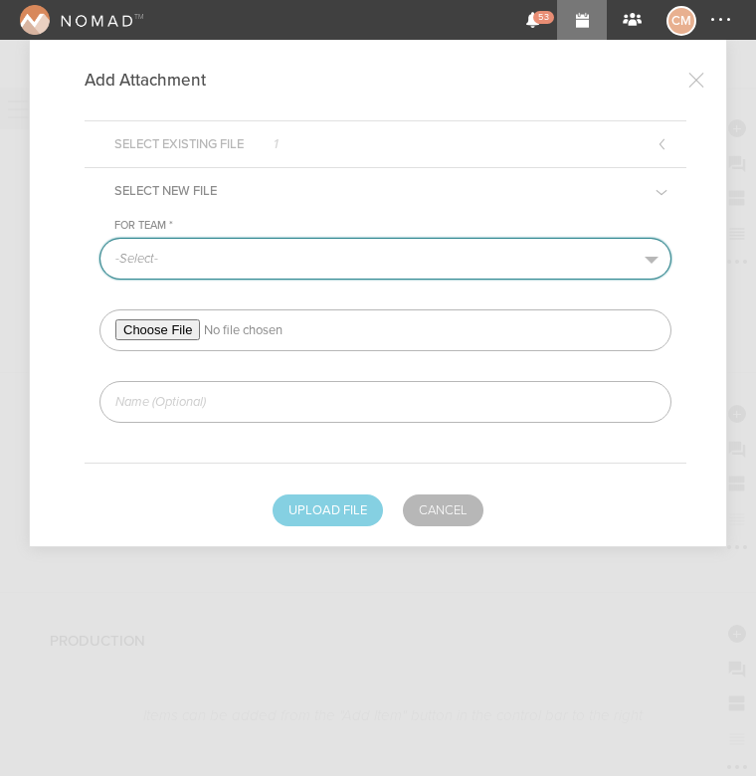
select select "1919"
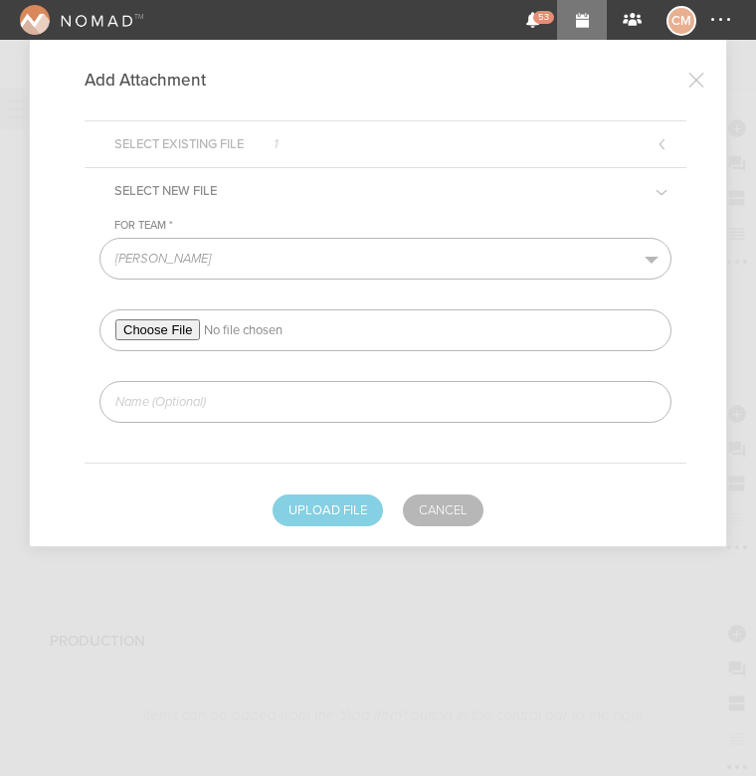
click at [166, 327] on input "file" at bounding box center [385, 330] width 572 height 42
type input "C:\fakepath\NINAJIRACHI Tech + Hospo Rider 2025 (w_ VJ) - REDLINED.pdf"
click at [361, 413] on input "text" at bounding box center [385, 402] width 572 height 42
type input "REDLINED"
click at [332, 514] on button "Upload File" at bounding box center [328, 510] width 110 height 32
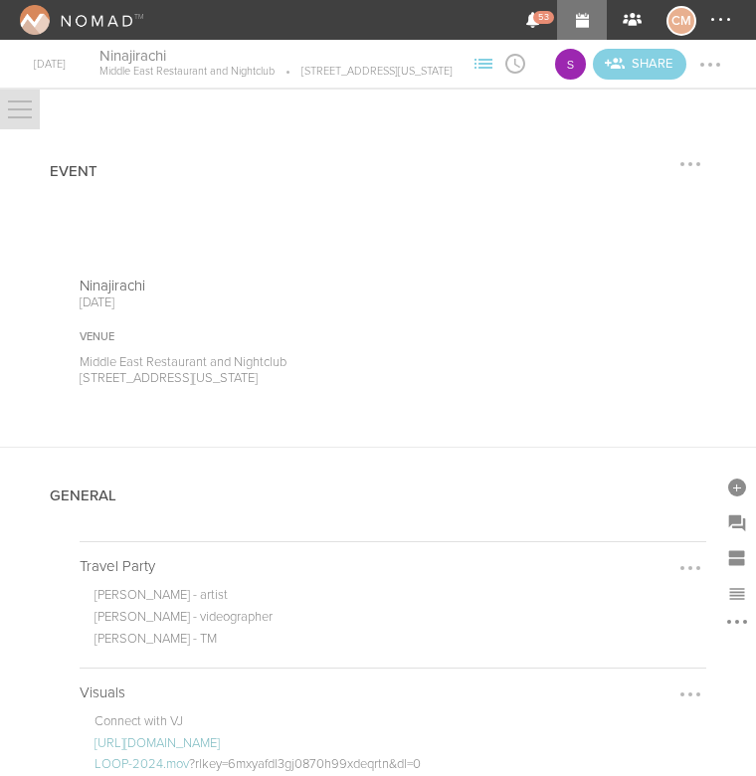
scroll to position [0, 0]
click at [712, 81] on div at bounding box center [710, 65] width 32 height 32
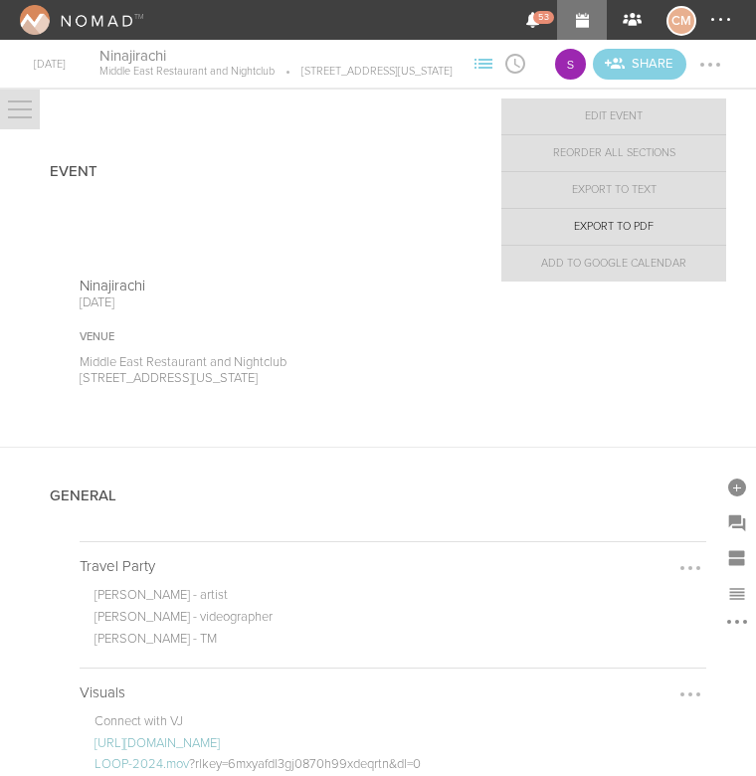
click at [654, 245] on link "Export to PDF" at bounding box center [613, 227] width 225 height 36
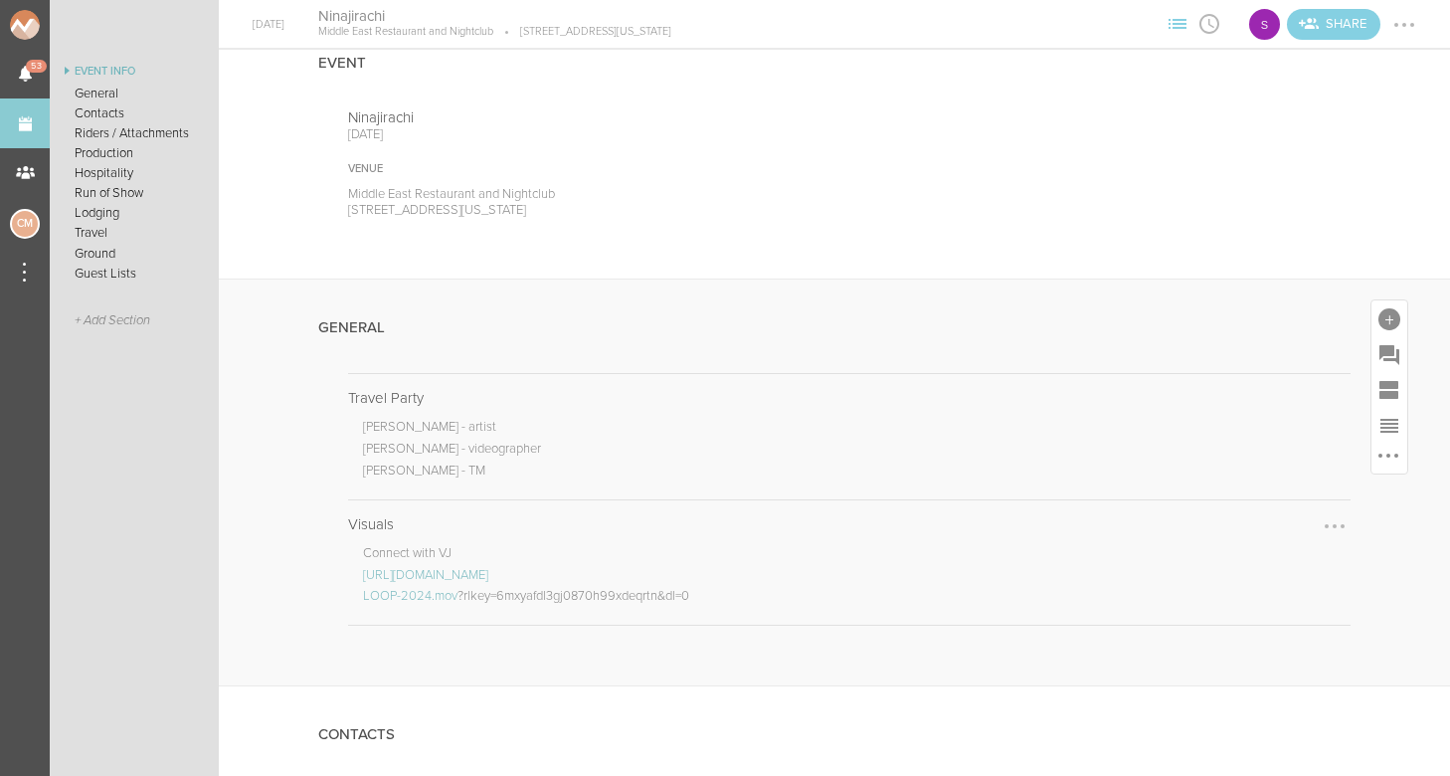
scroll to position [94, 0]
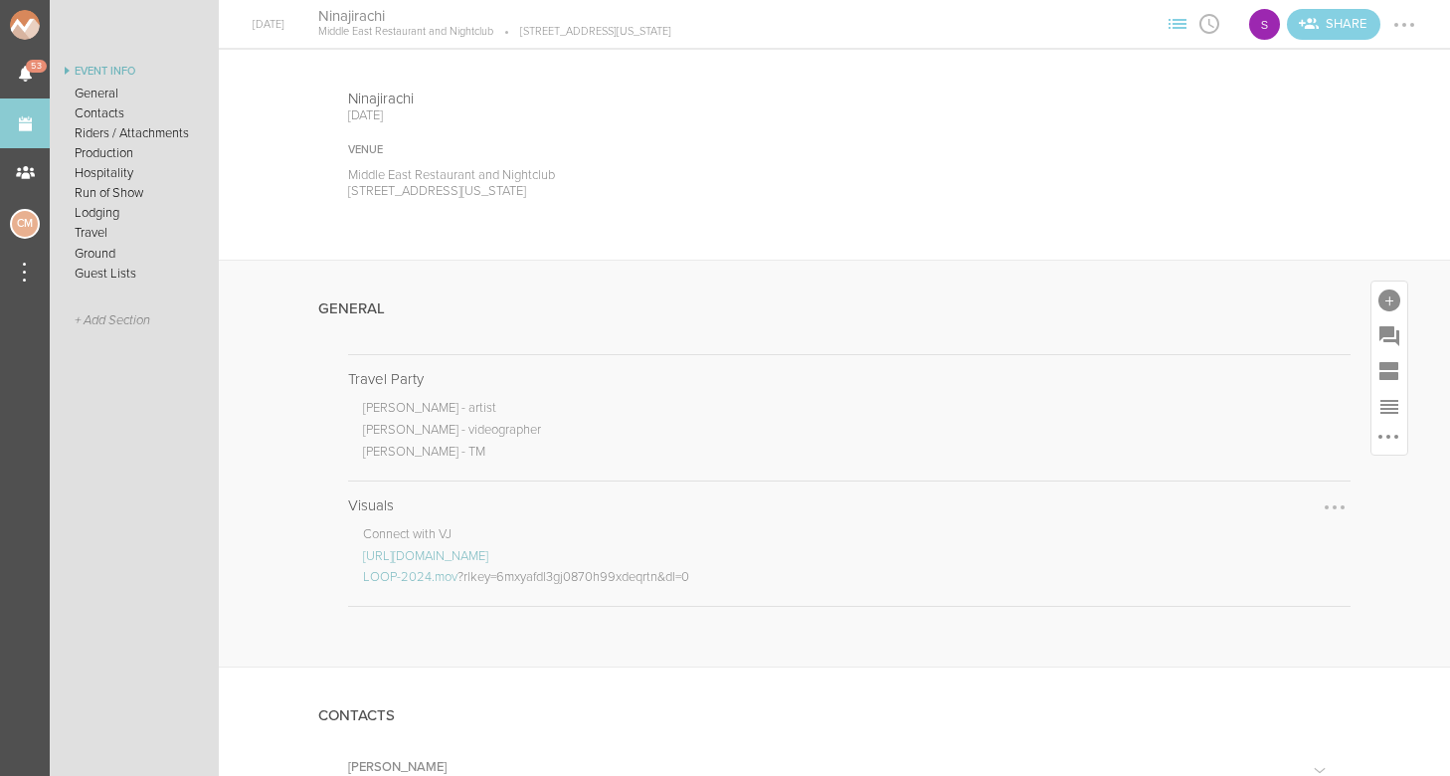
click at [1333, 507] on div at bounding box center [1335, 507] width 32 height 32
click at [1287, 510] on link "Edit Note" at bounding box center [1274, 505] width 153 height 36
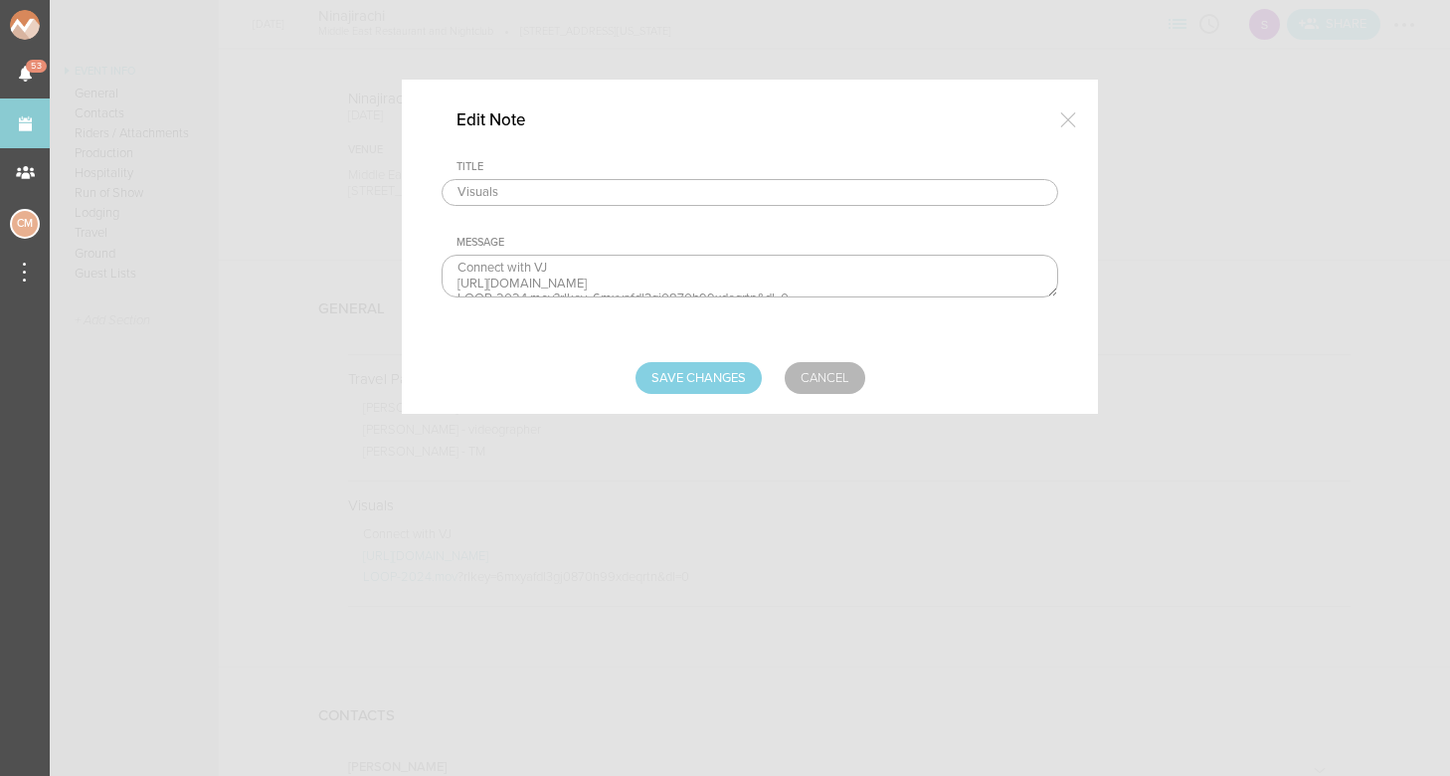
scroll to position [14, 0]
drag, startPoint x: 457, startPoint y: 279, endPoint x: 905, endPoint y: 350, distance: 454.4
click at [905, 350] on form "Title Visuals Message Connect with VJ https://www.dropbox.com/scl/fi/j934pgilm3…" at bounding box center [750, 277] width 617 height 234
type textarea "Connect with VJ"
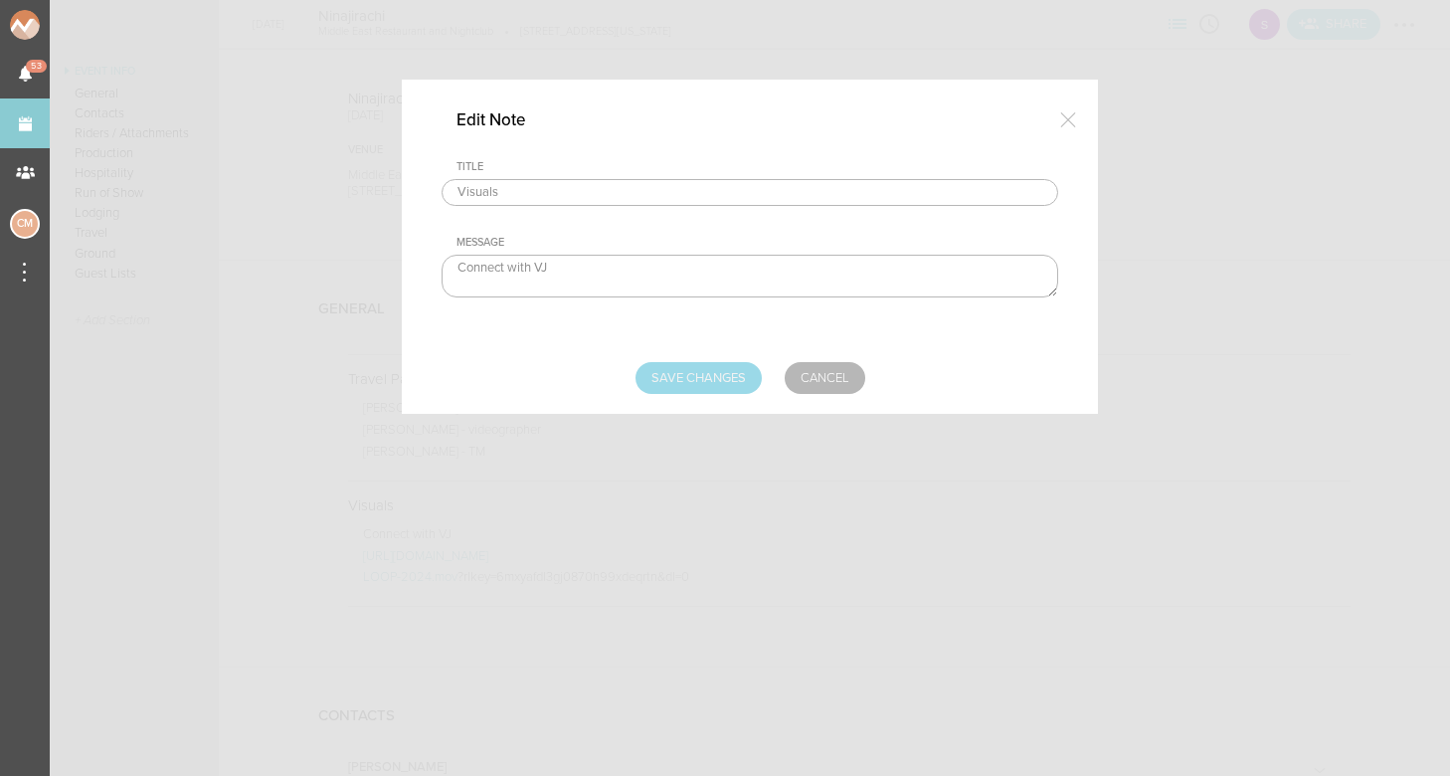
click at [691, 378] on input "Save Changes" at bounding box center [699, 378] width 126 height 32
type input "Saving..."
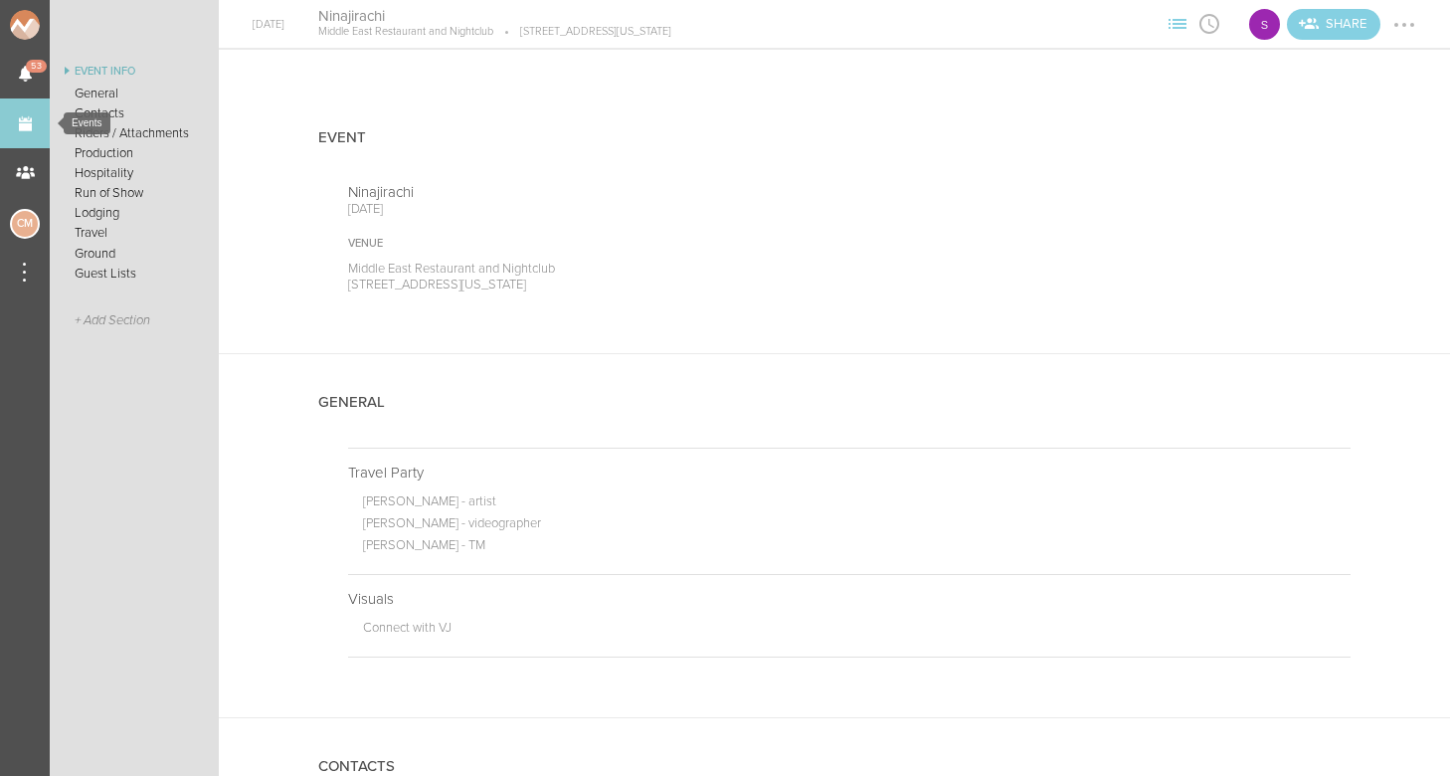
click at [32, 117] on link "Events" at bounding box center [25, 123] width 50 height 50
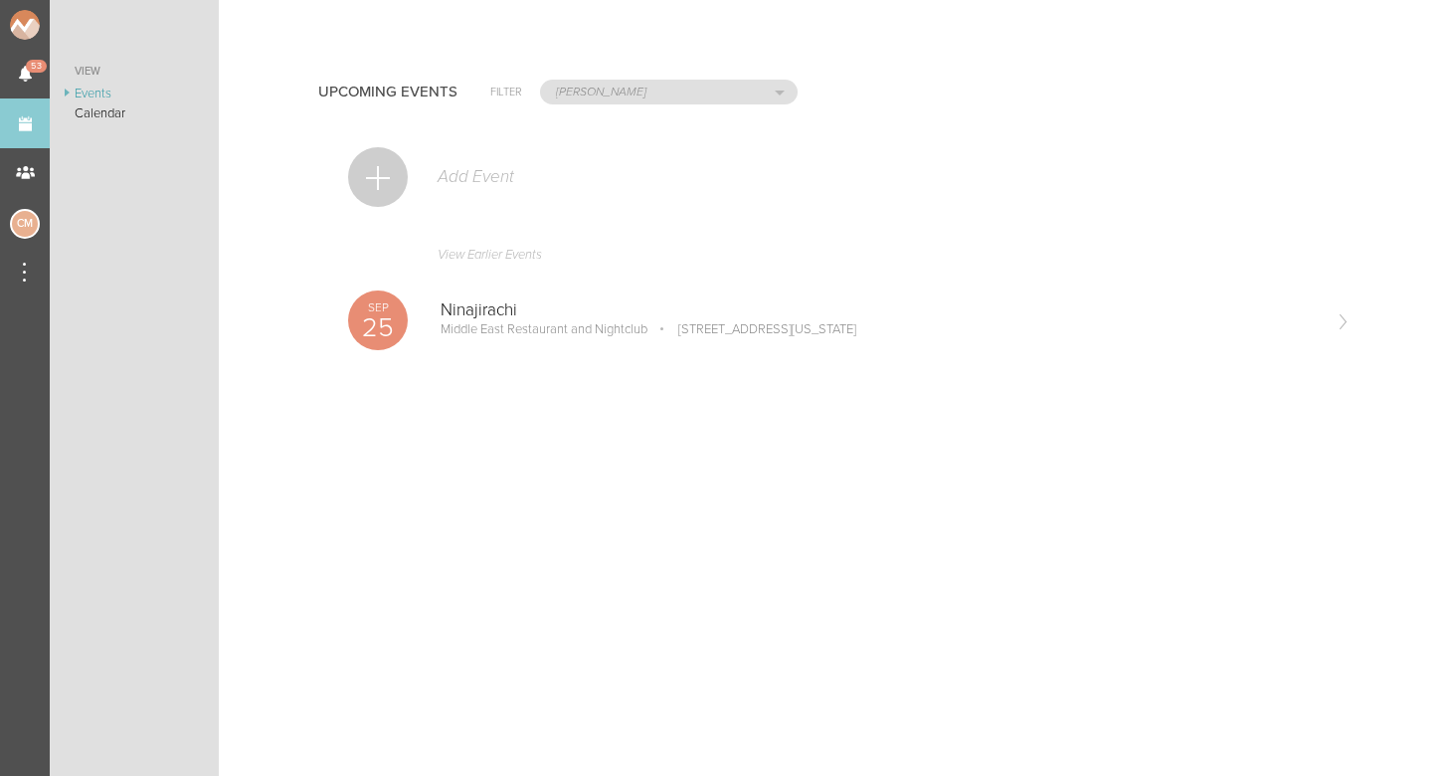
click at [396, 156] on div at bounding box center [378, 177] width 60 height 60
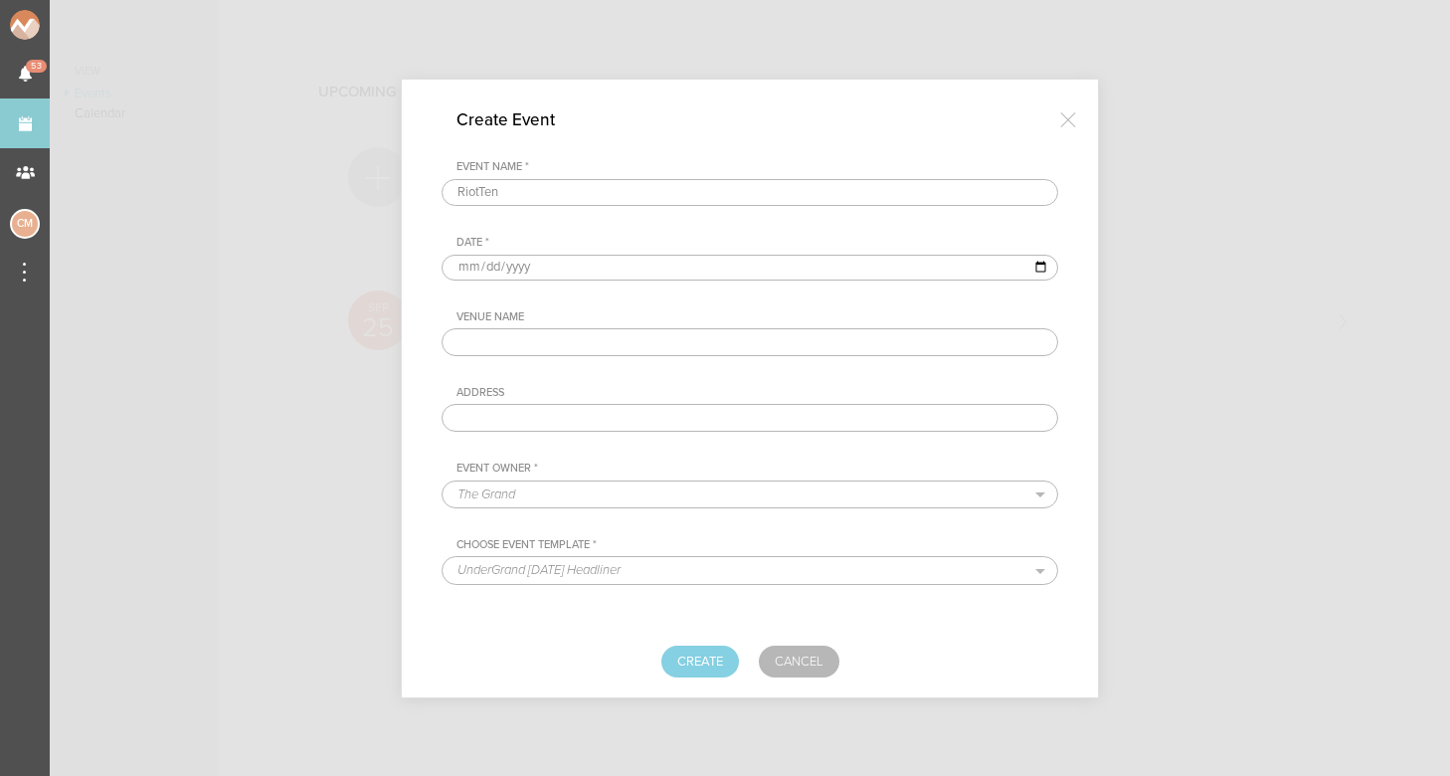
type input "RiotTen"
click at [465, 272] on input "date" at bounding box center [750, 268] width 617 height 26
type input "[DATE]"
click at [687, 290] on div "Event Name * RiotTen Date * [DATE] Venue Name Address Event Owner * The Grand B…" at bounding box center [750, 334] width 617 height 348
type input "M"
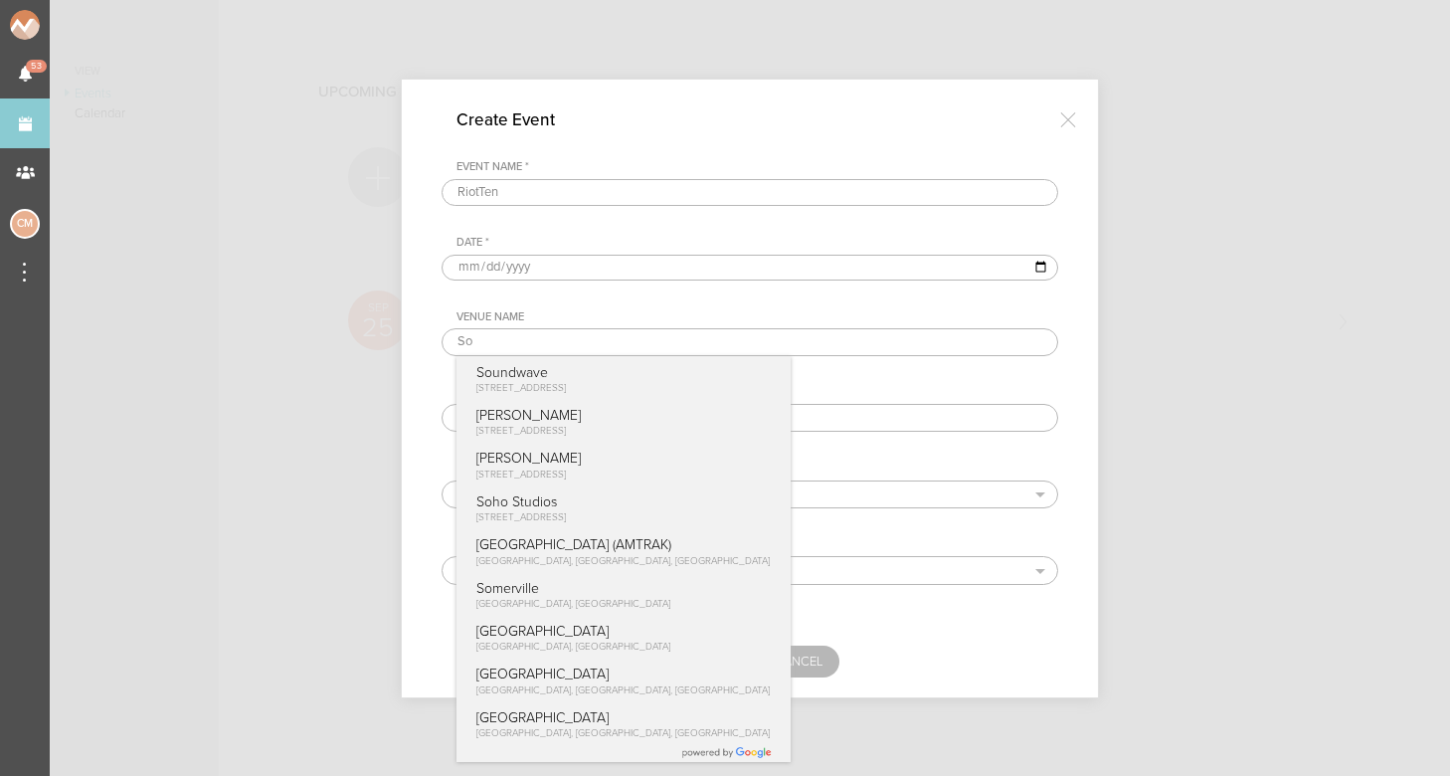
type input "S"
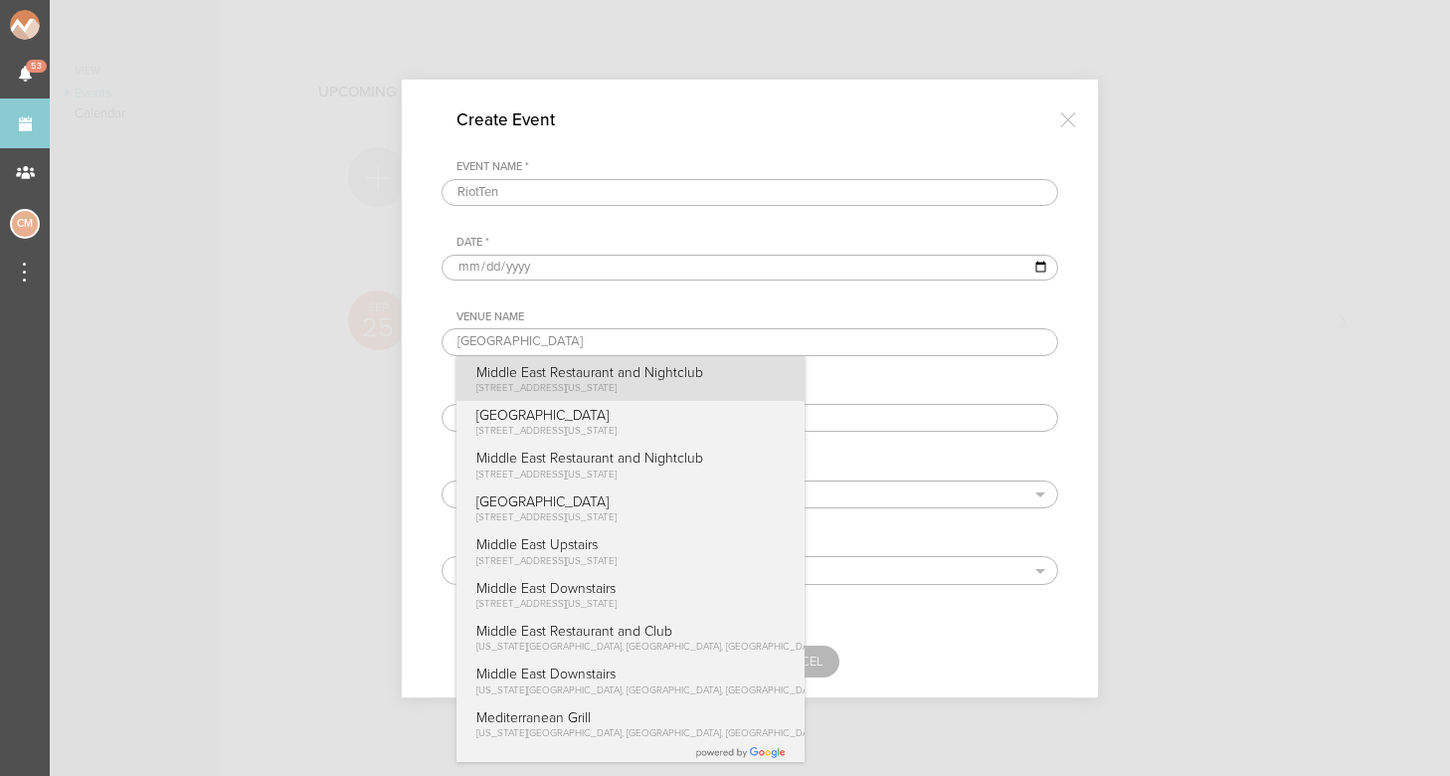
click at [582, 387] on span "[STREET_ADDRESS][US_STATE]" at bounding box center [547, 388] width 140 height 12
type input "Middle East Restaurant and Nightclub"
type input "[STREET_ADDRESS][US_STATE]"
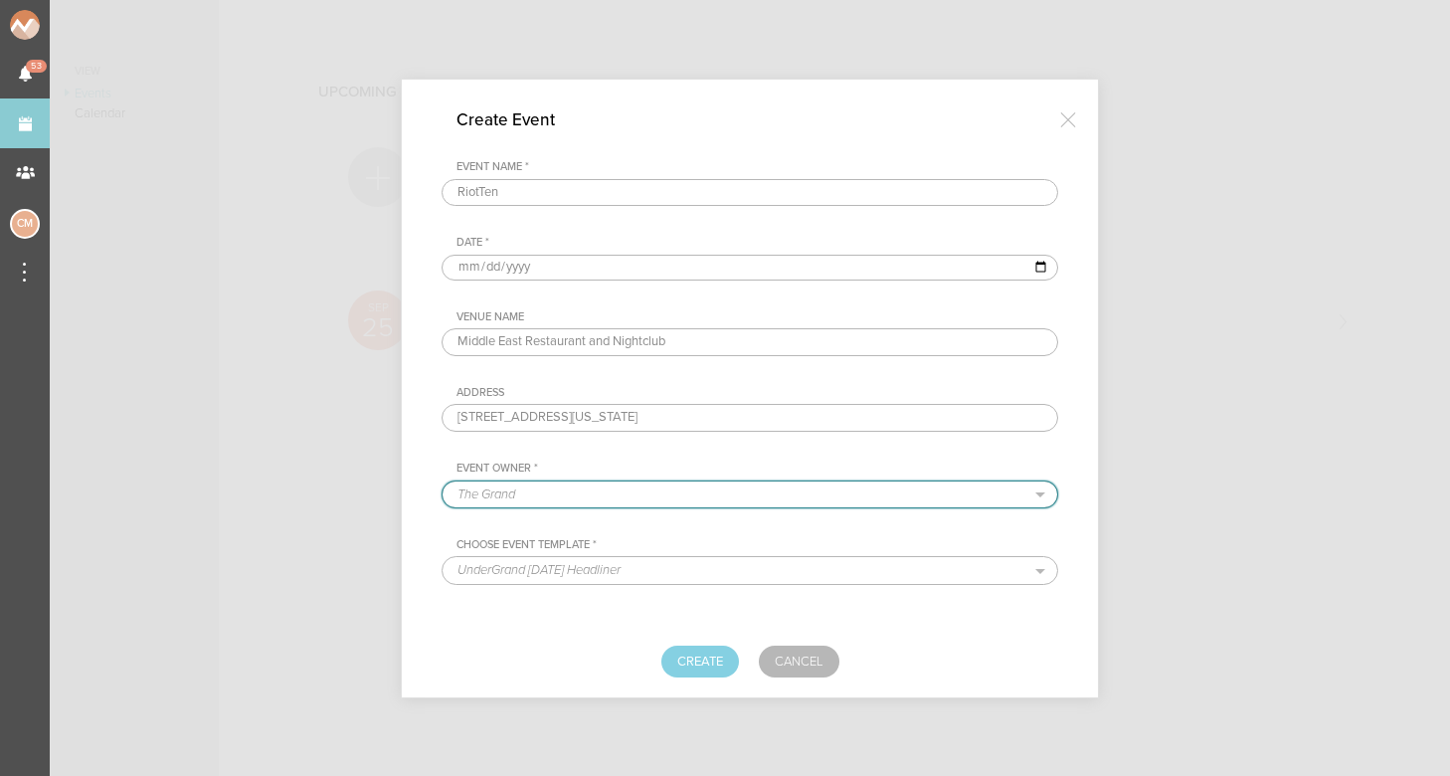
select select "1919"
select select "1651"
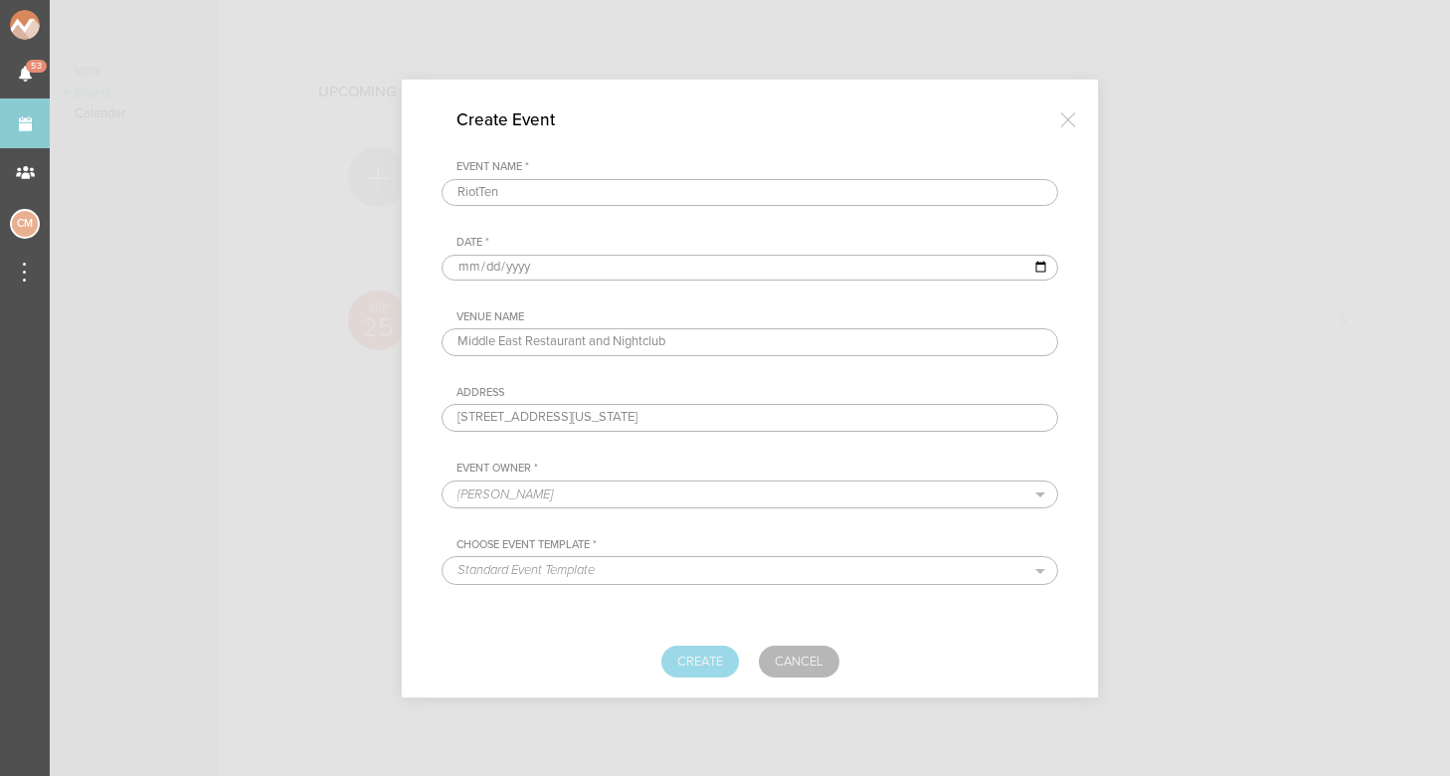
click at [710, 653] on button "Create" at bounding box center [701, 662] width 78 height 32
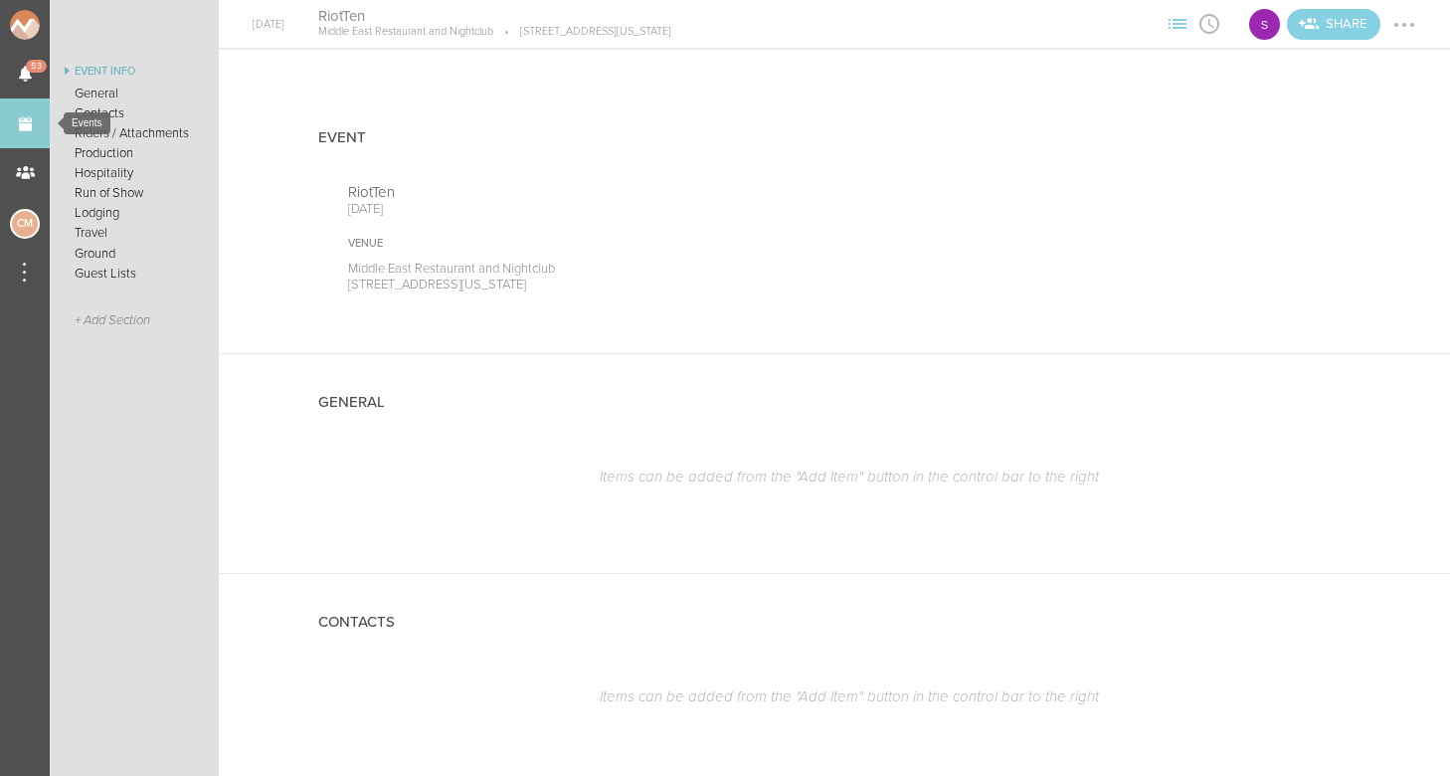
click at [33, 125] on link "Events" at bounding box center [25, 123] width 50 height 50
